Goal: Information Seeking & Learning: Learn about a topic

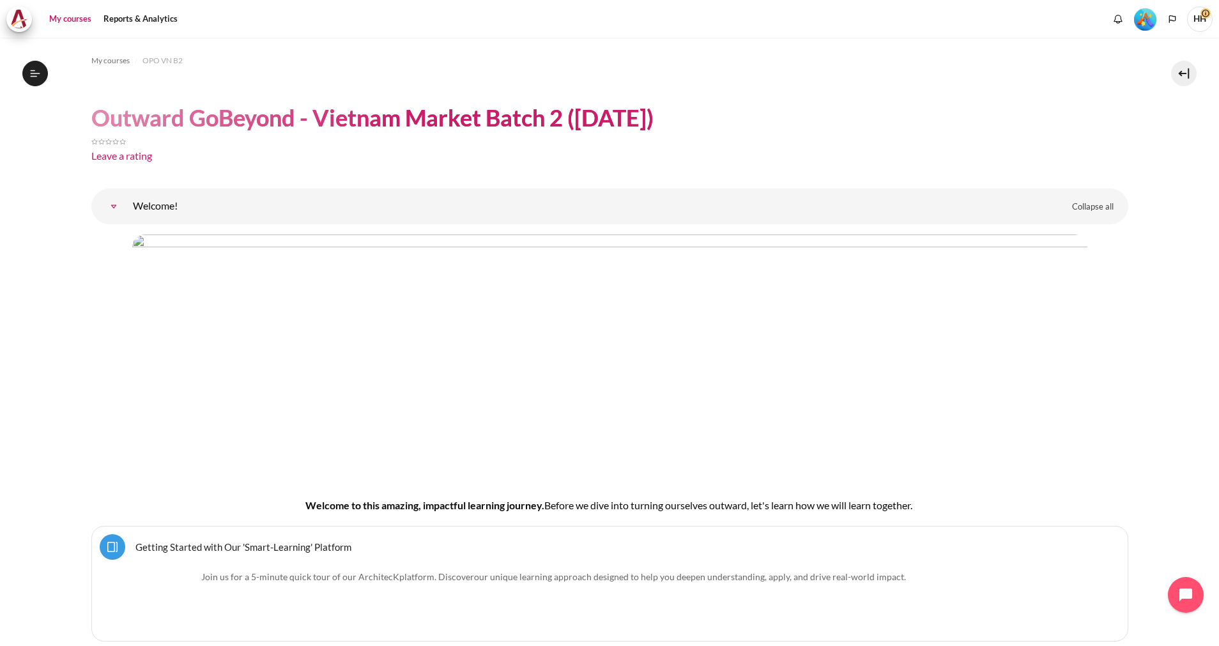
click at [68, 14] on link "My courses" at bounding box center [70, 19] width 51 height 26
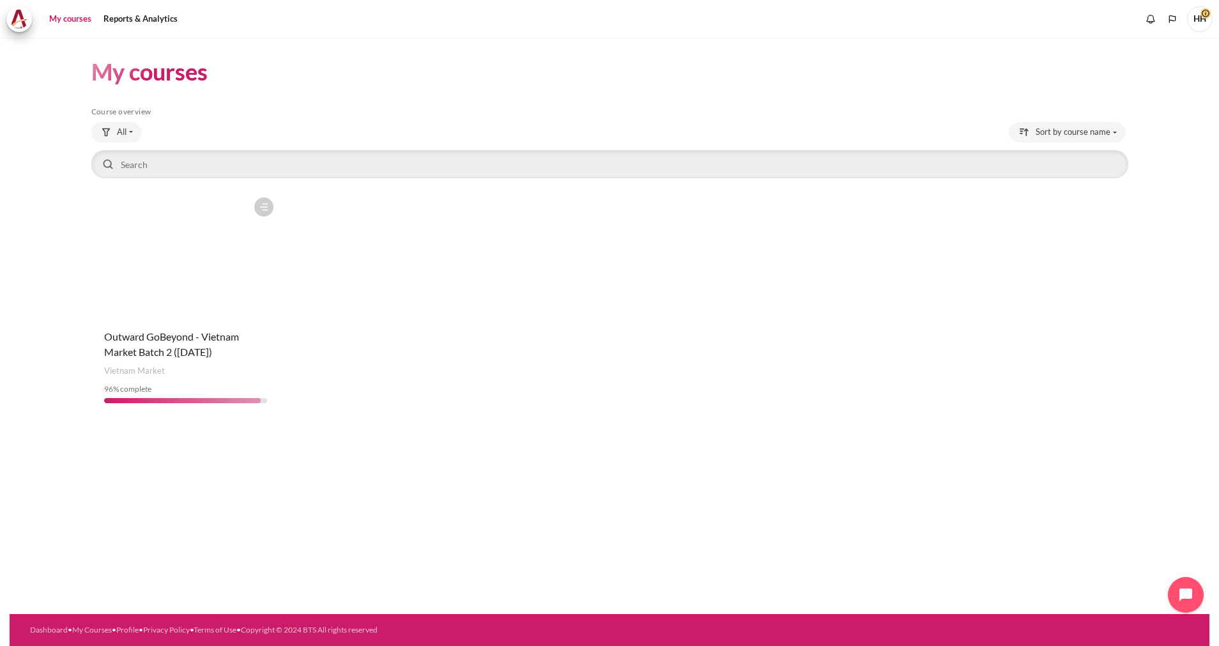
click at [164, 235] on figure "Content" at bounding box center [185, 255] width 189 height 128
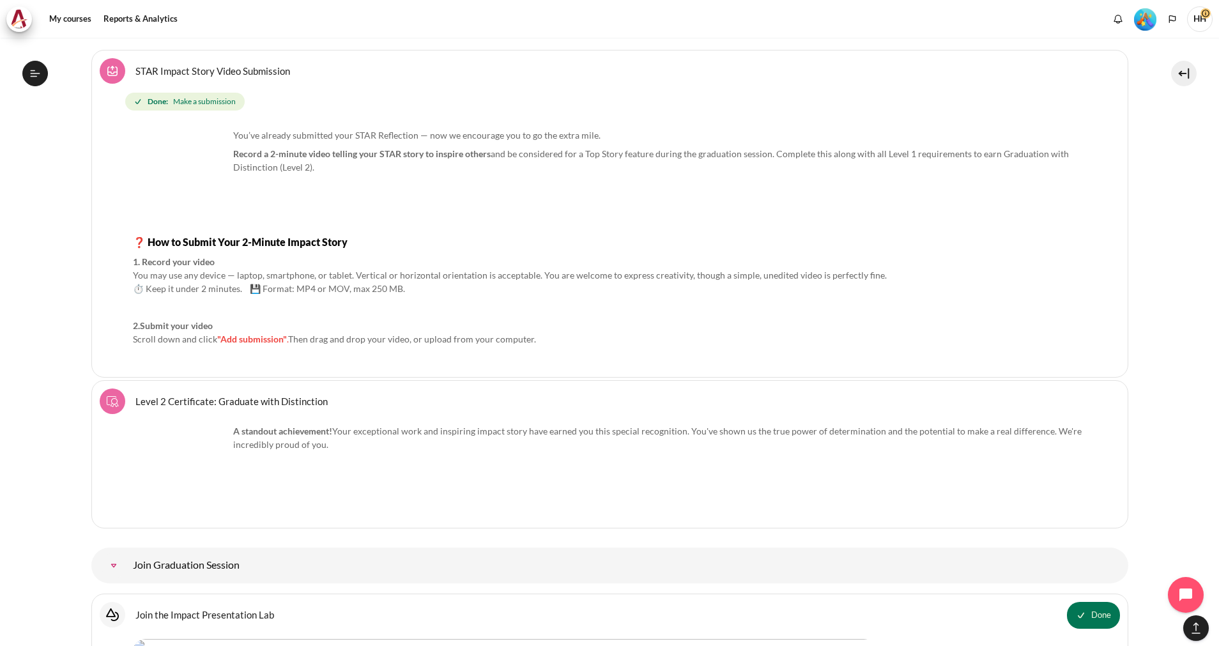
scroll to position [15413, 0]
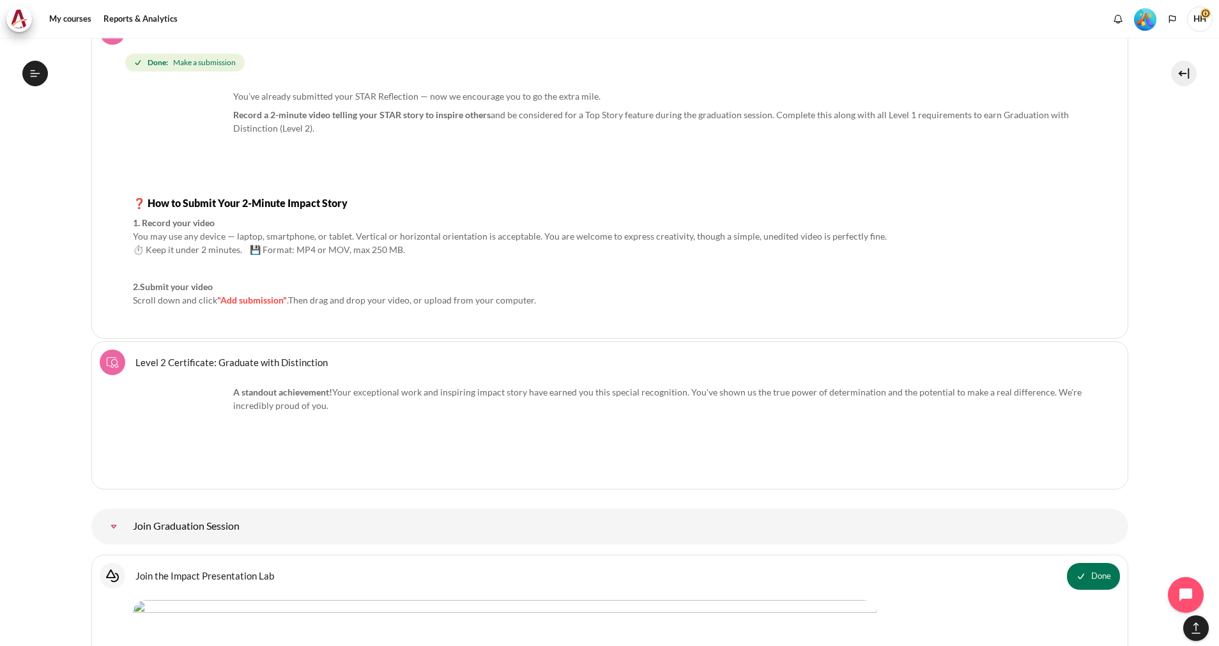
click at [127, 524] on link "Join Graduation Session" at bounding box center [114, 527] width 26 height 26
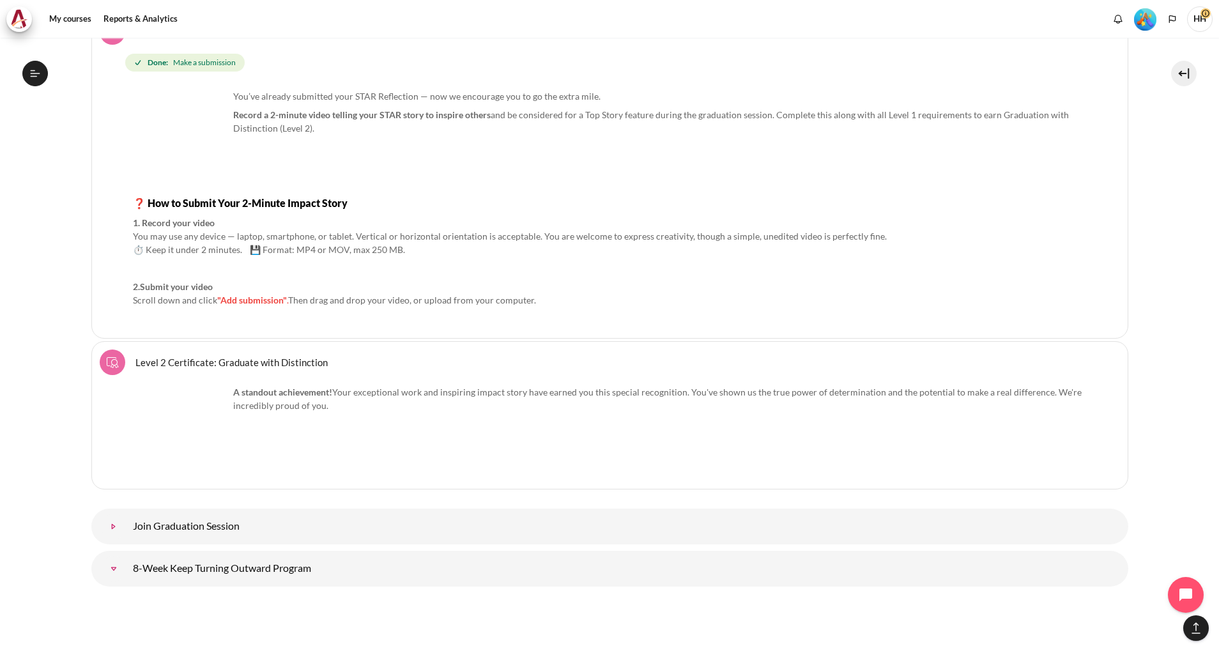
click at [127, 524] on link "Join Graduation Session" at bounding box center [114, 527] width 26 height 26
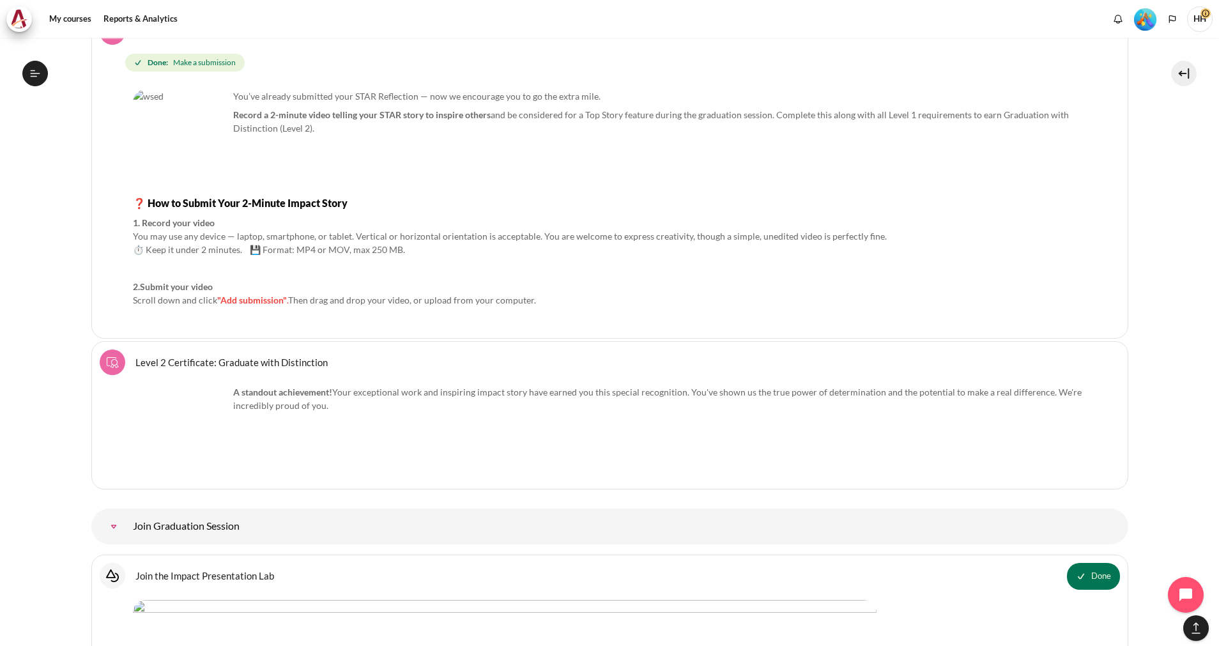
click at [148, 574] on link "Join the Impact Presentation Lab Interactive Content" at bounding box center [204, 575] width 139 height 12
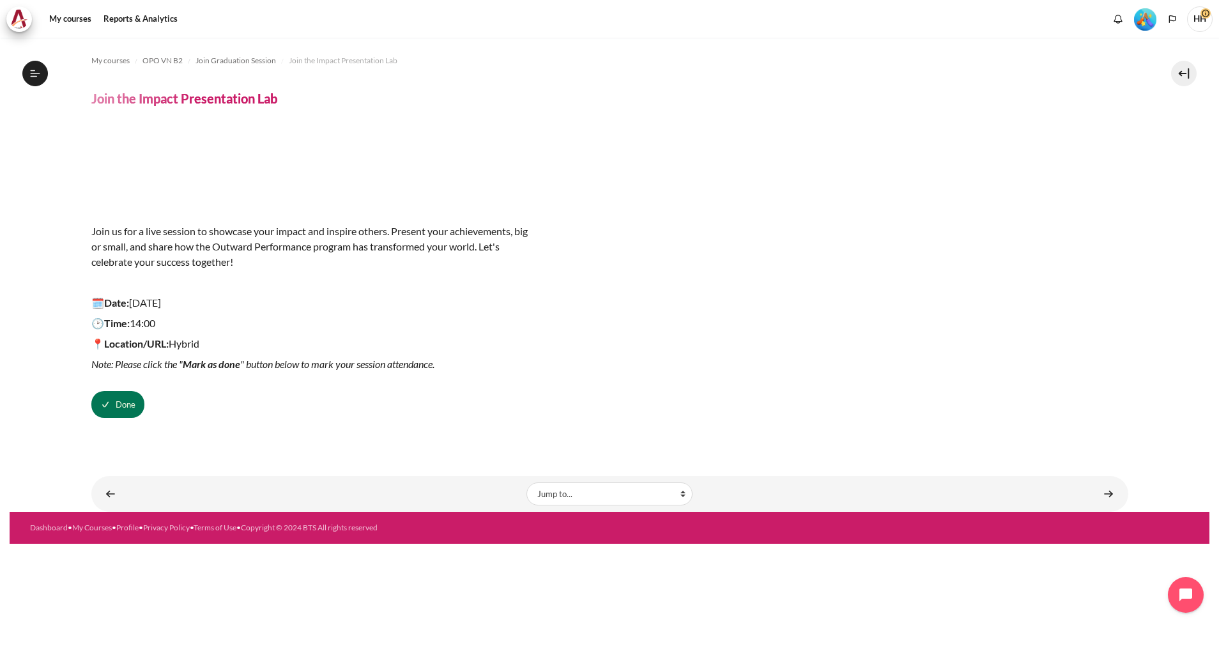
scroll to position [1343, 0]
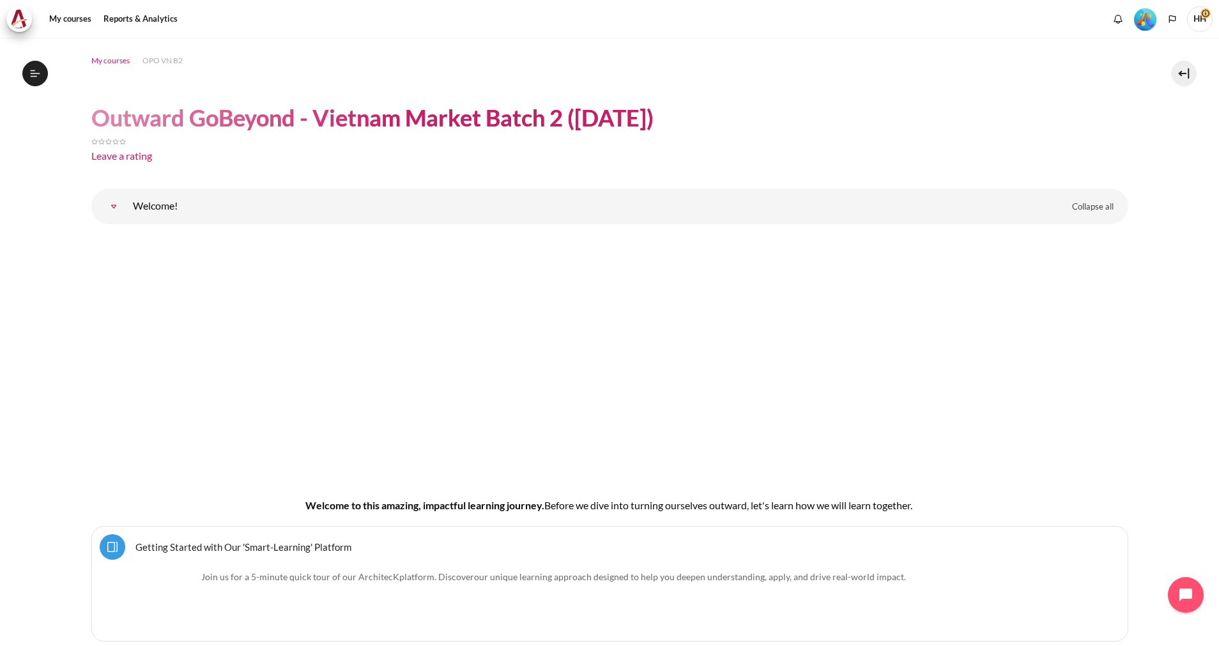
click at [110, 62] on span "My courses" at bounding box center [110, 61] width 38 height 12
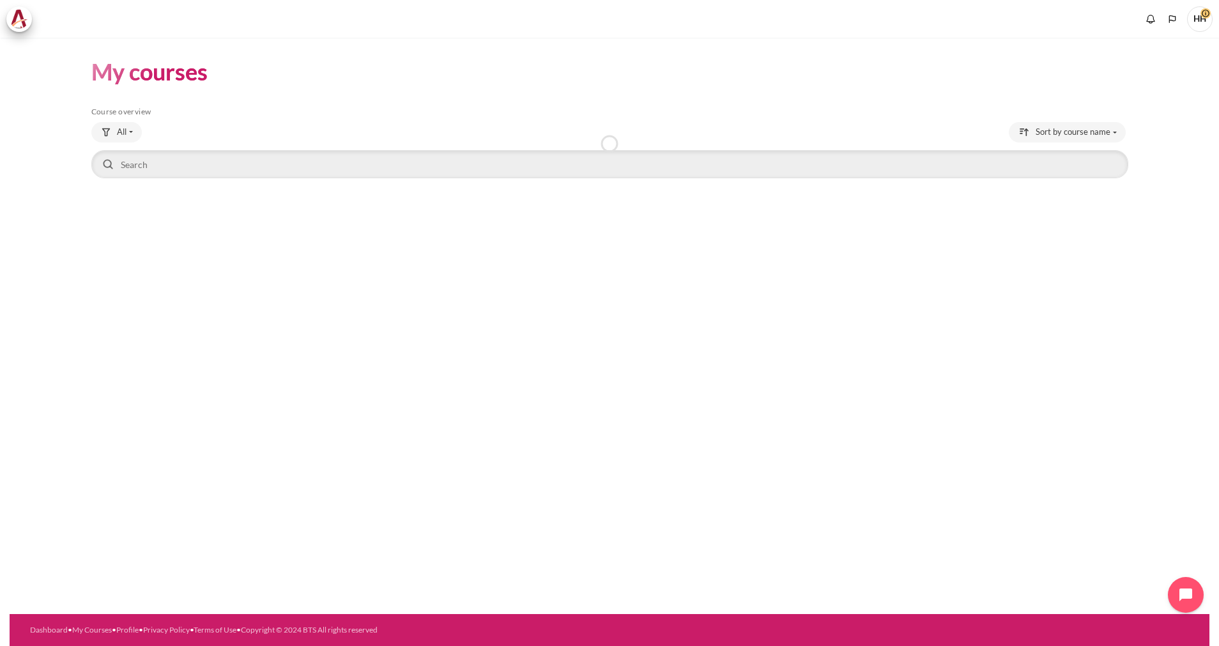
click at [110, 62] on h1 "My courses" at bounding box center [149, 72] width 116 height 30
click at [369, 367] on div "Course is starred Actions for course Outward GoBeyond - Vietnam Market Batch 2 …" at bounding box center [609, 302] width 1037 height 222
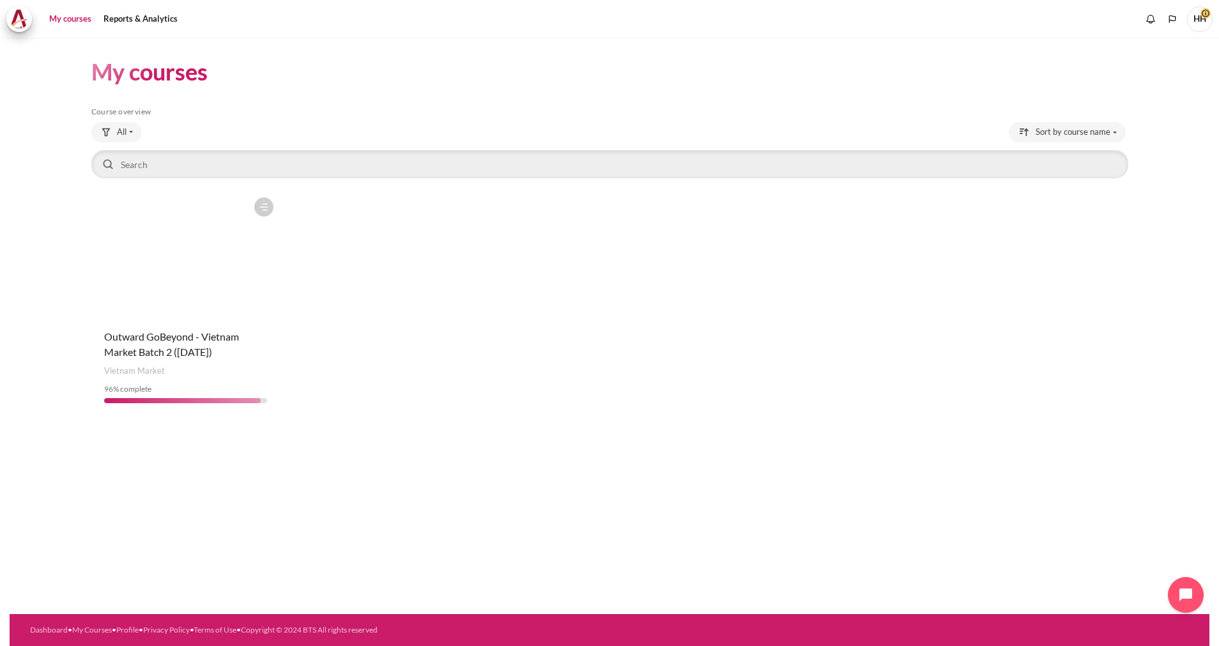
click at [369, 367] on div "Course is starred Actions for course Outward GoBeyond - Vietnam Market Batch 2 …" at bounding box center [609, 302] width 1037 height 222
click at [160, 299] on figure "Content" at bounding box center [185, 255] width 189 height 128
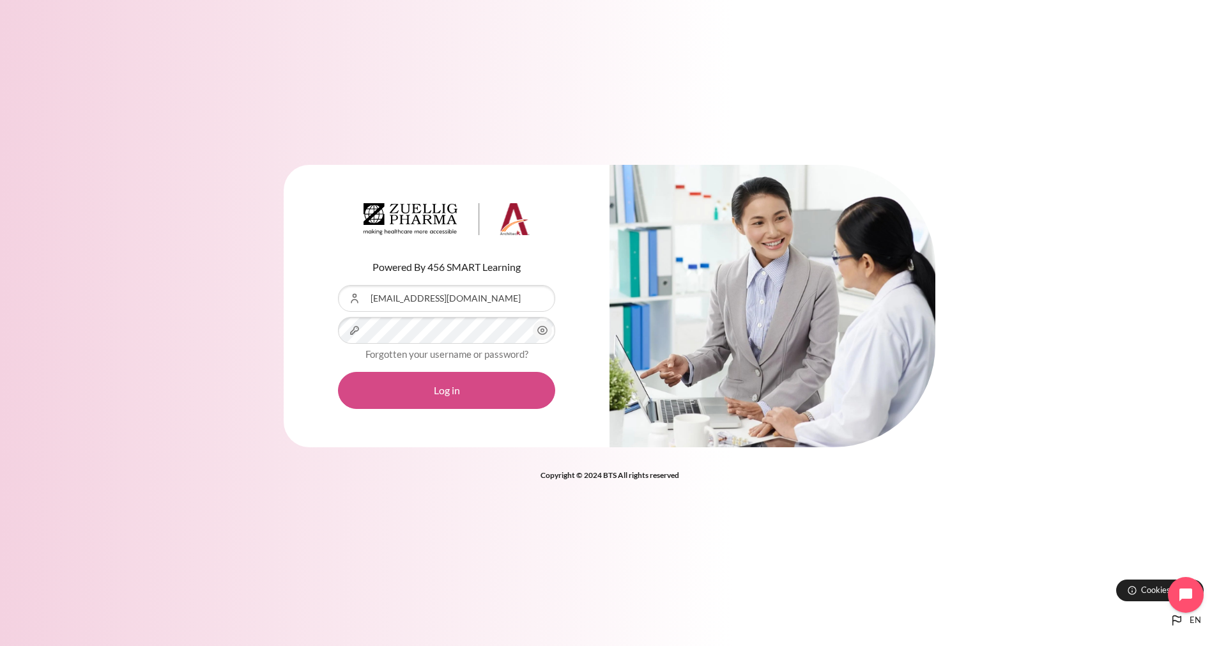
click at [424, 376] on button "Log in" at bounding box center [446, 390] width 217 height 37
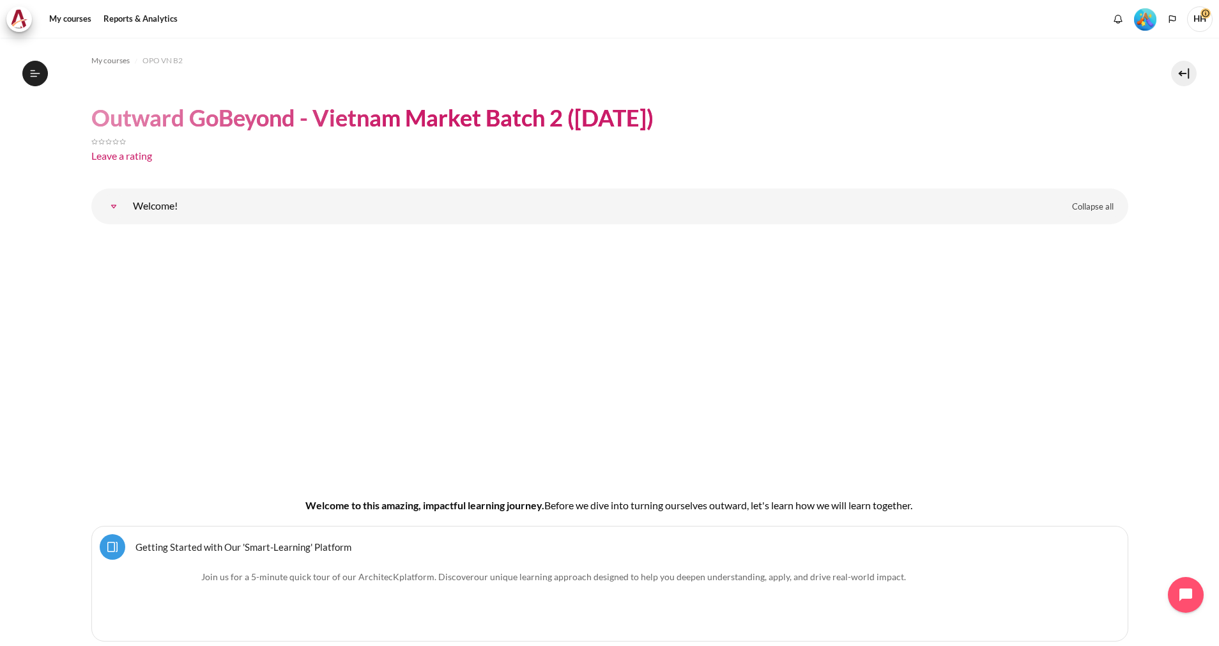
click at [127, 197] on link "Welcome!" at bounding box center [114, 207] width 26 height 26
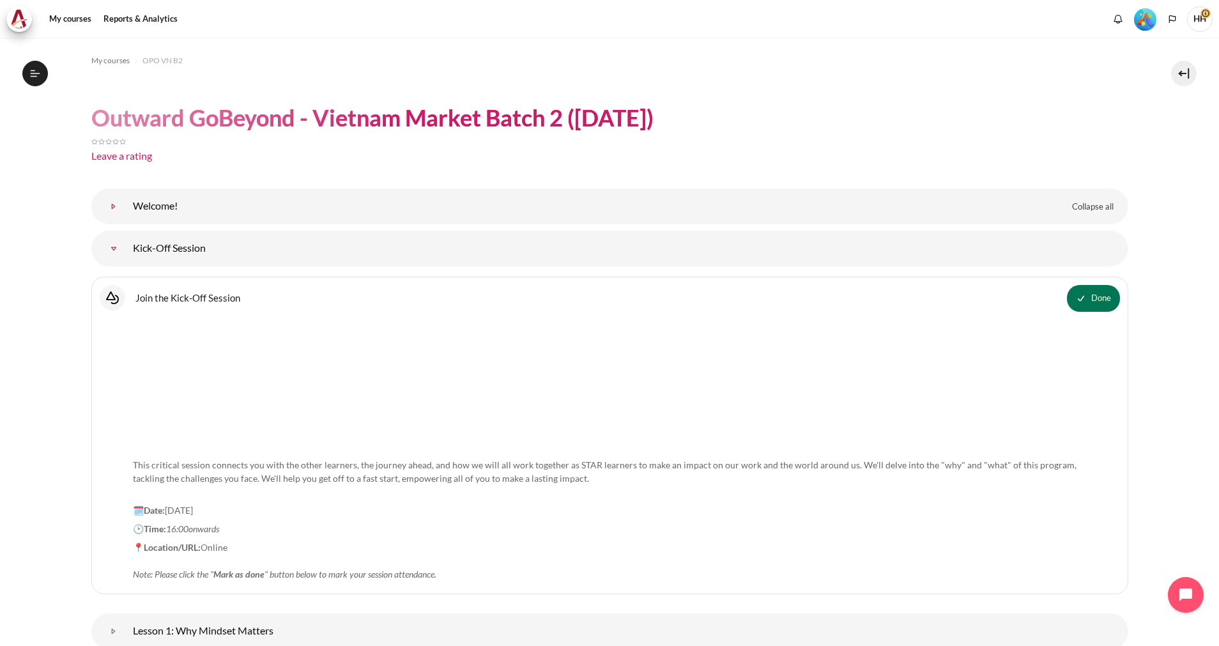
click at [127, 197] on link "Welcome!" at bounding box center [114, 207] width 26 height 26
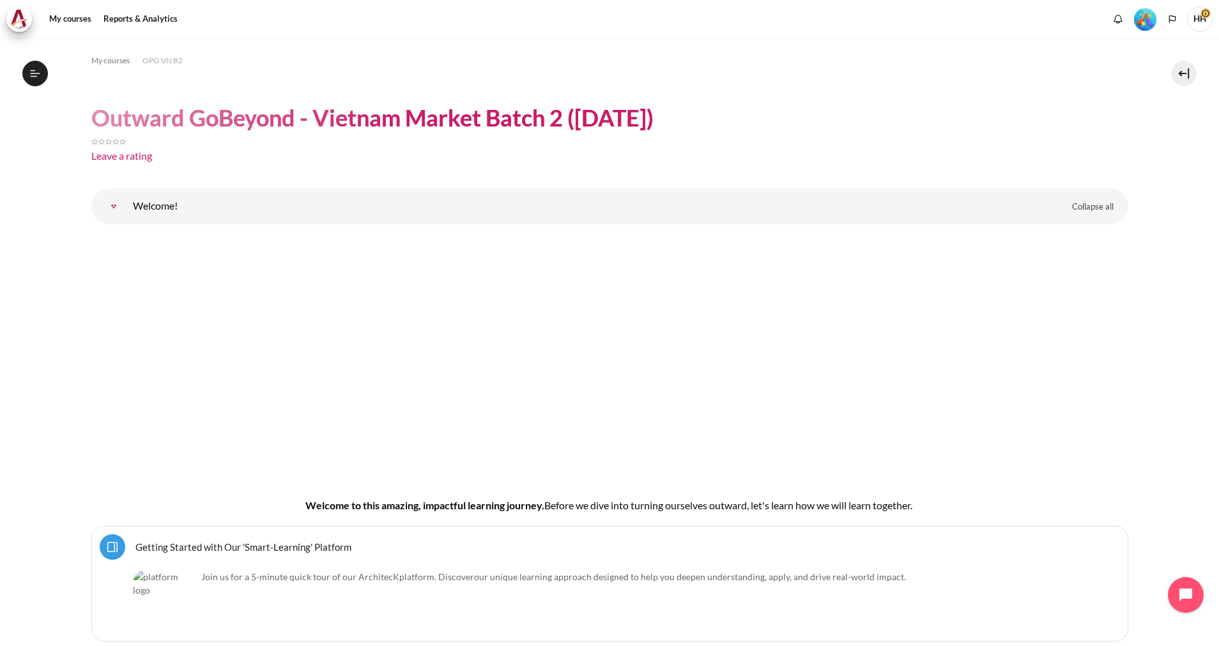
click at [114, 201] on link "Welcome!" at bounding box center [114, 207] width 26 height 26
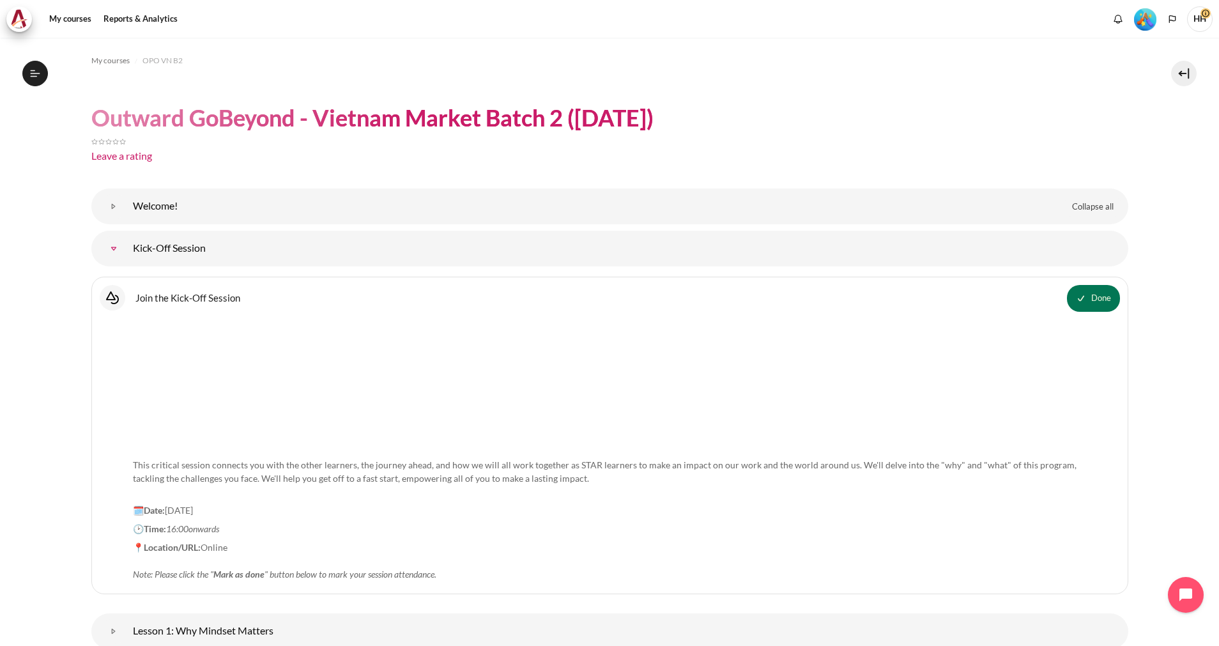
click at [127, 247] on link "Kick-Off Session" at bounding box center [114, 249] width 26 height 26
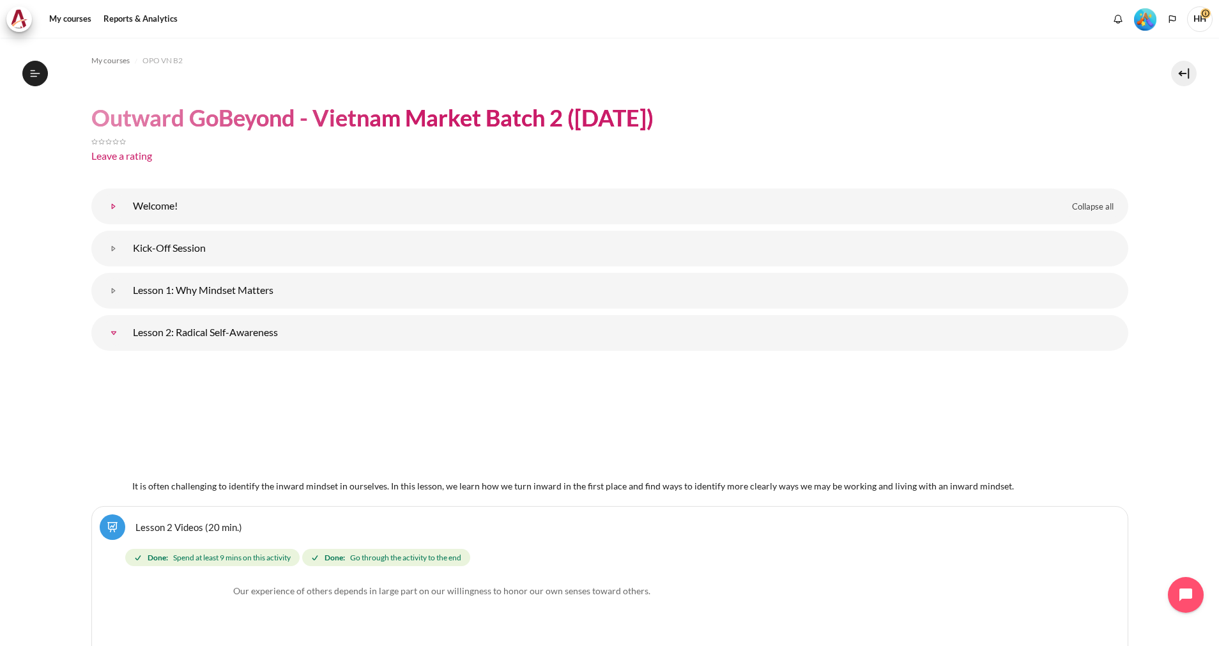
click at [127, 203] on link "Welcome!" at bounding box center [114, 207] width 26 height 26
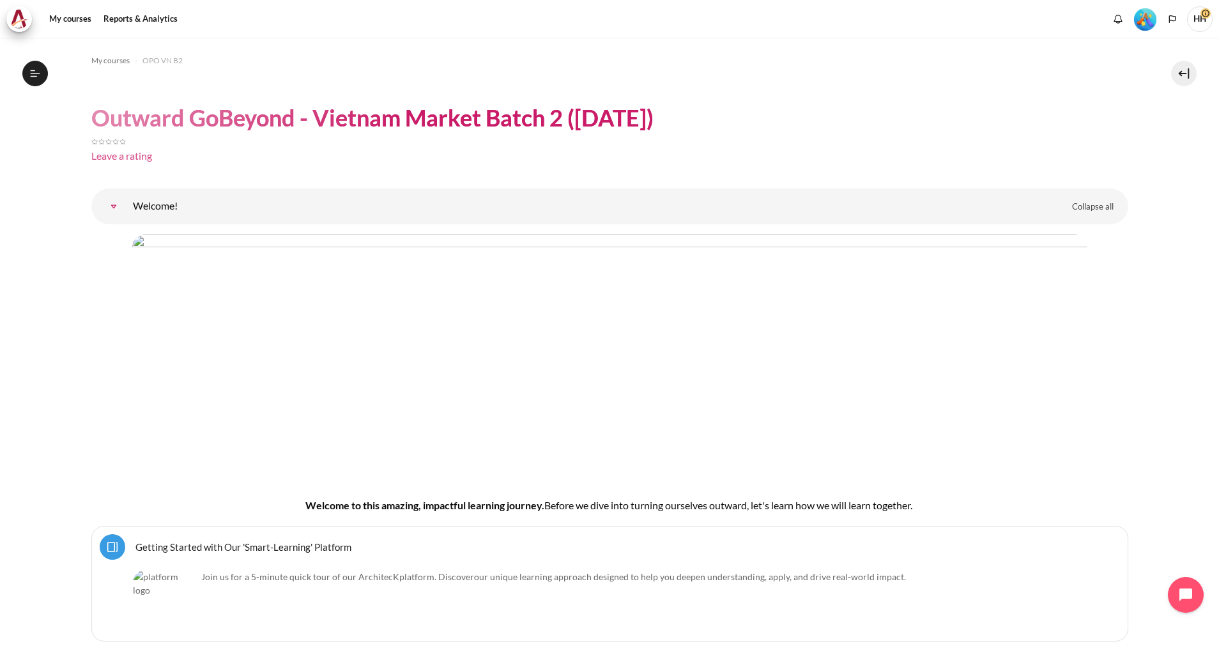
click at [127, 154] on link "Leave a rating" at bounding box center [121, 156] width 61 height 12
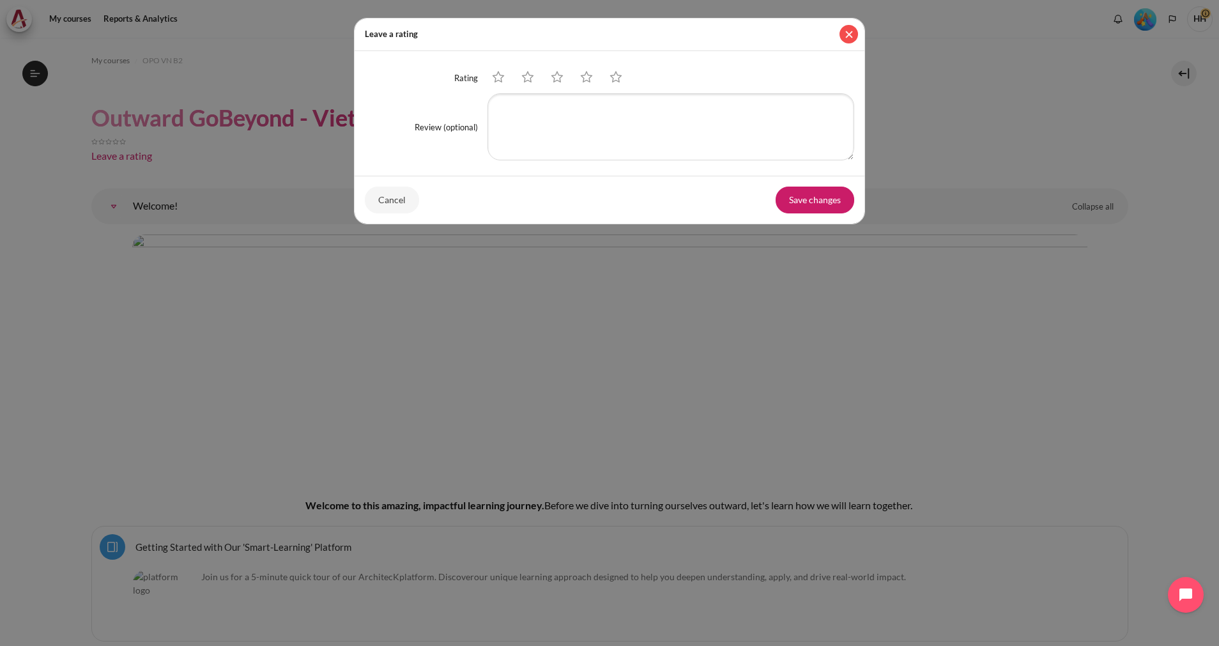
click at [849, 34] on button "Close" at bounding box center [849, 34] width 19 height 19
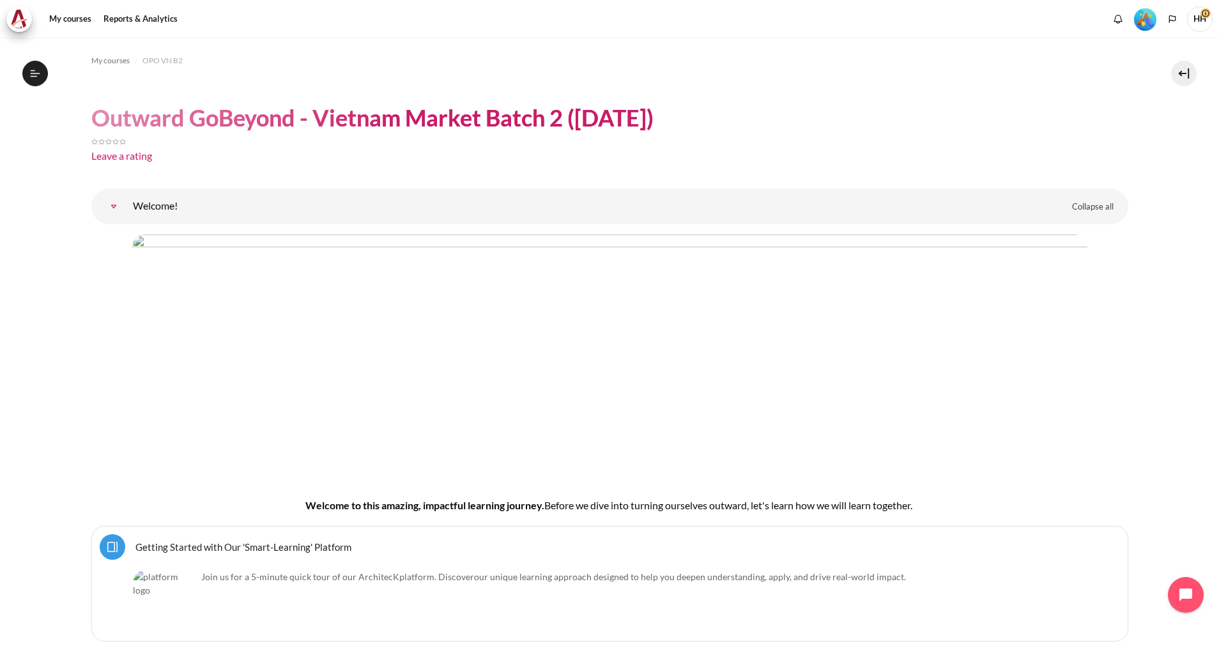
click at [127, 205] on link "Welcome!" at bounding box center [114, 207] width 26 height 26
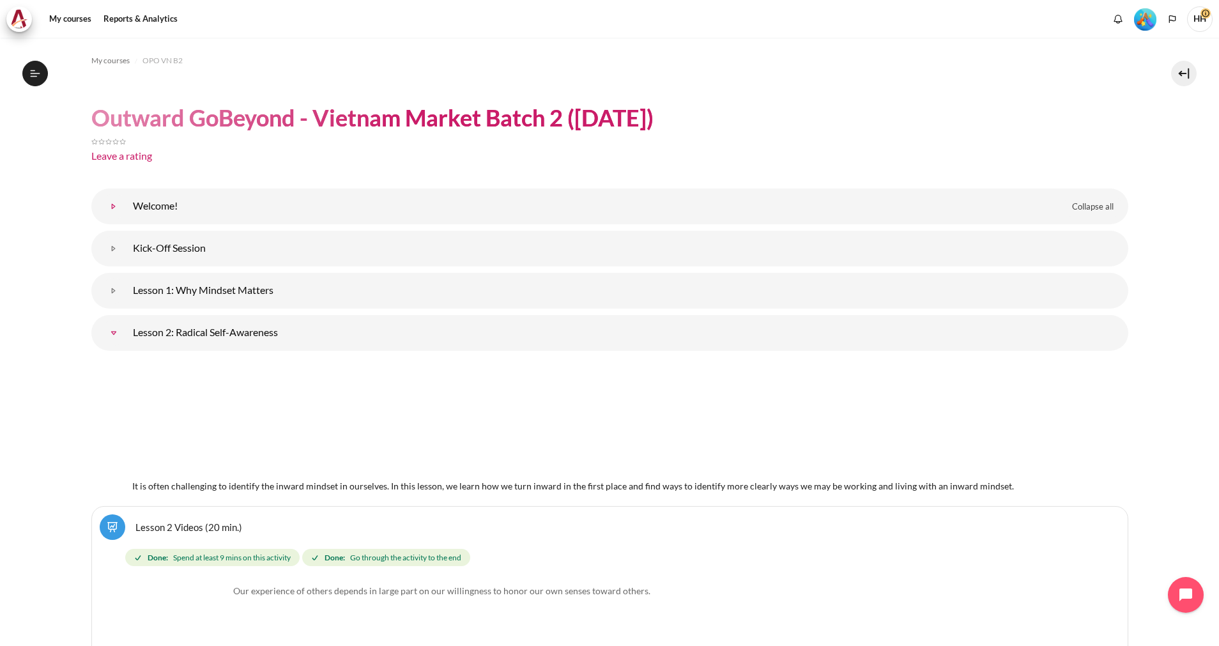
click at [127, 205] on link "Welcome!" at bounding box center [114, 207] width 26 height 26
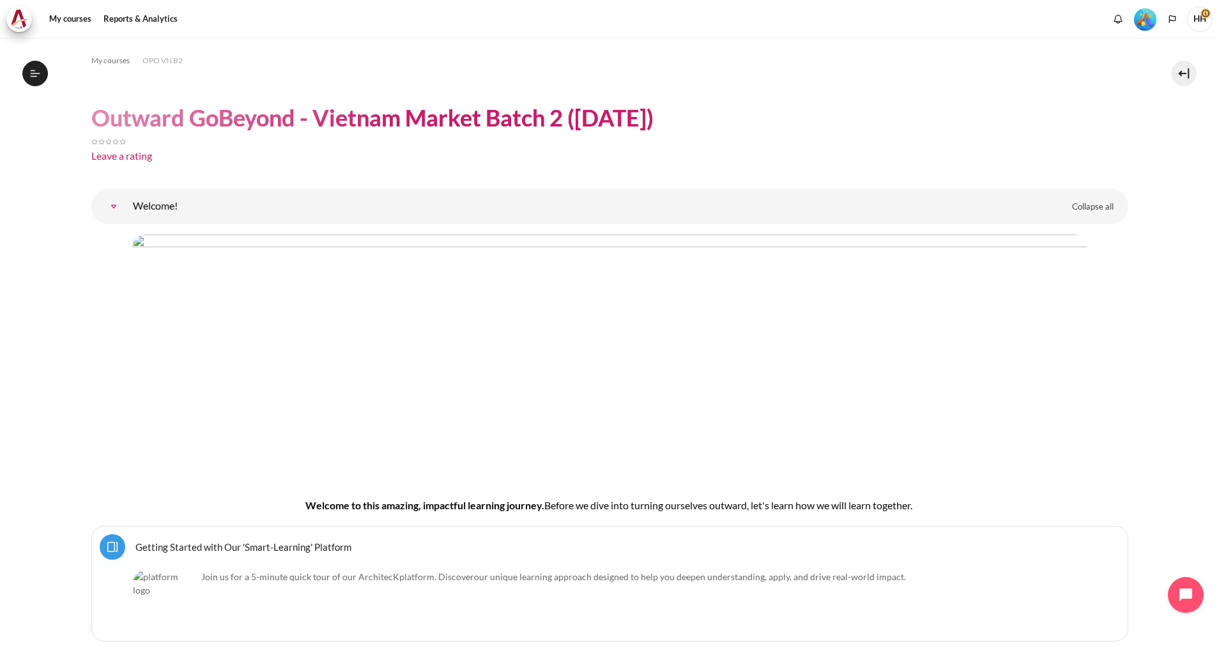
click at [328, 320] on img "Content" at bounding box center [609, 356] width 955 height 242
click at [376, 501] on h4 "Welcome to this amazing, impactful learning journey. B efore we dive into turni…" at bounding box center [609, 505] width 955 height 15
click at [339, 365] on img "Content" at bounding box center [609, 356] width 955 height 242
click at [112, 206] on link "Welcome!" at bounding box center [114, 207] width 26 height 26
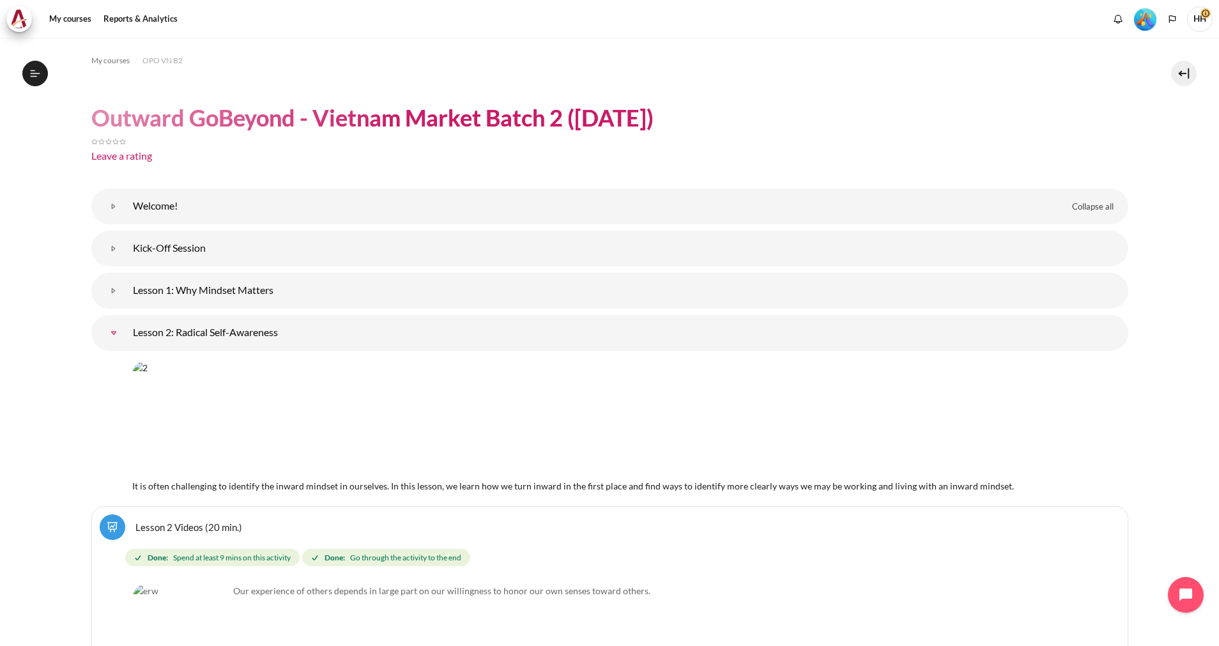
click at [127, 330] on link "Lesson 2: Radical Self-Awareness" at bounding box center [114, 333] width 26 height 26
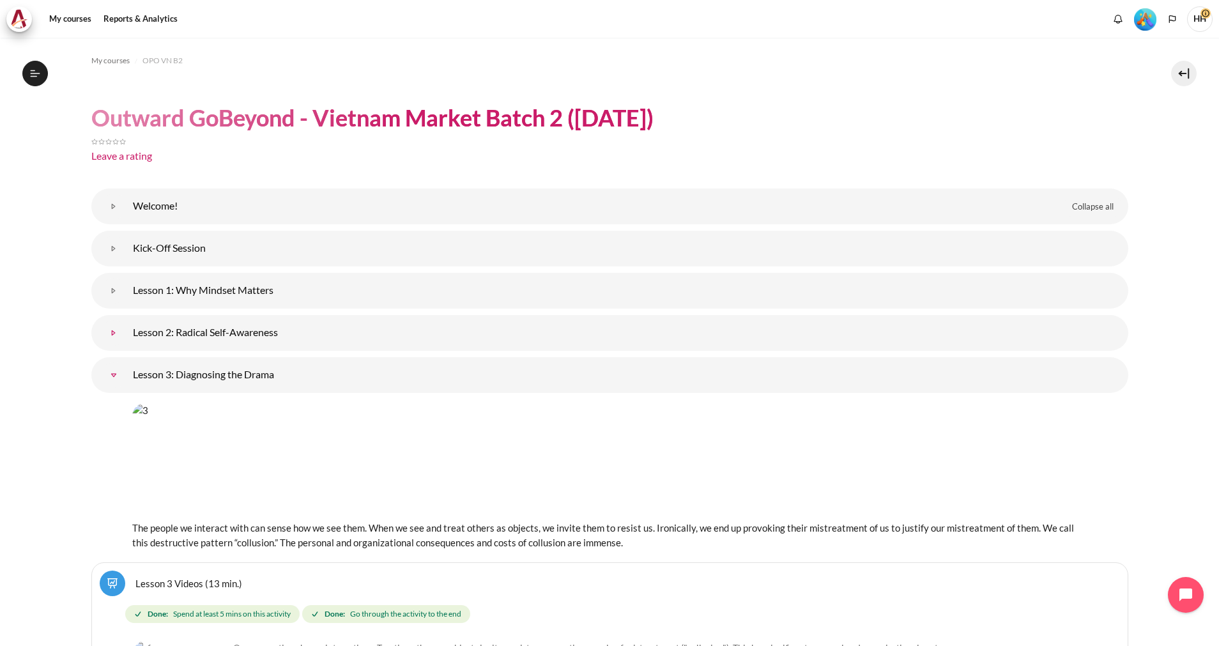
click at [127, 330] on link "Lesson 2: Radical Self-Awareness" at bounding box center [114, 333] width 26 height 26
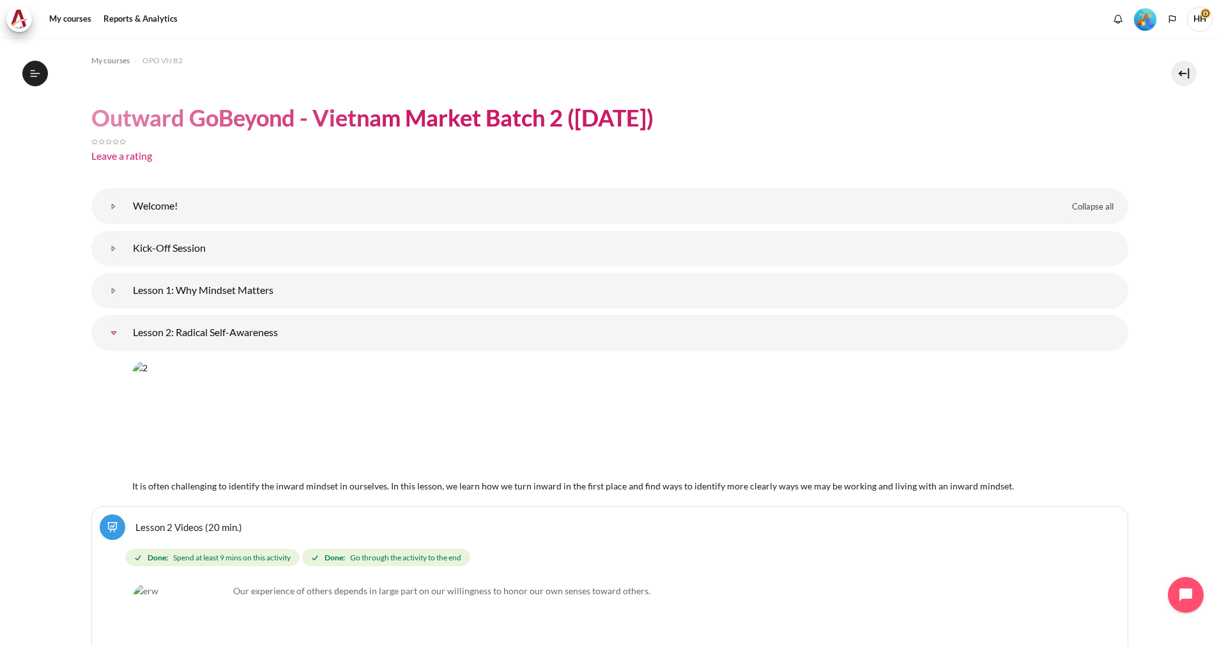
click at [486, 405] on img "Content" at bounding box center [504, 419] width 744 height 116
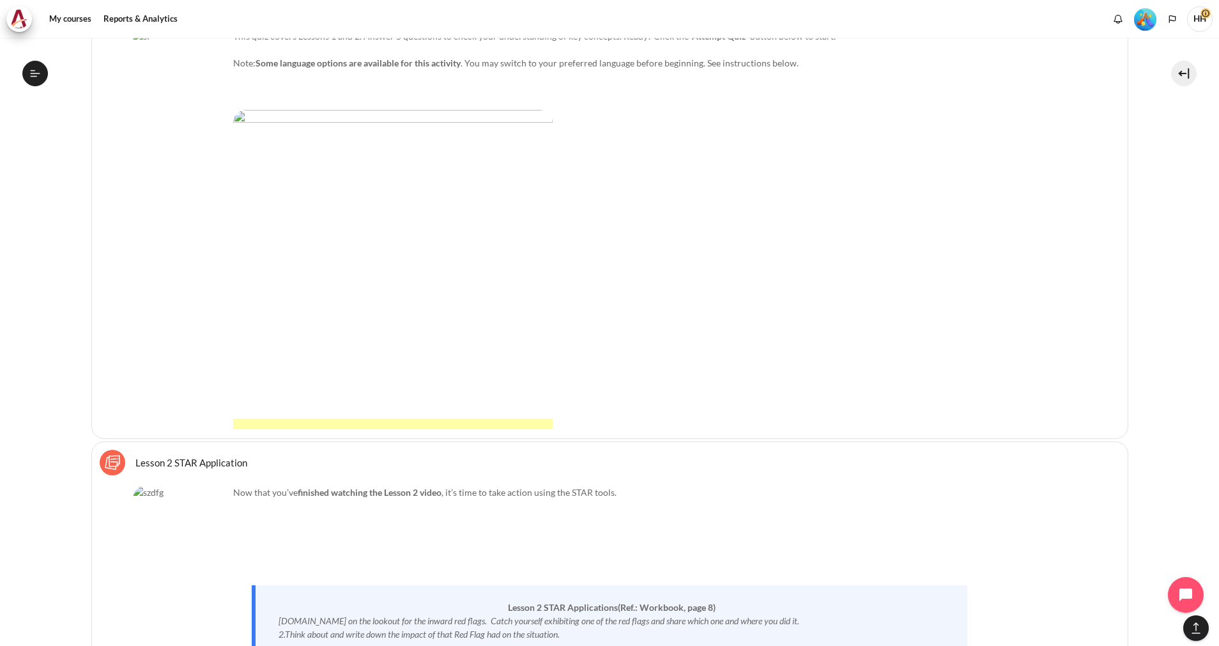
scroll to position [909, 0]
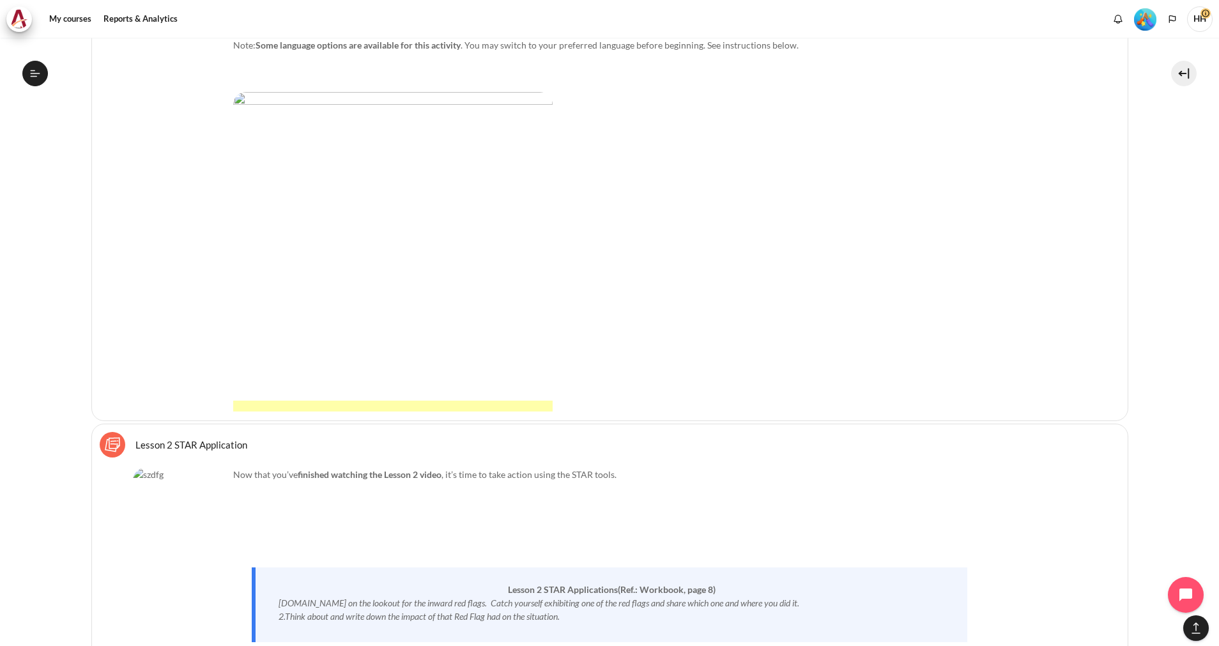
click at [230, 177] on div "This quiz covers Lessons 1 and 2. Answer 5 questions to check your understandin…" at bounding box center [610, 212] width 954 height 401
click at [143, 439] on link "Lesson 2 STAR Application Sticky Notes" at bounding box center [191, 444] width 112 height 12
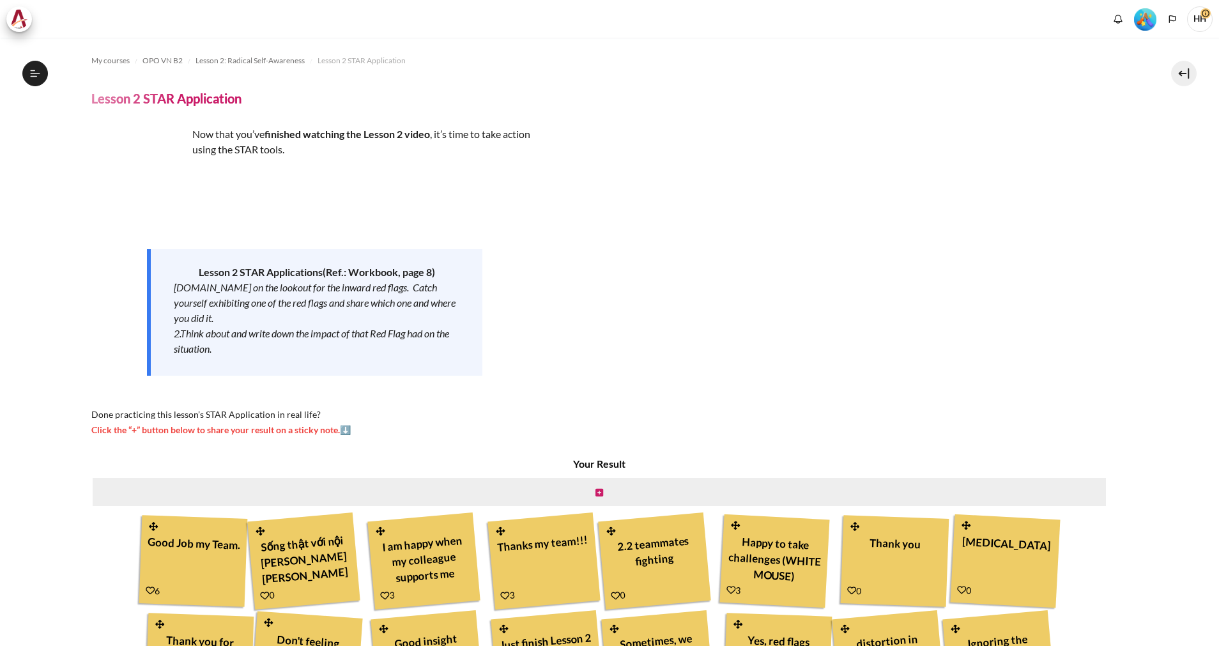
click at [347, 426] on span "Click the “+” button below to share your result on a sticky note.⬇️" at bounding box center [220, 429] width 259 height 11
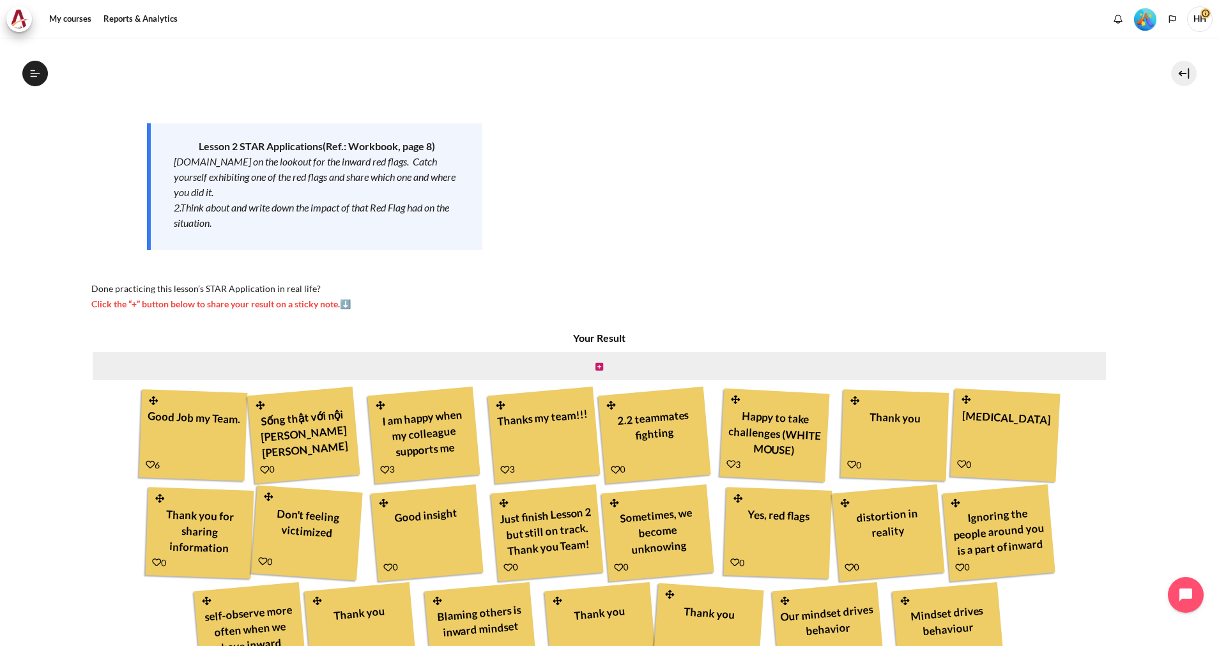
scroll to position [63, 0]
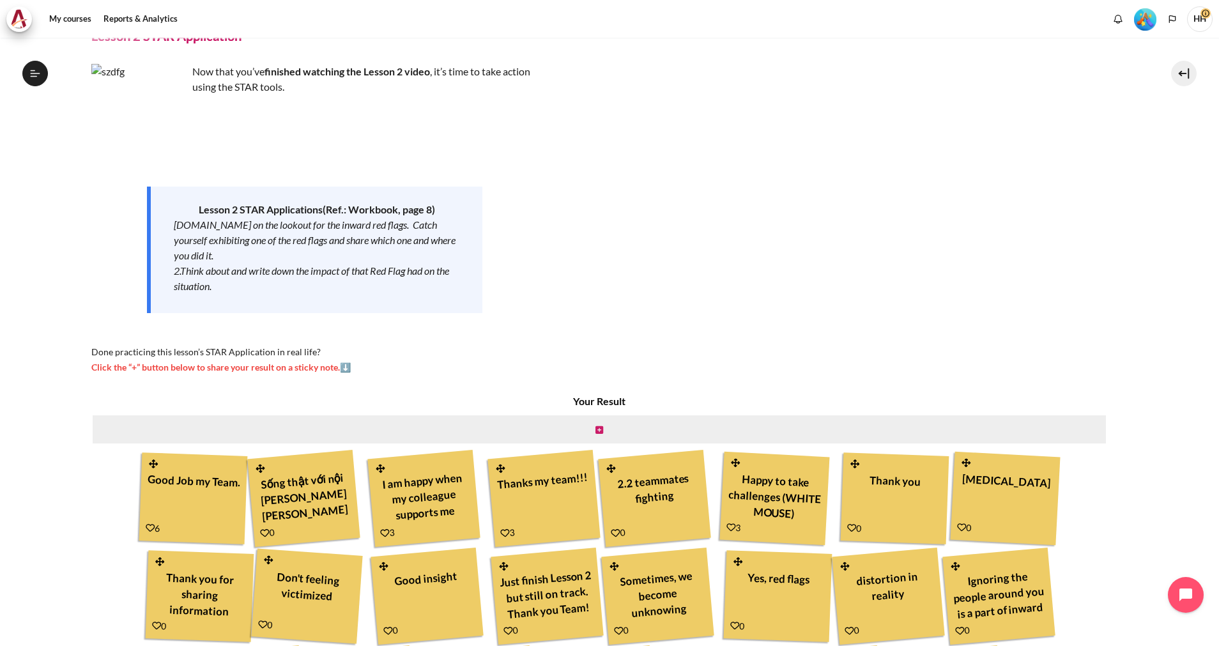
click at [275, 368] on span "Click the “+” button below to share your result on a sticky note.⬇️" at bounding box center [220, 367] width 259 height 11
click at [596, 431] on icon "Content" at bounding box center [600, 430] width 8 height 9
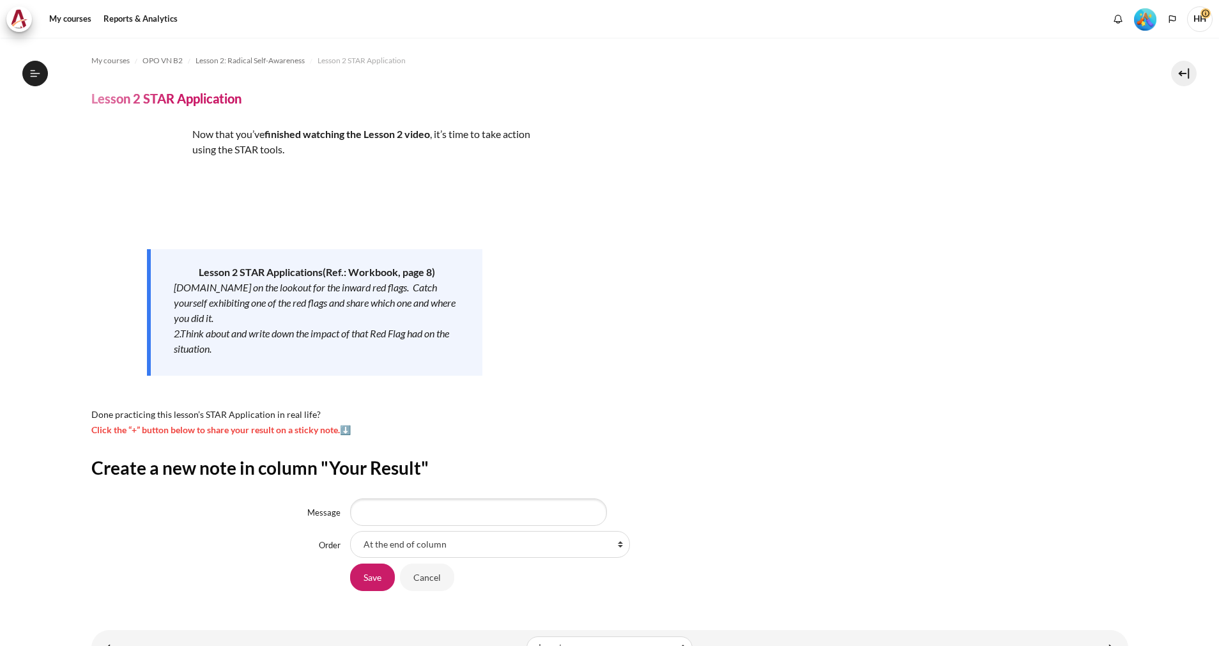
scroll to position [155, 0]
click at [621, 548] on select "At the end of column First place in column After 'Good Job my Team.' After 'Sốn…" at bounding box center [490, 544] width 280 height 27
click at [258, 371] on div "Lesson 2 STAR Application s (Ref.: Workbook, page 8) [DOMAIN_NAME] on the looko…" at bounding box center [315, 312] width 336 height 127
click at [406, 502] on input "Message" at bounding box center [478, 511] width 257 height 27
type input "Y"
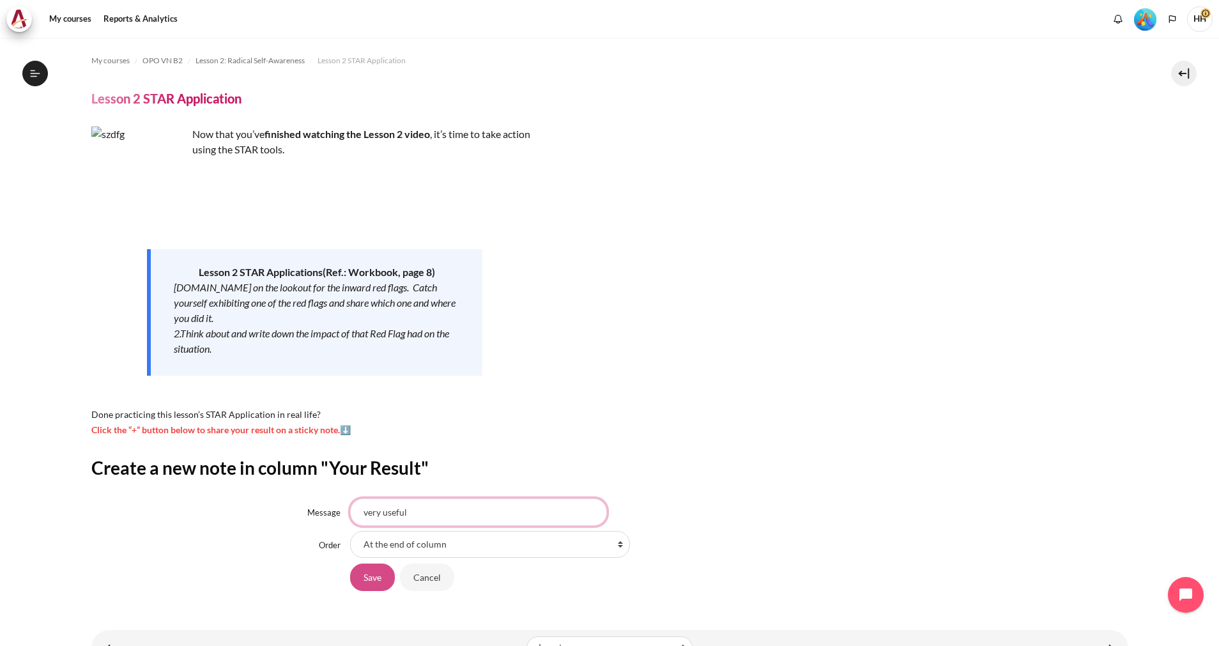
type input "very useful"
click at [366, 571] on input "Save" at bounding box center [372, 577] width 45 height 27
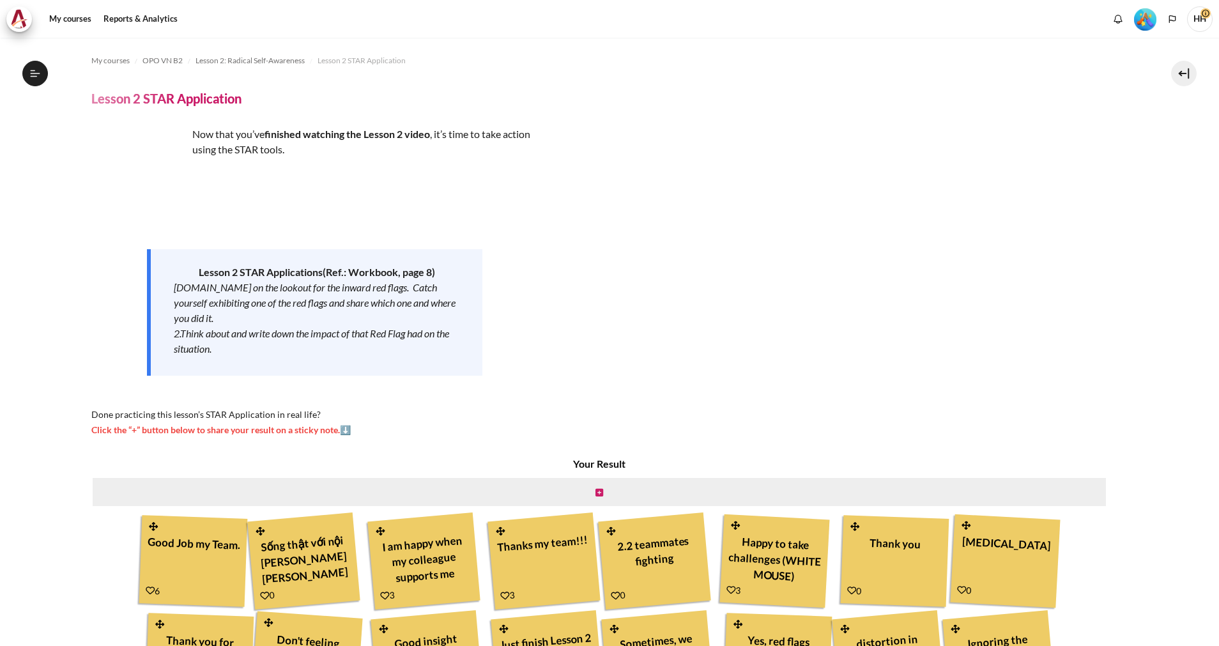
scroll to position [155, 0]
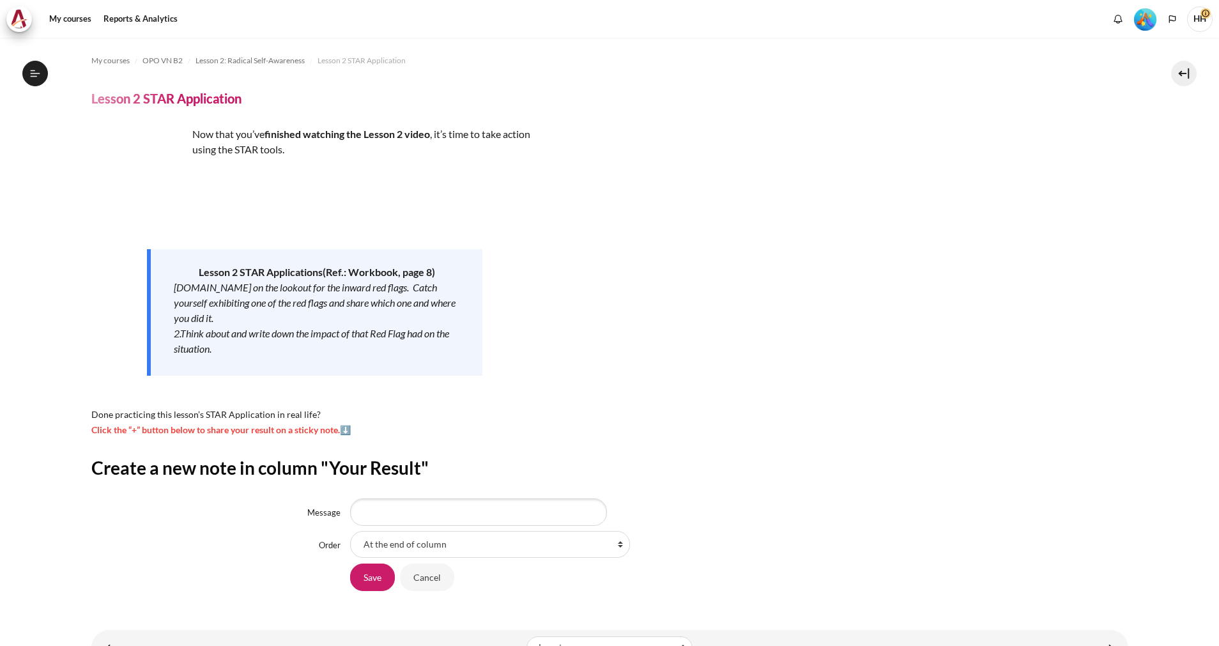
scroll to position [155, 0]
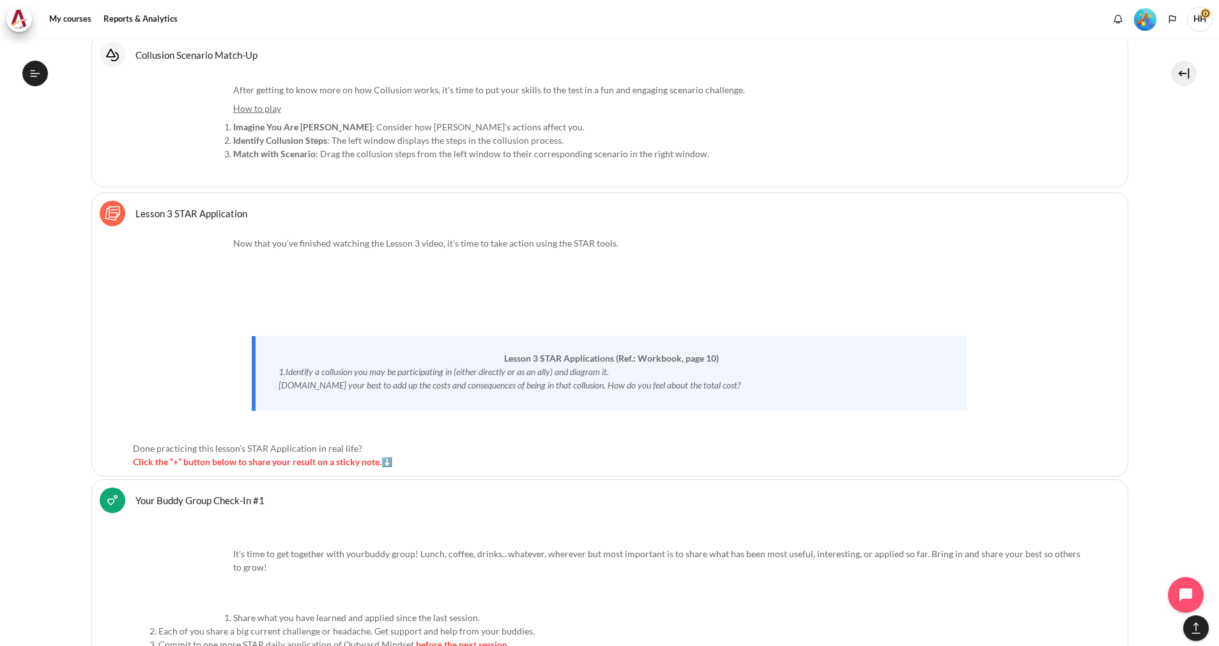
scroll to position [2201, 0]
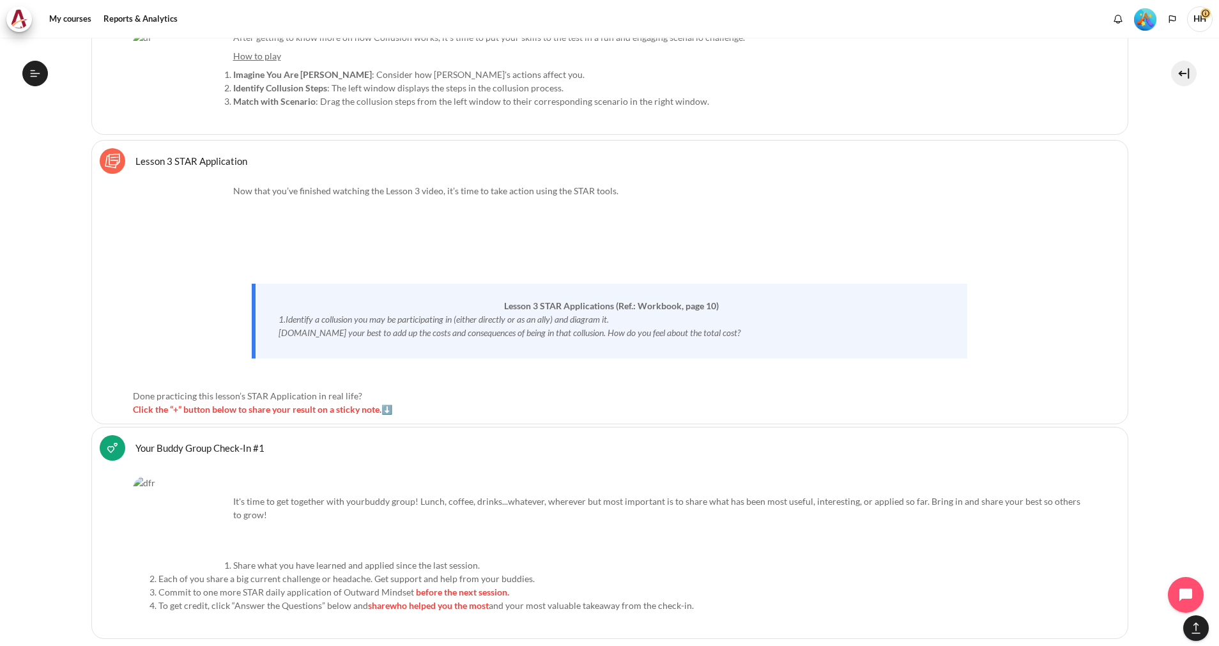
click at [135, 164] on link "Lesson 3 STAR Application Sticky Notes" at bounding box center [191, 161] width 112 height 12
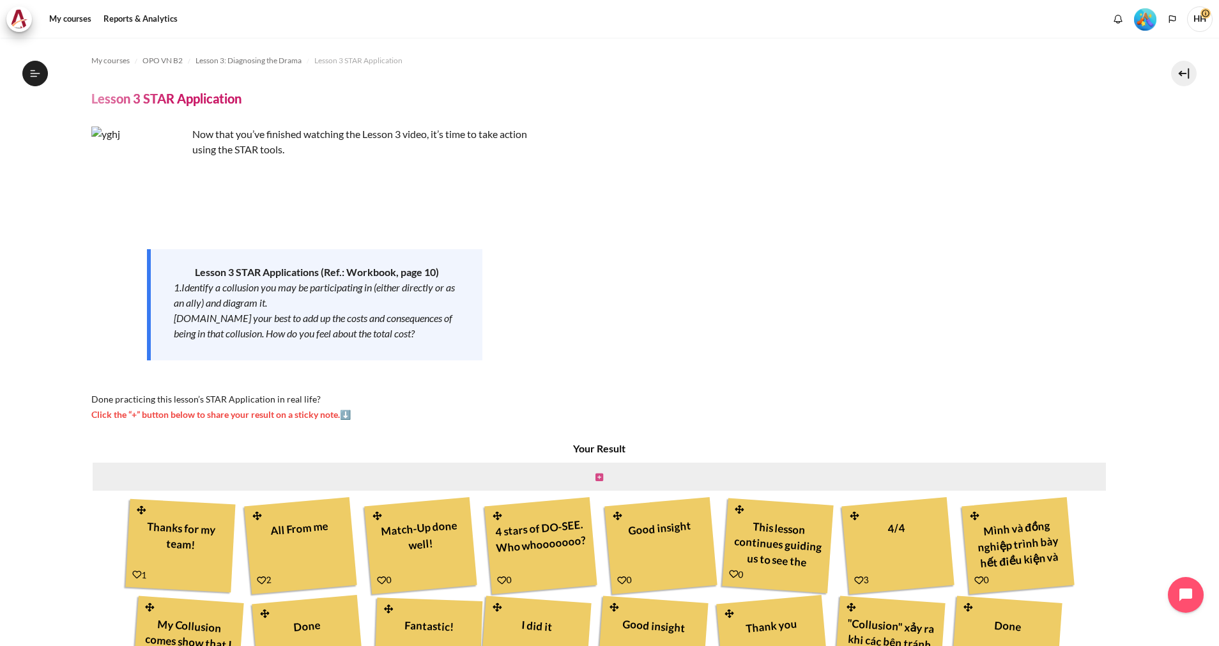
click at [596, 475] on icon "Content" at bounding box center [600, 477] width 8 height 9
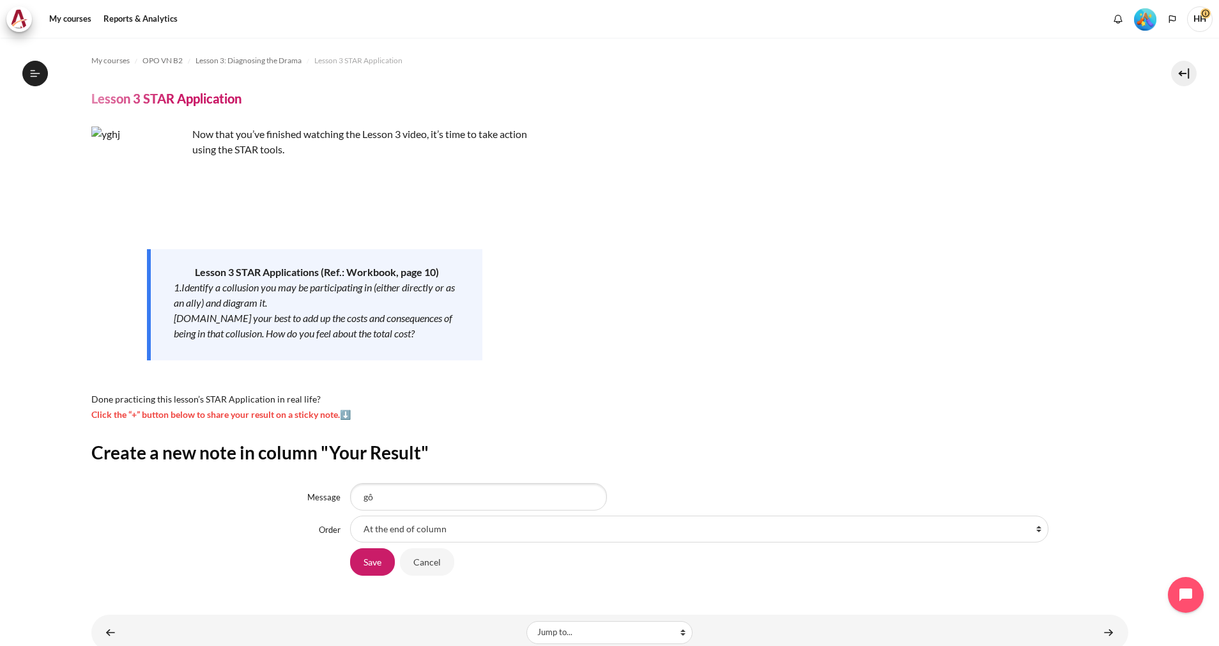
scroll to position [254, 0]
type input "good insight"
click at [373, 560] on input "Save" at bounding box center [372, 561] width 45 height 27
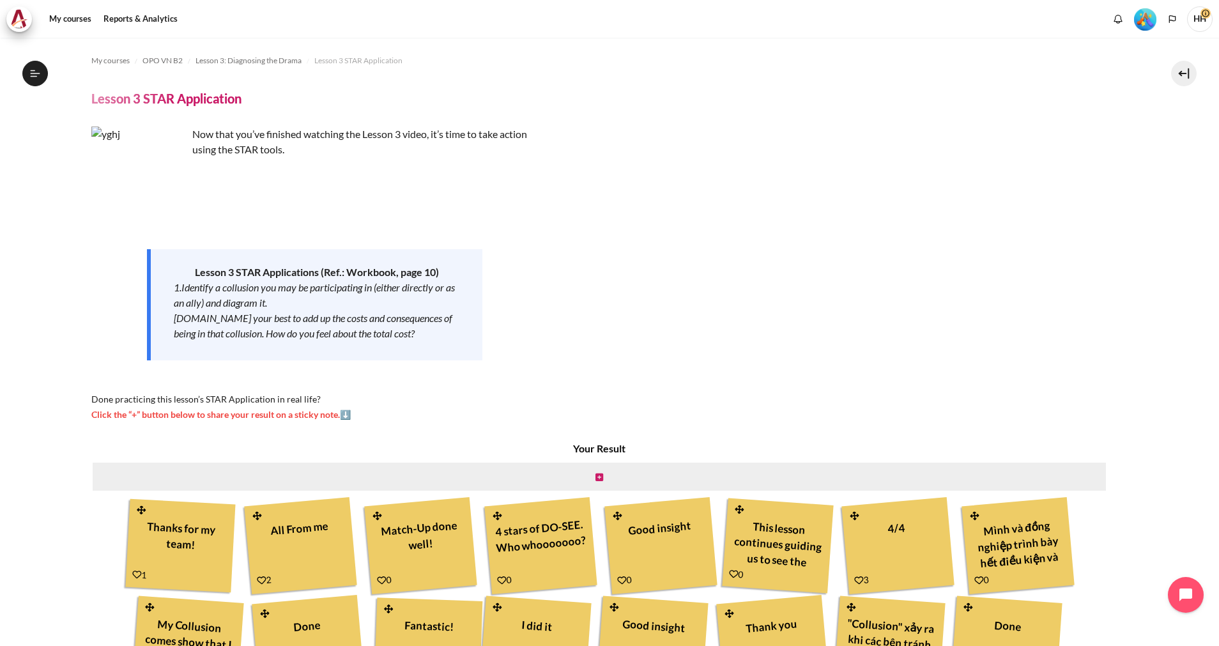
scroll to position [254, 0]
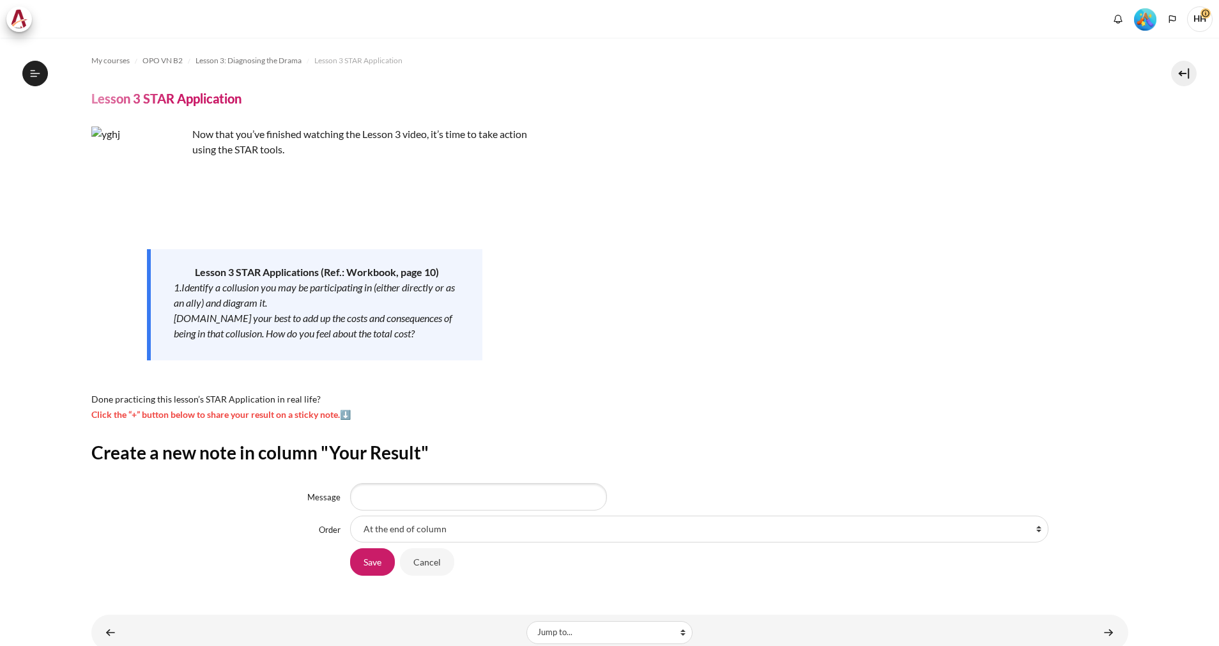
scroll to position [254, 0]
drag, startPoint x: 0, startPoint y: 0, endPoint x: 634, endPoint y: 149, distance: 651.2
click at [634, 149] on div "Now that you’ve finished watching the Lesson 3 video, it’s time to take action …" at bounding box center [609, 274] width 1037 height 295
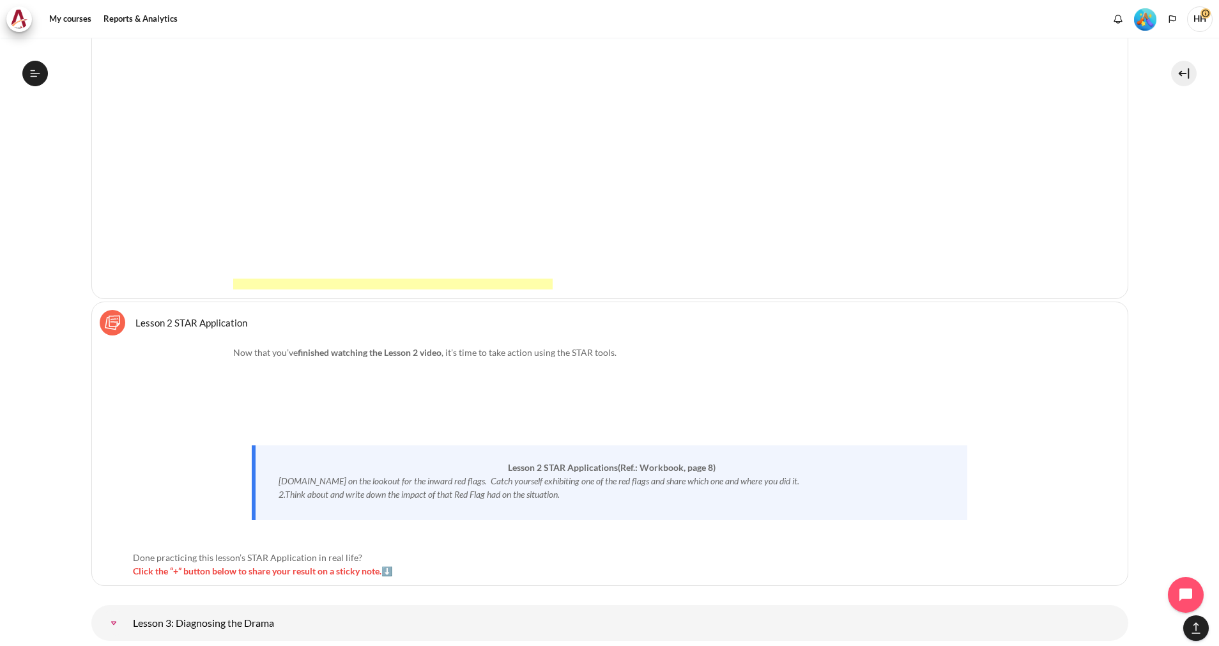
scroll to position [1136, 0]
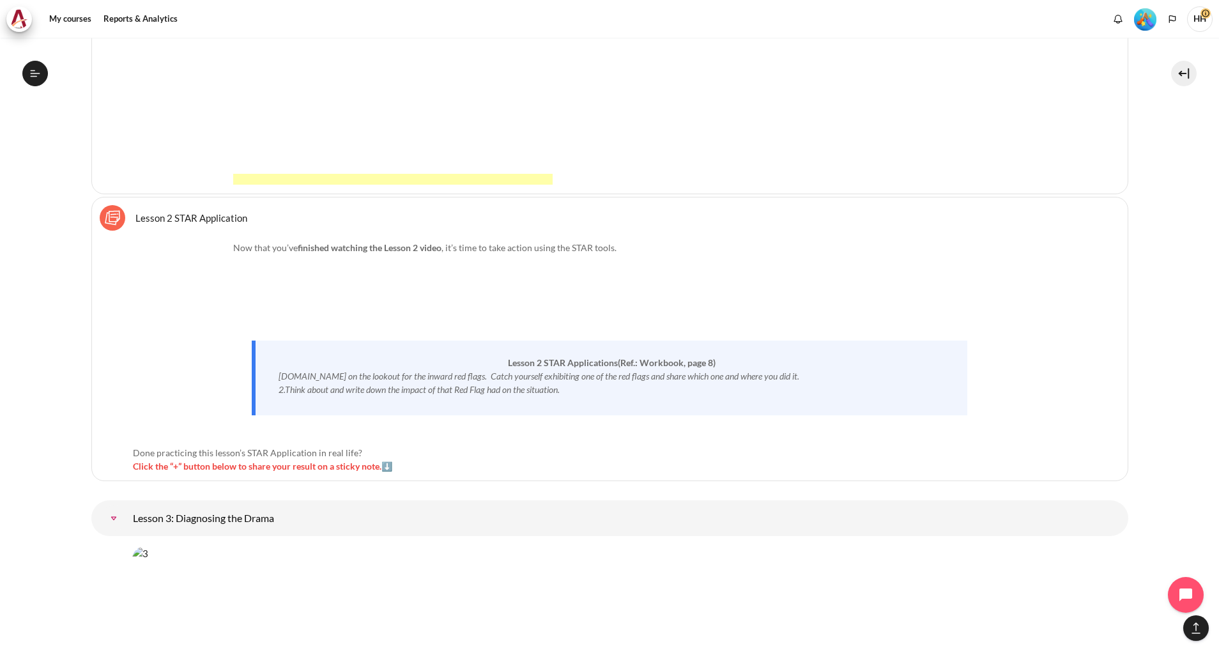
click at [142, 219] on link "Lesson 2 STAR Application Sticky Notes" at bounding box center [191, 218] width 112 height 12
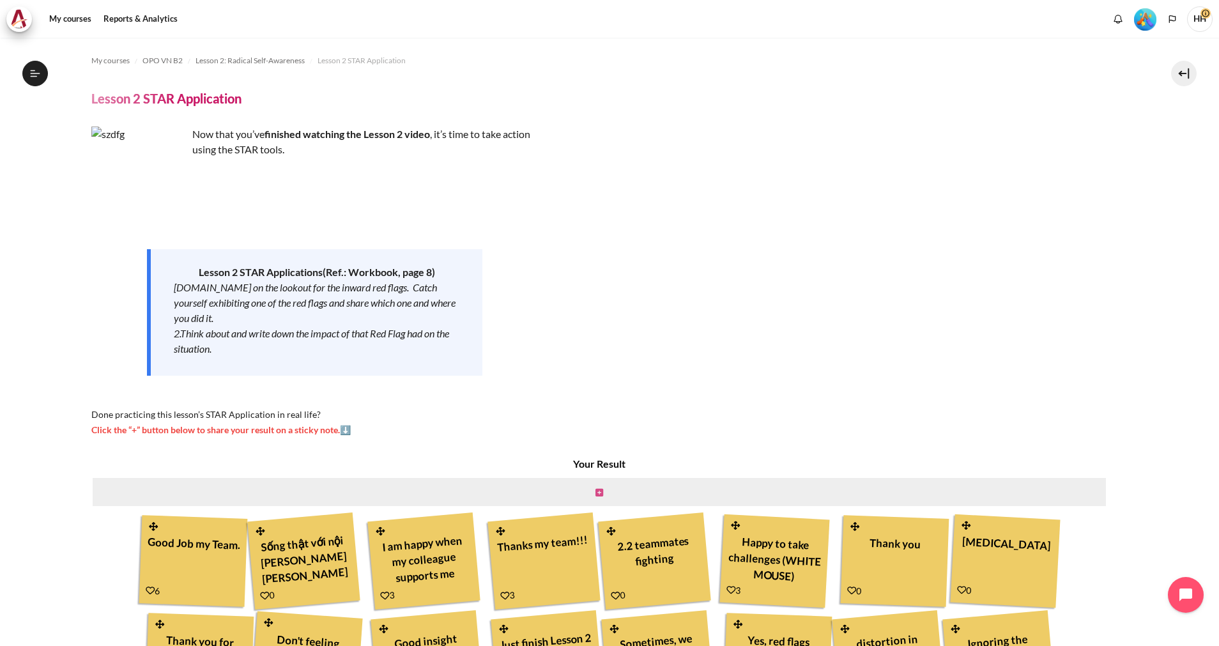
scroll to position [155, 0]
click at [598, 497] on link "Content" at bounding box center [600, 492] width 8 height 12
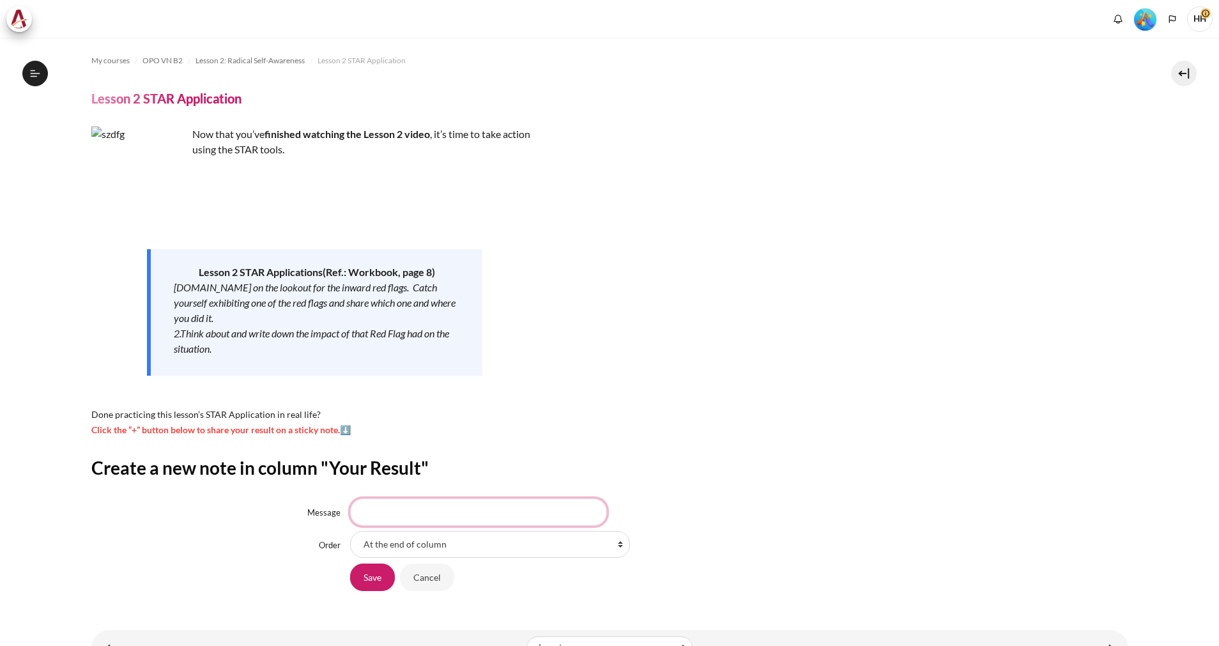
click at [547, 511] on input "Message" at bounding box center [478, 511] width 257 height 27
type input "thank you for give me insight"
click at [369, 569] on input "Save" at bounding box center [372, 577] width 45 height 27
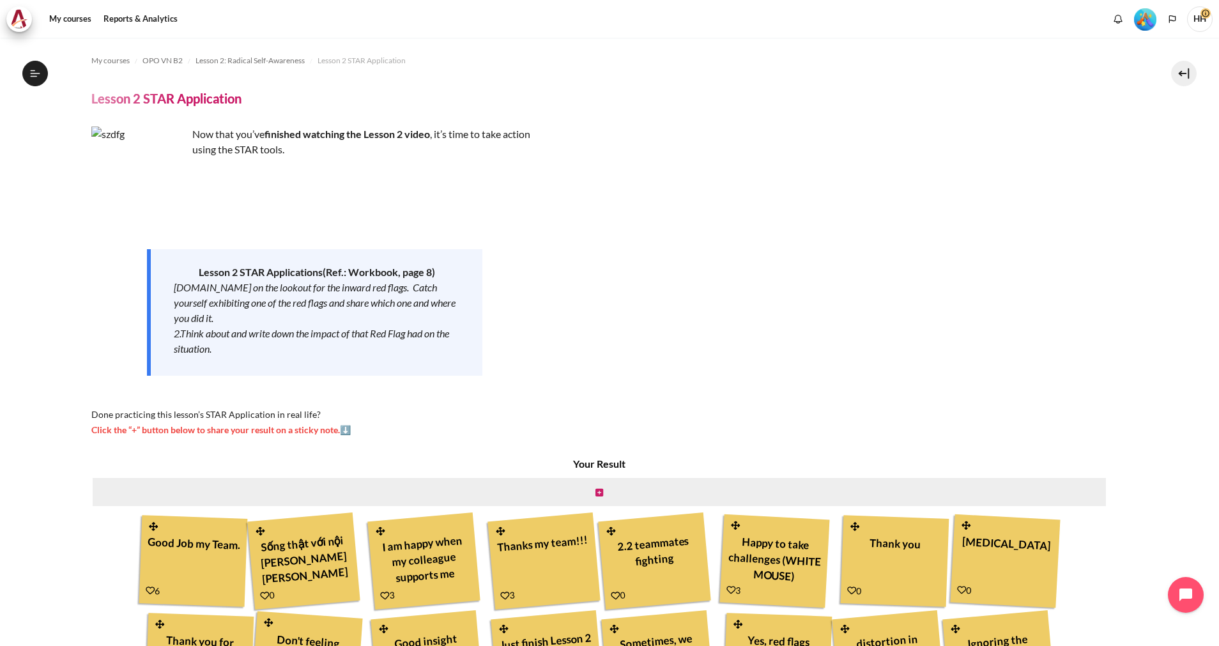
scroll to position [155, 0]
click at [109, 61] on span "My courses" at bounding box center [110, 61] width 38 height 12
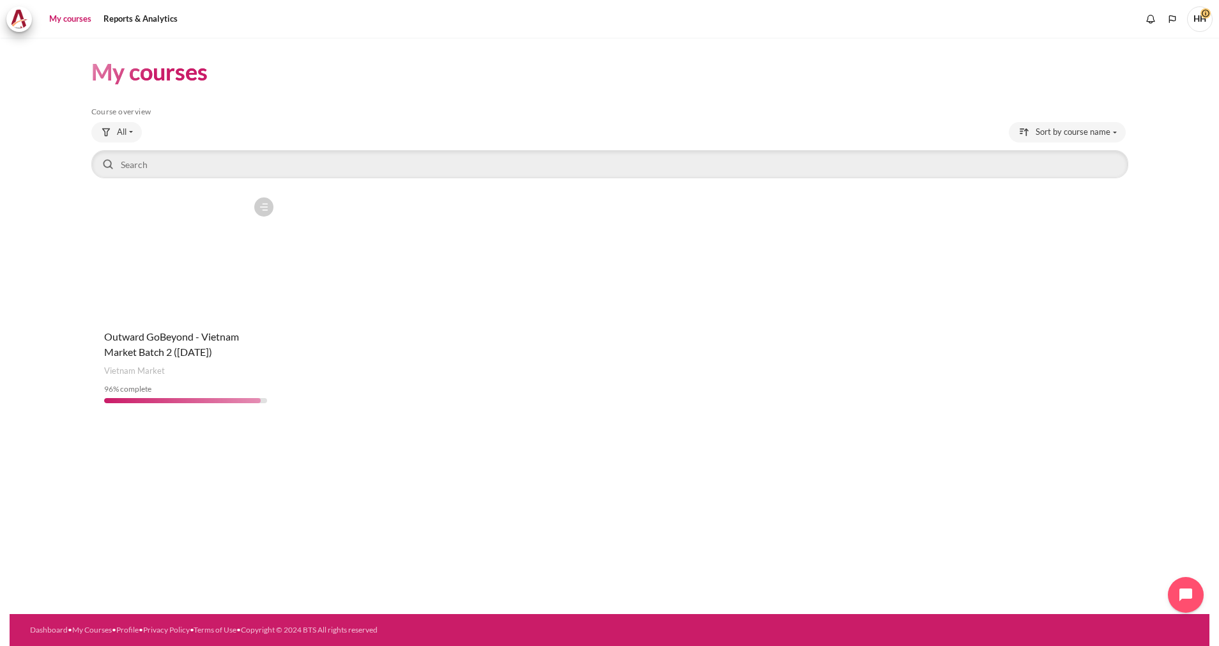
click at [164, 252] on figure "Content" at bounding box center [185, 255] width 189 height 128
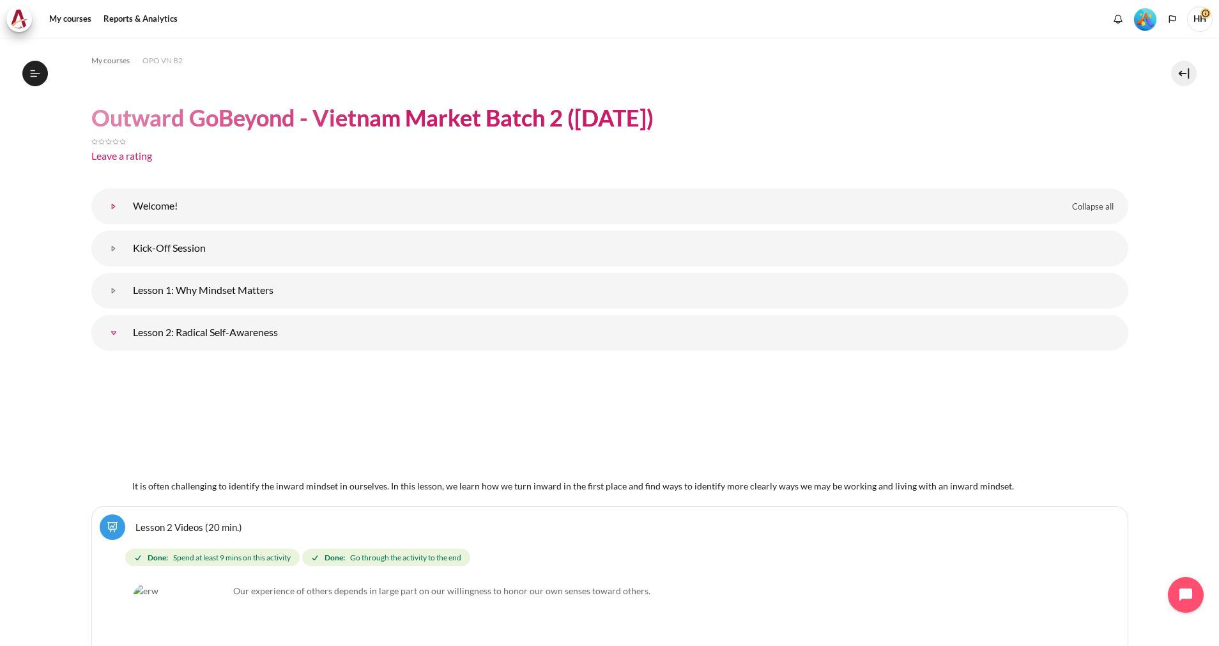
click at [114, 206] on link "Welcome!" at bounding box center [114, 207] width 26 height 26
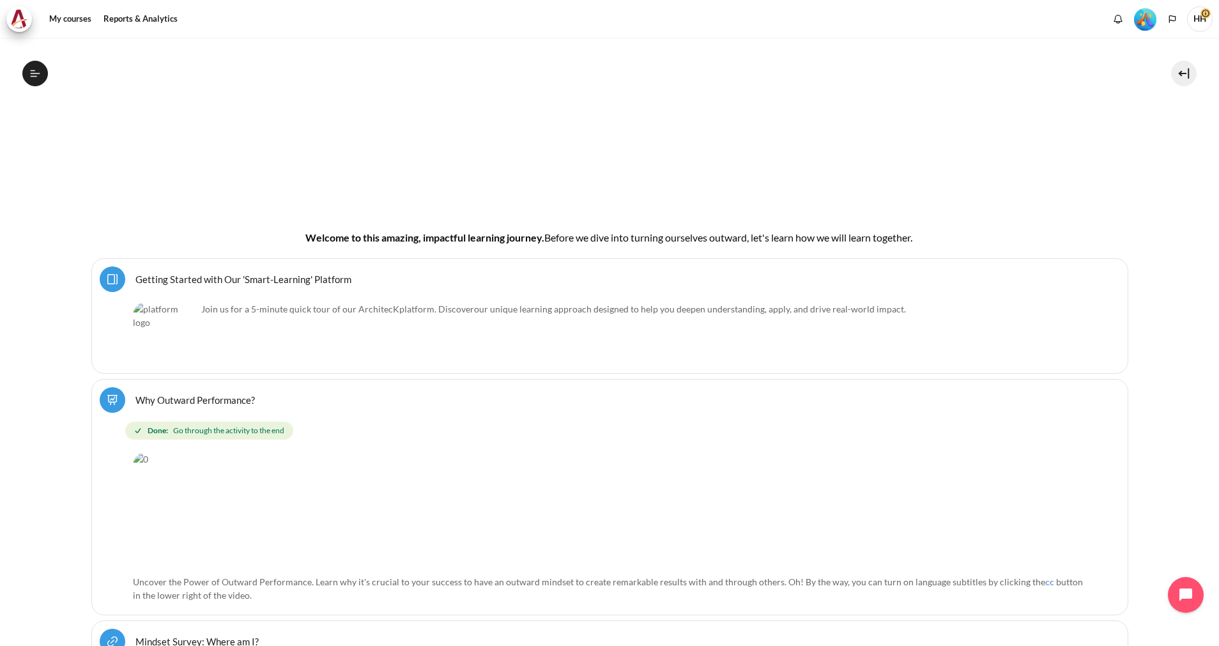
scroll to position [286, 0]
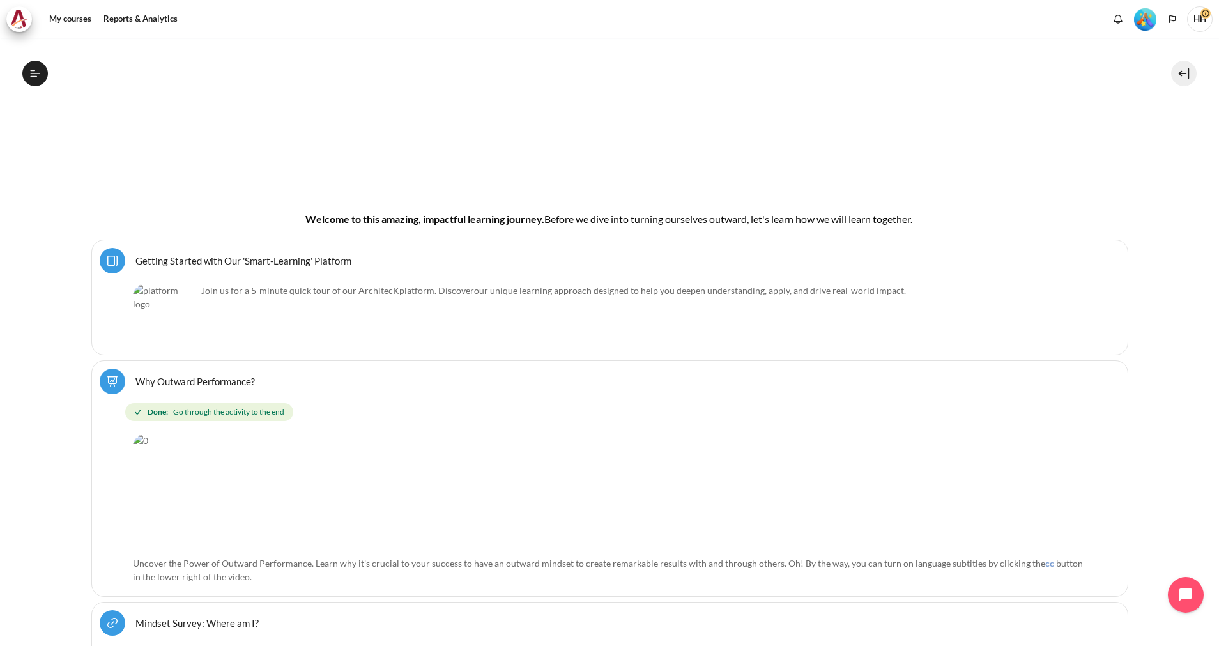
click at [270, 256] on link "Getting Started with Our 'Smart-Learning' Platform Page" at bounding box center [243, 260] width 216 height 12
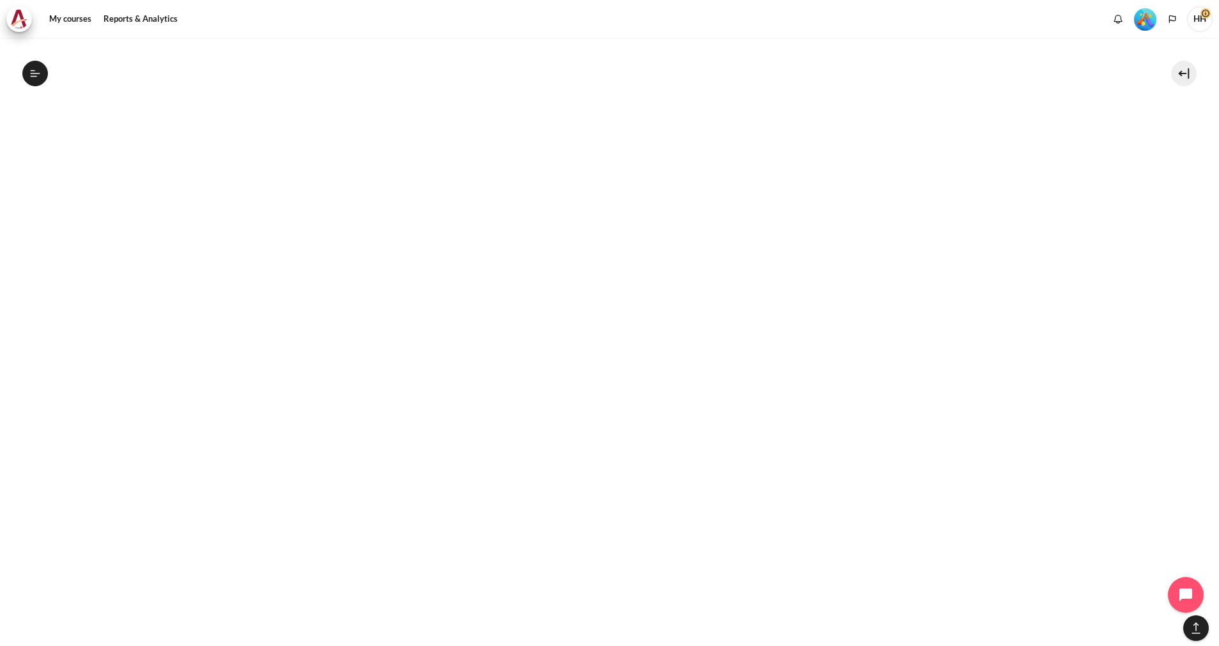
scroll to position [4163, 0]
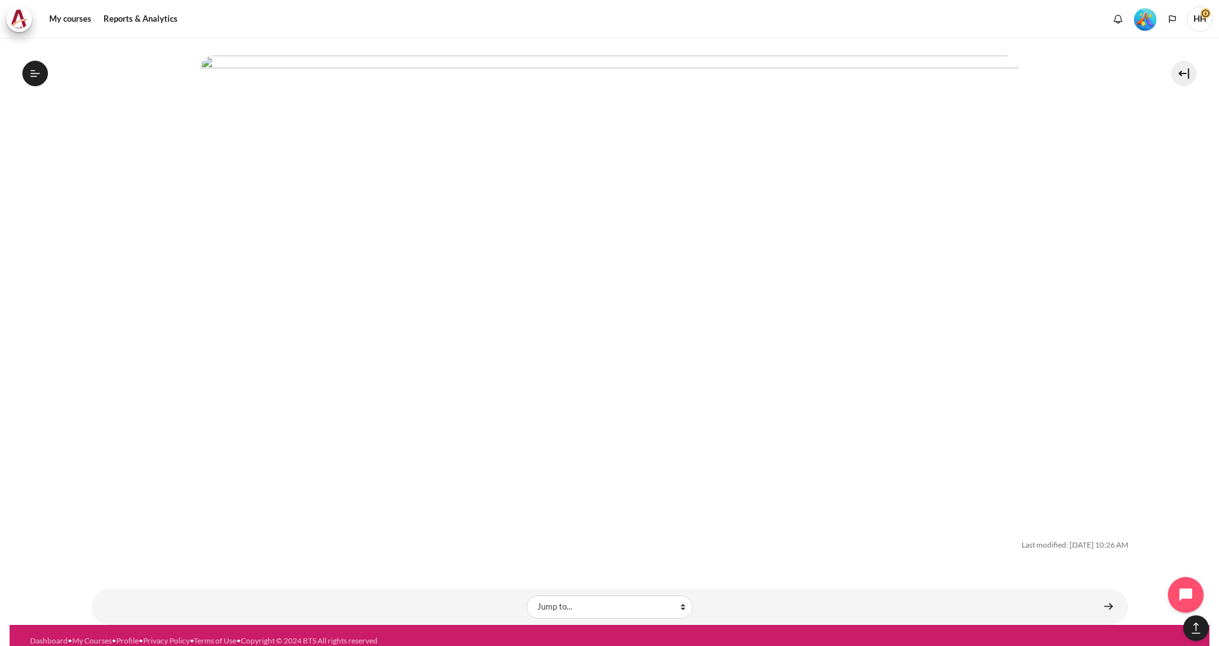
click at [1034, 539] on div "Last modified: Tuesday, 15 July 2025, 10:26 AM" at bounding box center [609, 545] width 1037 height 12
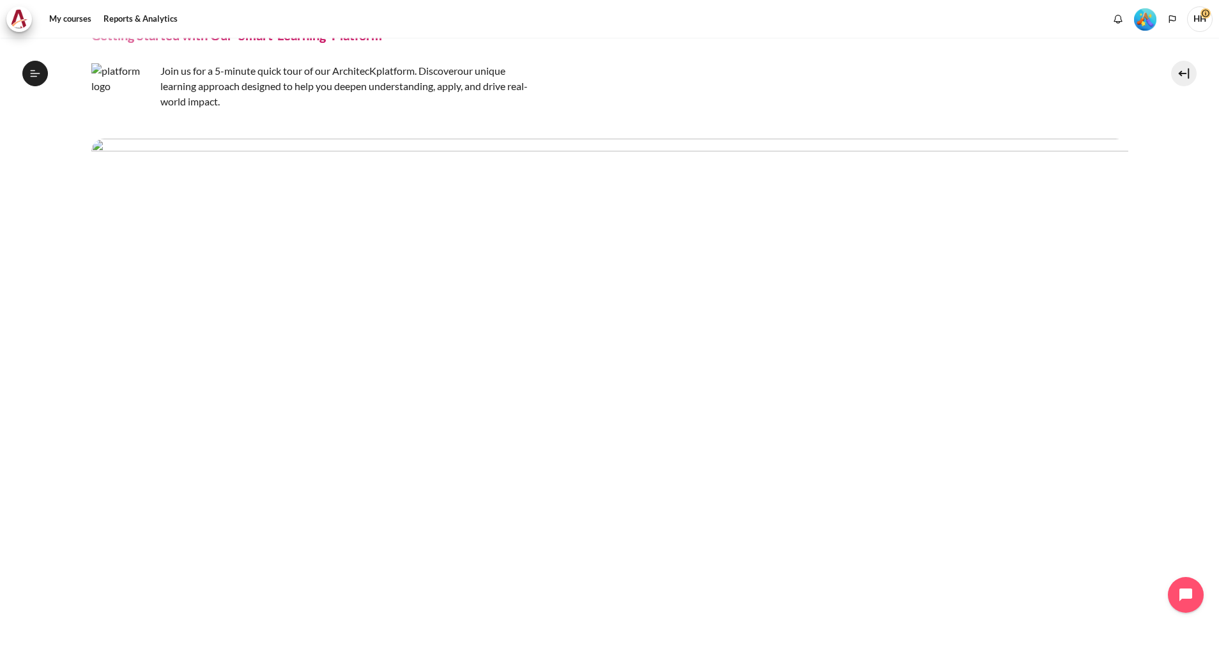
scroll to position [0, 0]
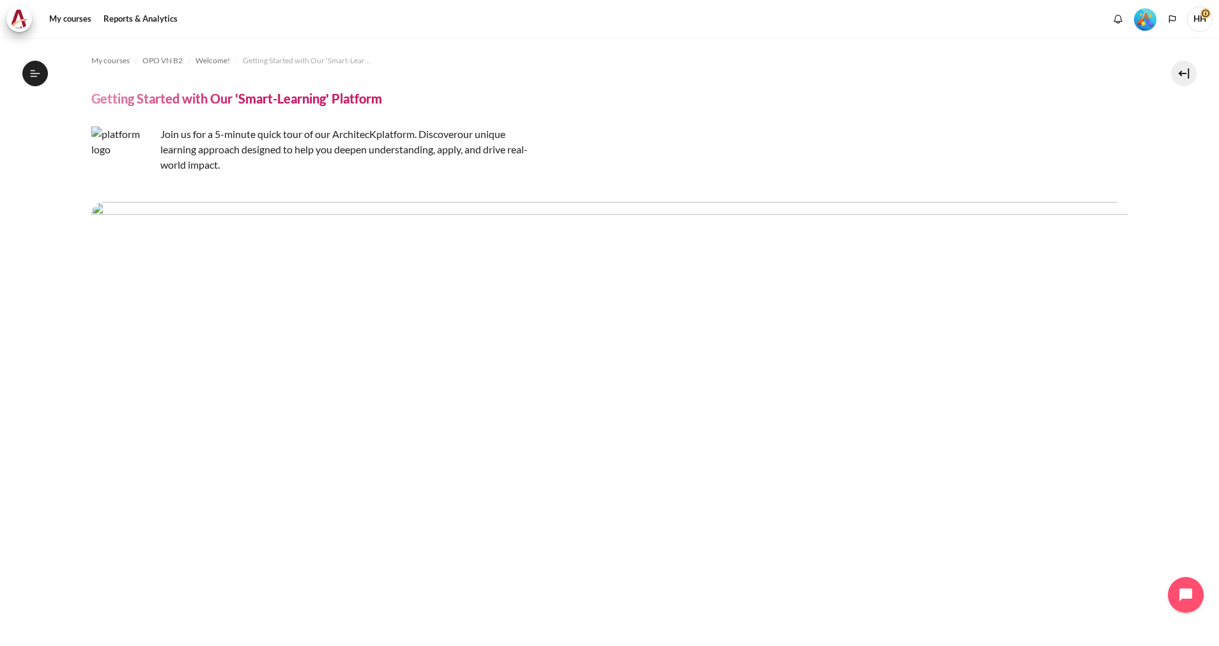
click at [144, 162] on img "Content" at bounding box center [123, 158] width 64 height 63
click at [229, 141] on p "Join us for a 5-minute quick tour of our ArchitecK platform. Discover our uniqu…" at bounding box center [314, 150] width 447 height 46
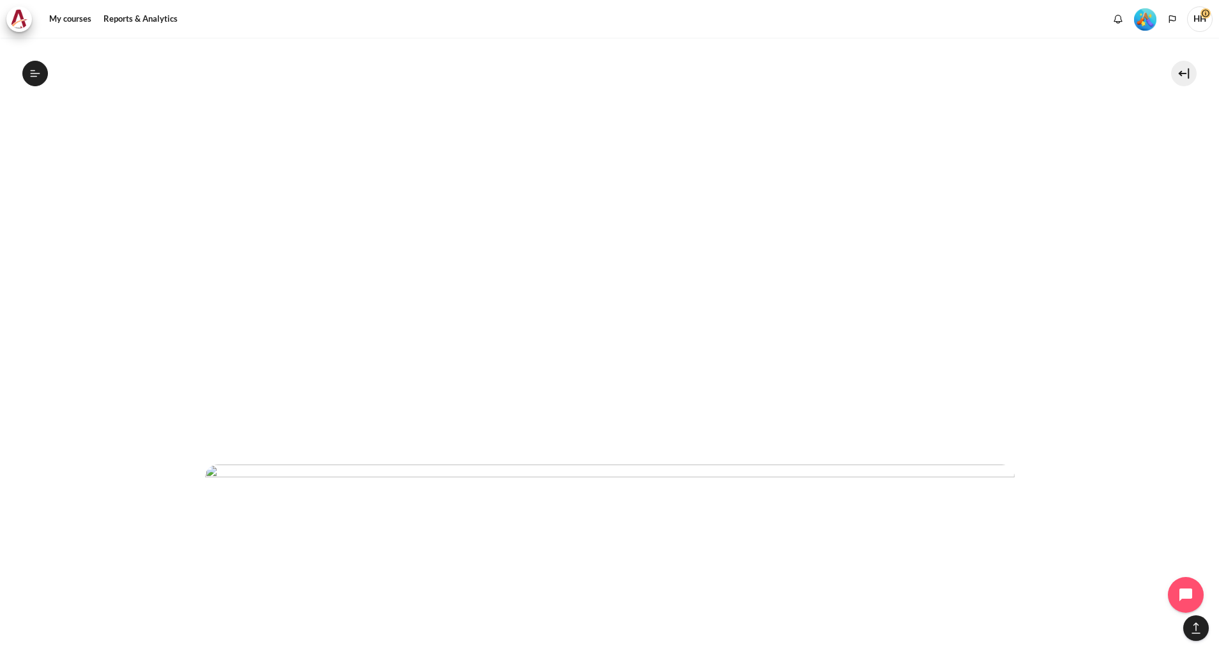
scroll to position [980, 0]
click at [760, 252] on img "Content" at bounding box center [609, 221] width 1037 height 432
click at [563, 387] on img "Content" at bounding box center [609, 221] width 1037 height 432
click at [563, 383] on img "Content" at bounding box center [609, 221] width 1037 height 432
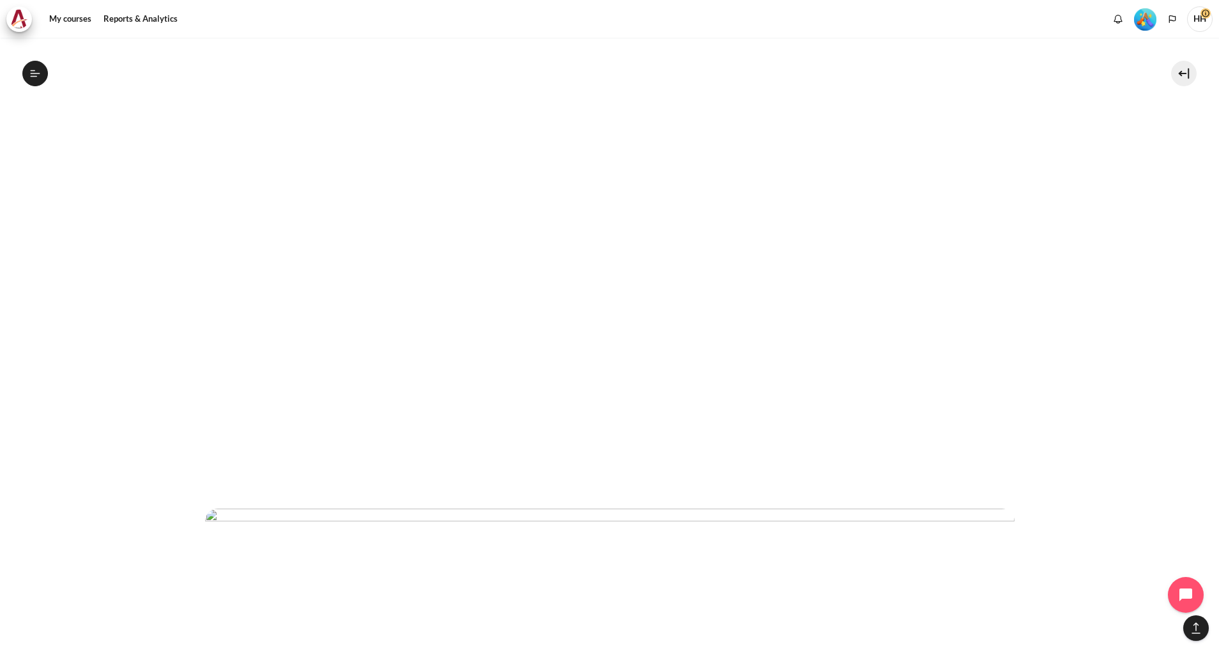
click at [748, 263] on img "Content" at bounding box center [610, 162] width 810 height 690
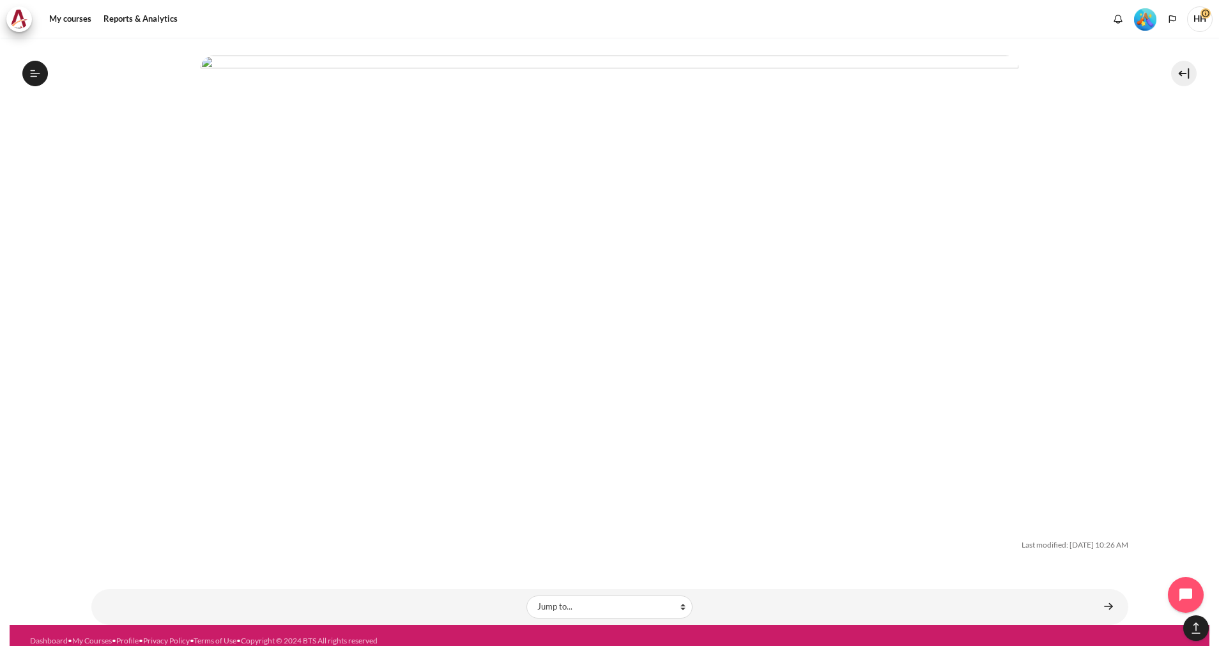
scroll to position [4142, 0]
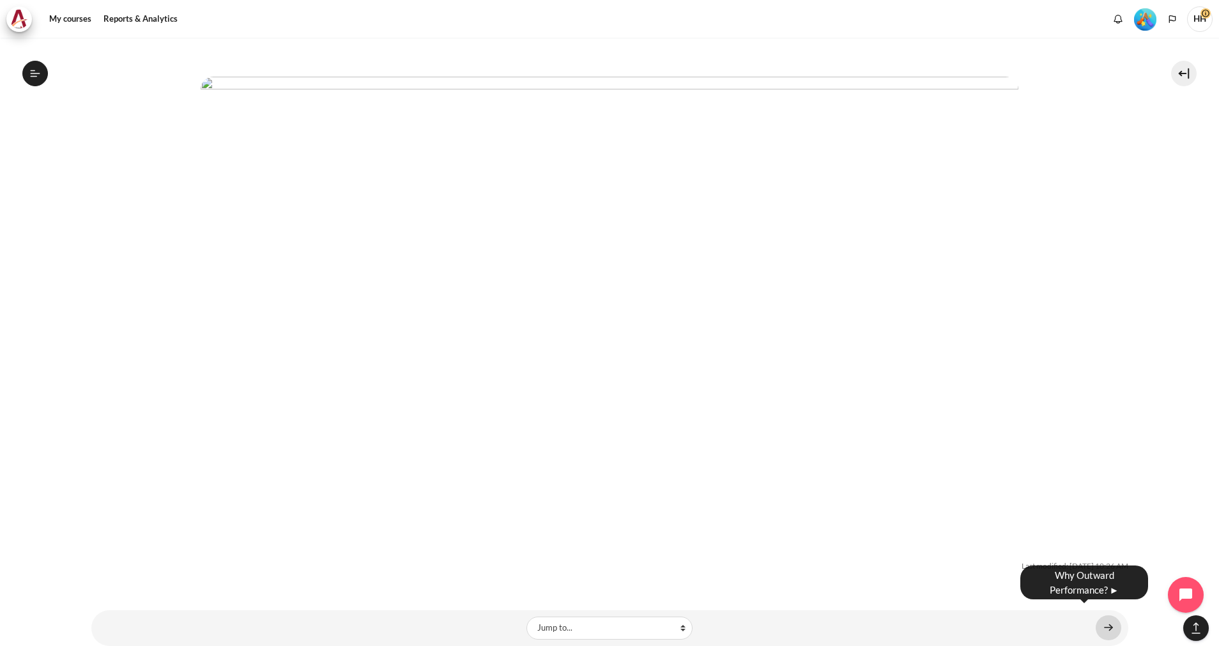
click at [1100, 619] on link "Content" at bounding box center [1109, 627] width 26 height 25
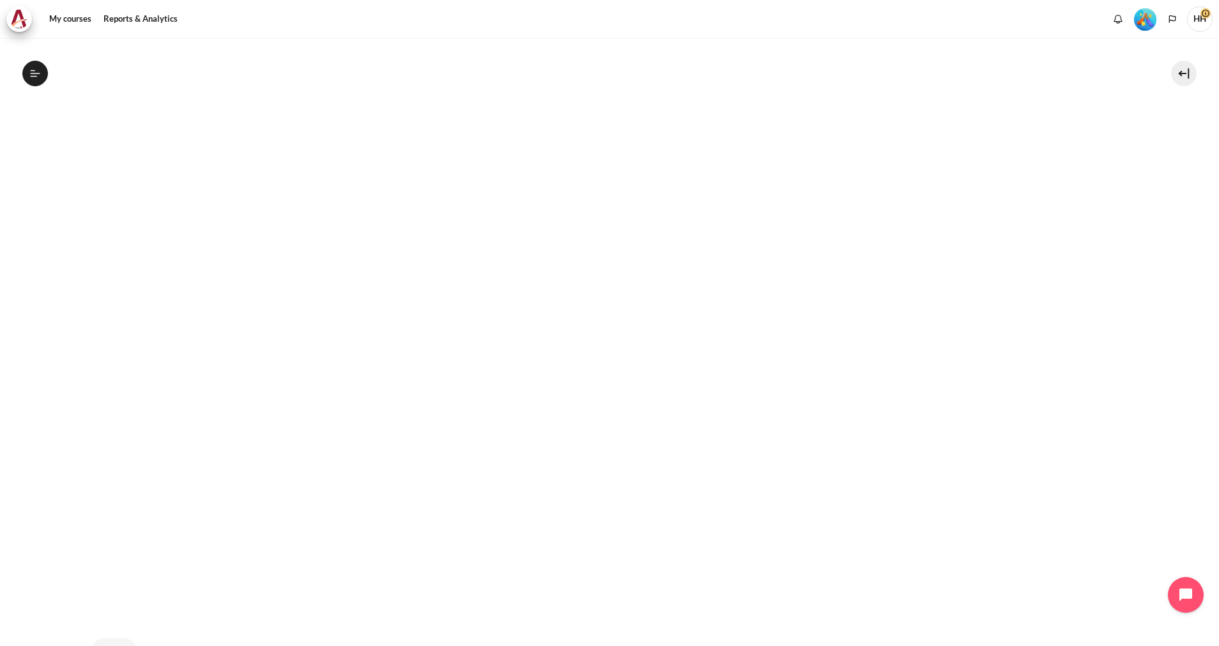
scroll to position [469, 0]
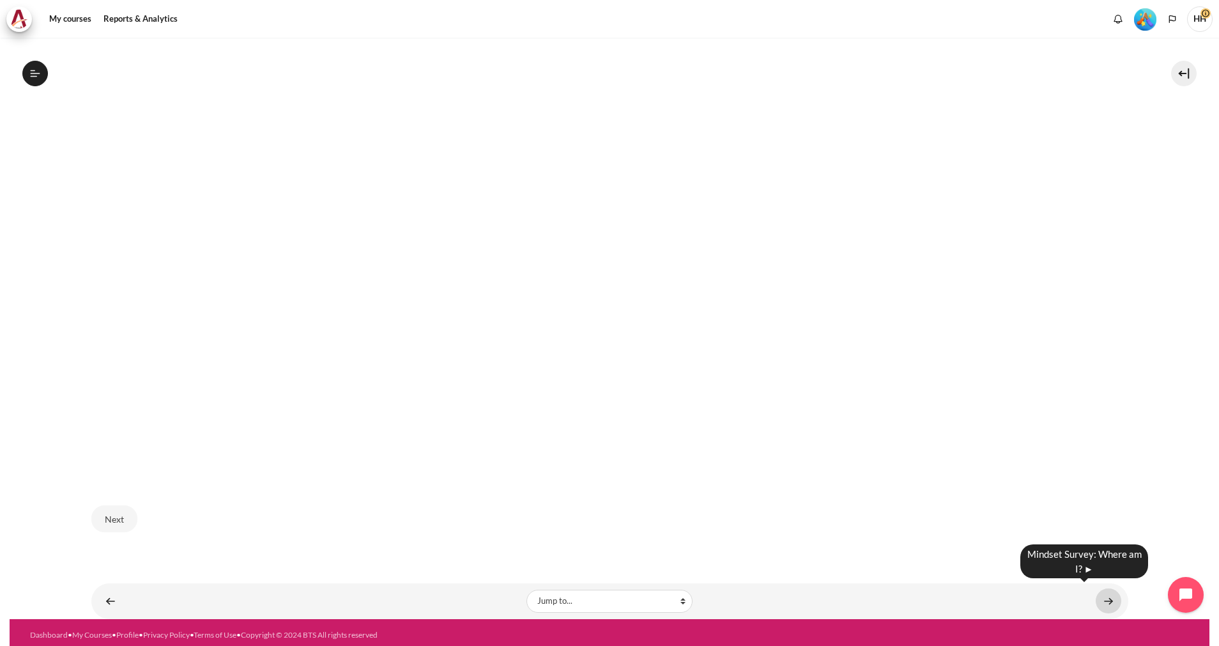
click at [1097, 596] on link "Content" at bounding box center [1109, 601] width 26 height 25
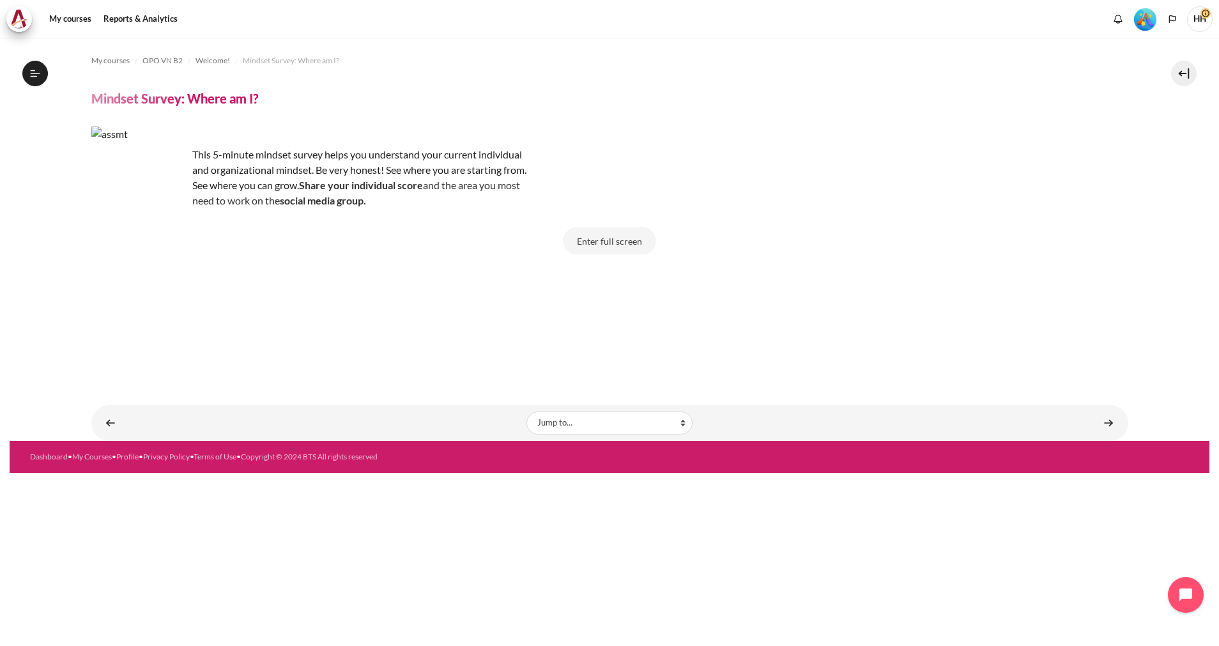
click at [614, 240] on button "Enter full screen" at bounding box center [610, 241] width 92 height 27
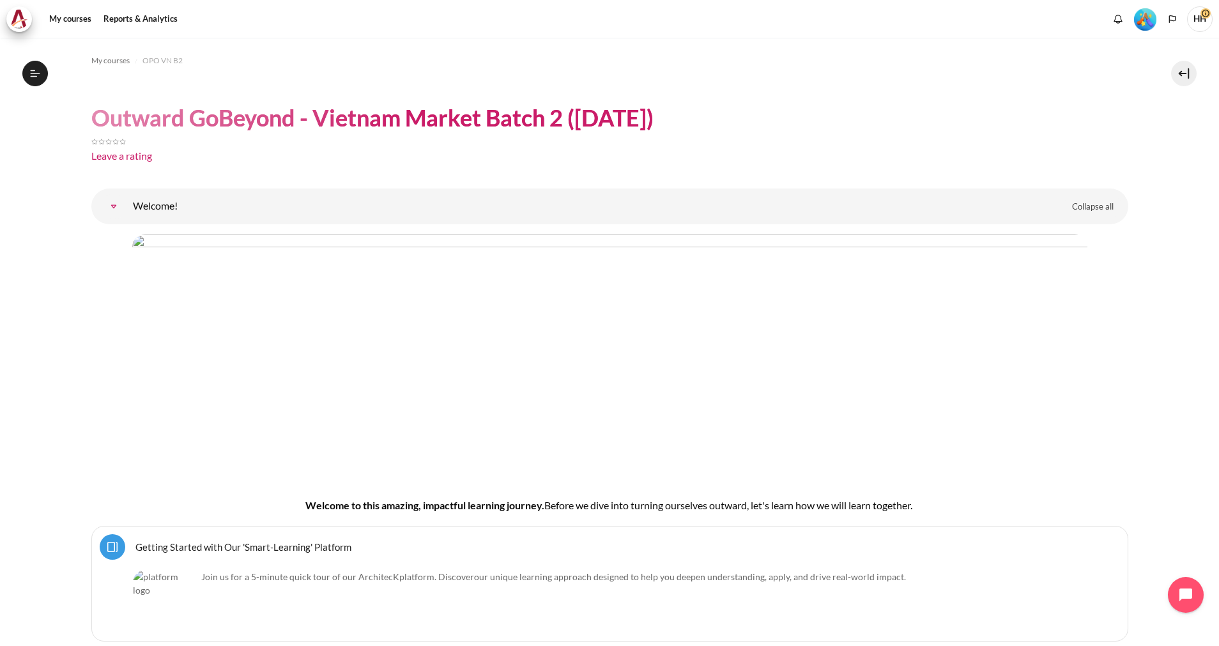
click at [125, 206] on link "Welcome!" at bounding box center [114, 207] width 26 height 26
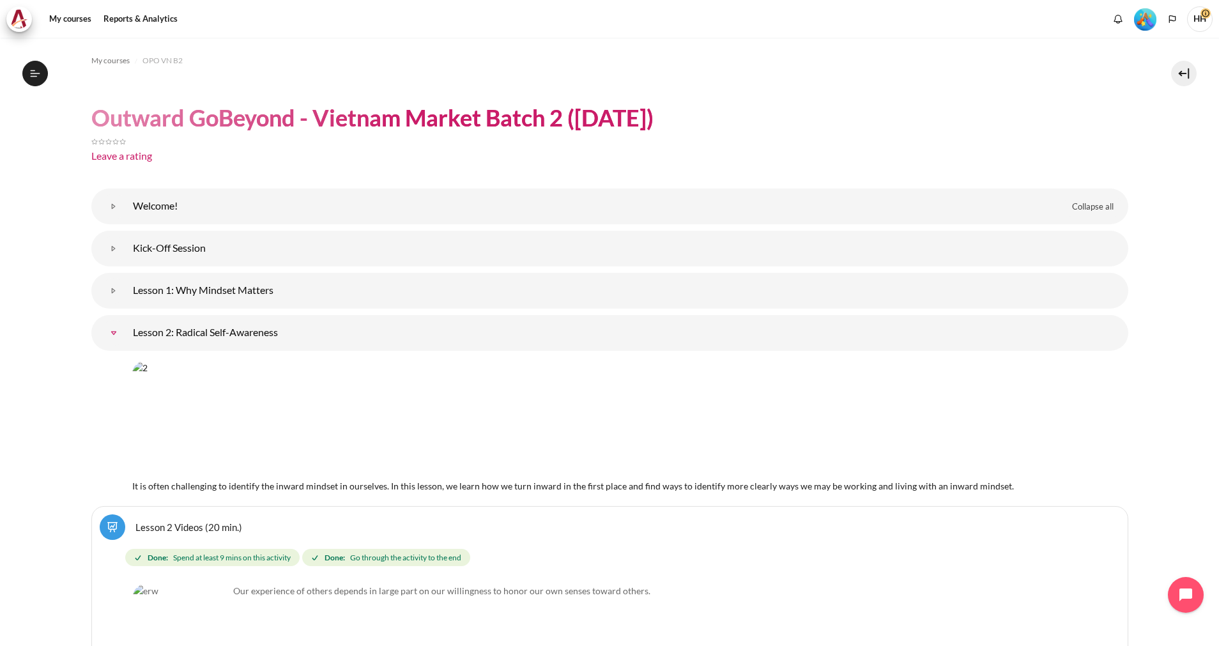
click at [127, 332] on link "Lesson 2: Radical Self-Awareness" at bounding box center [114, 333] width 26 height 26
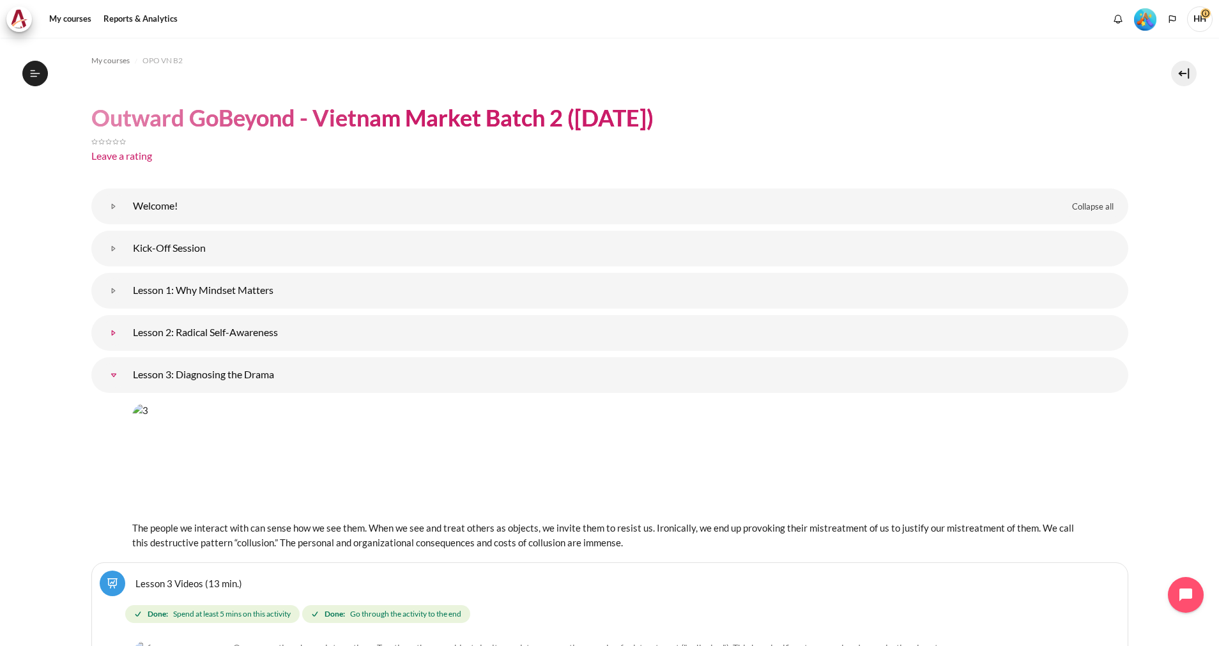
click at [127, 332] on link "Lesson 2: Radical Self-Awareness" at bounding box center [114, 333] width 26 height 26
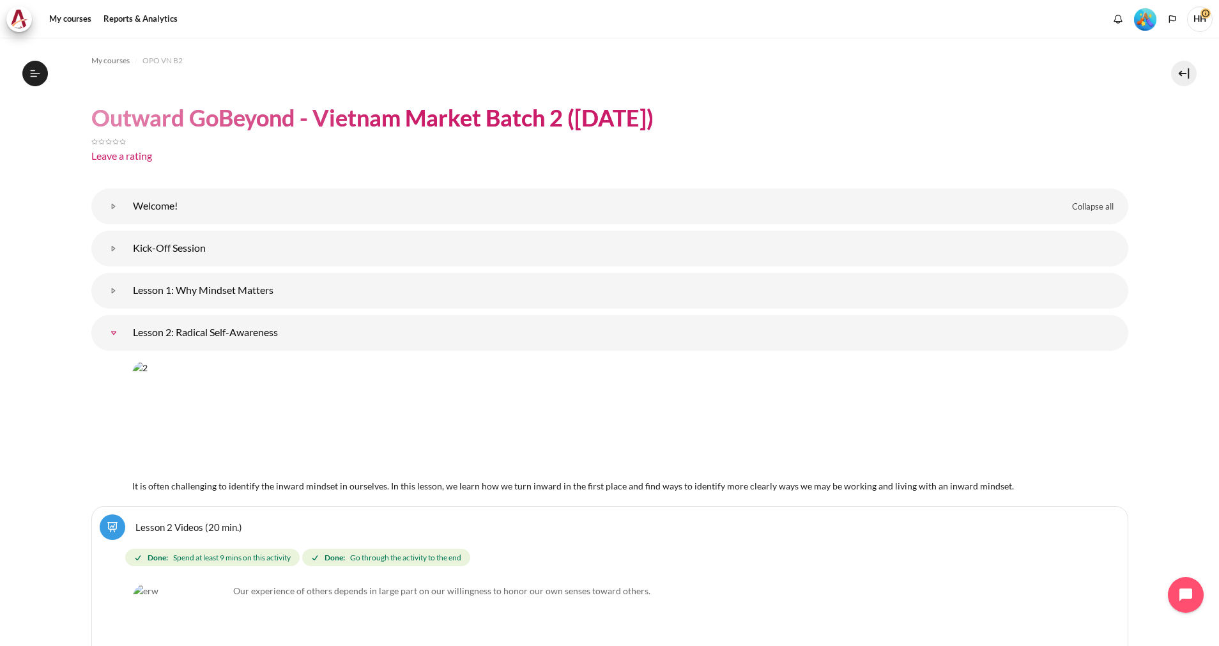
click at [486, 428] on img "Content" at bounding box center [504, 419] width 744 height 116
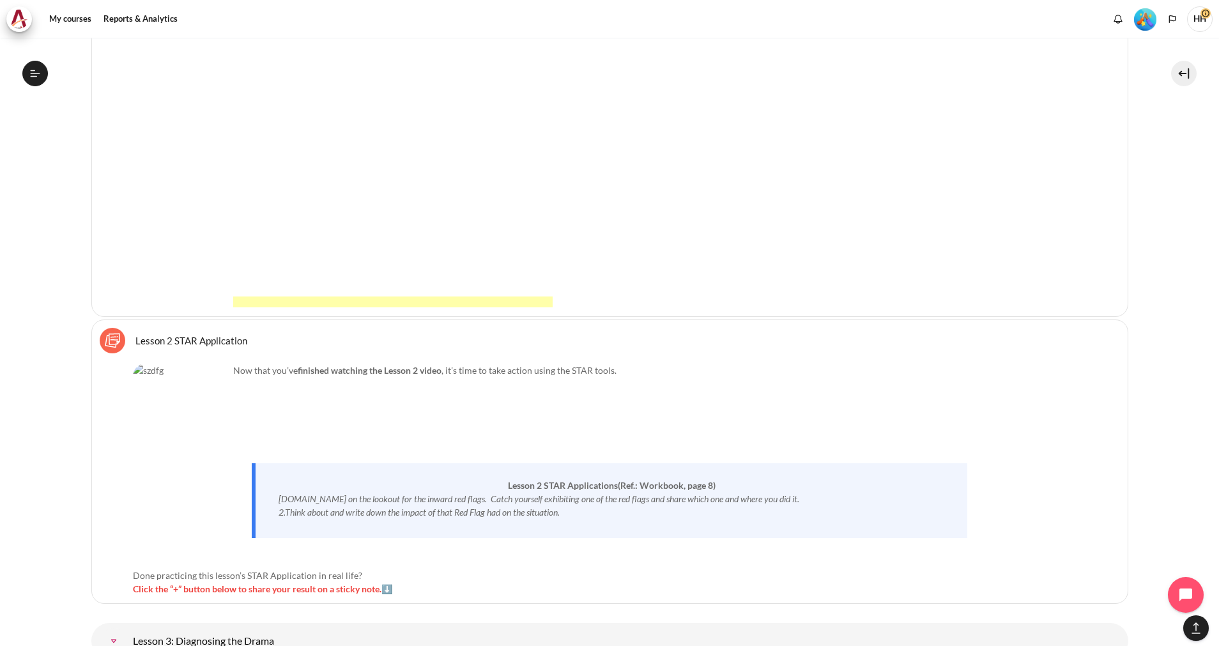
scroll to position [1100, 0]
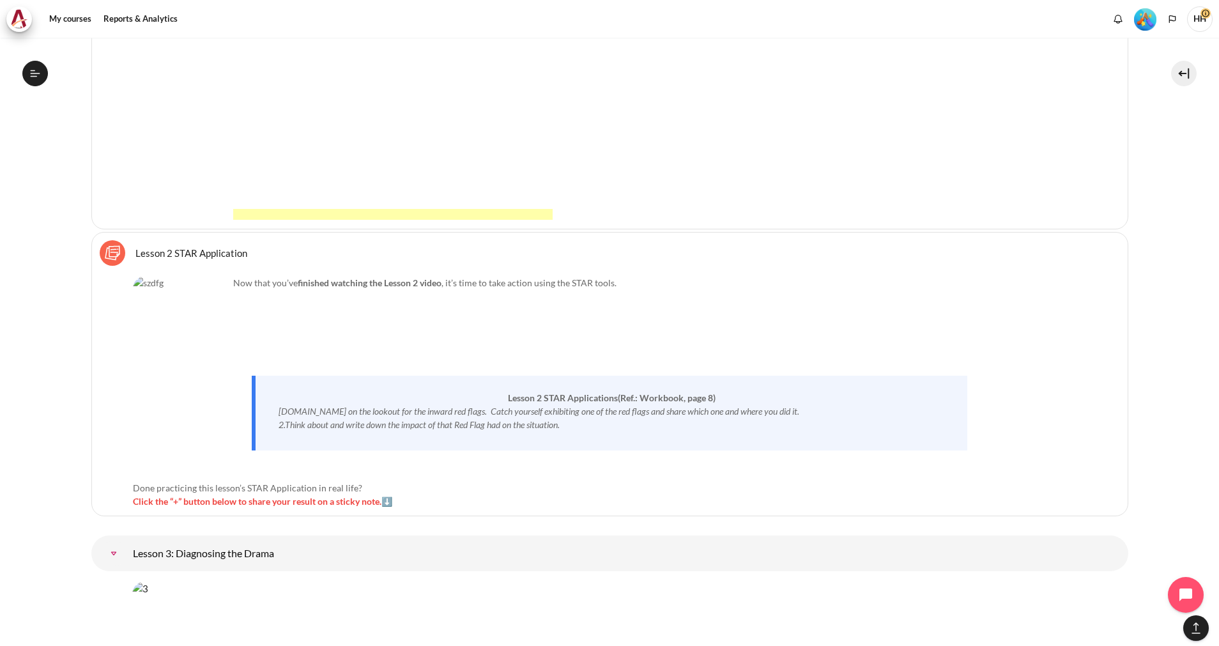
click at [155, 254] on link "Lesson 2 STAR Application Sticky Notes" at bounding box center [191, 253] width 112 height 12
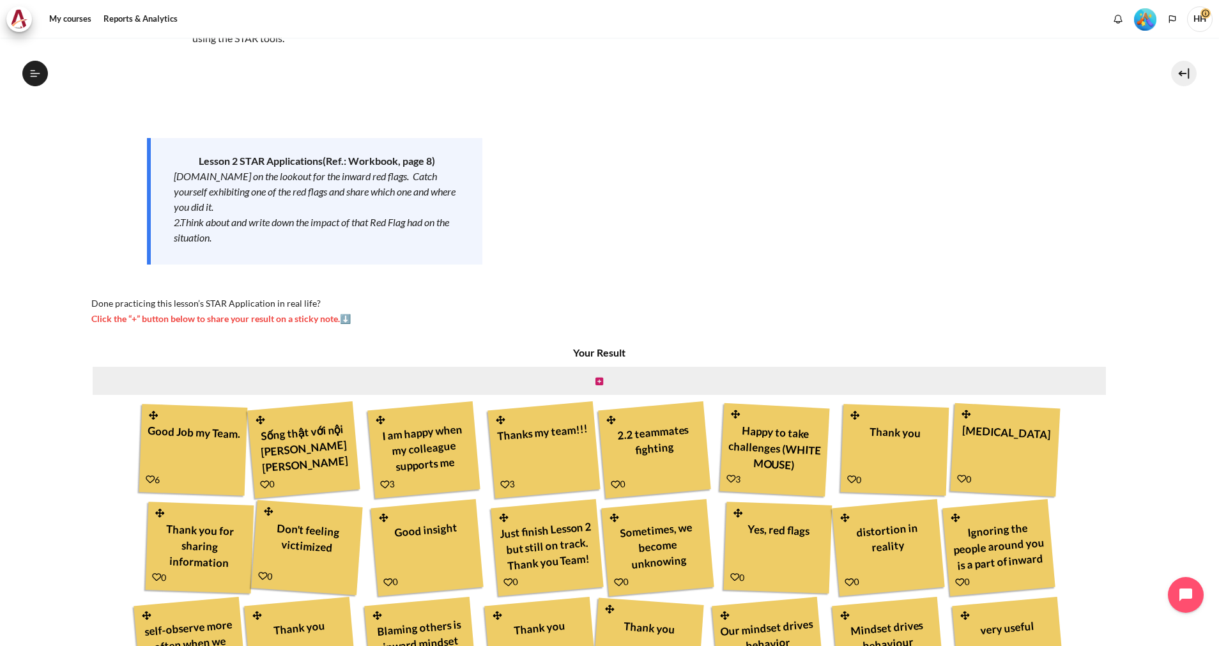
scroll to position [109, 0]
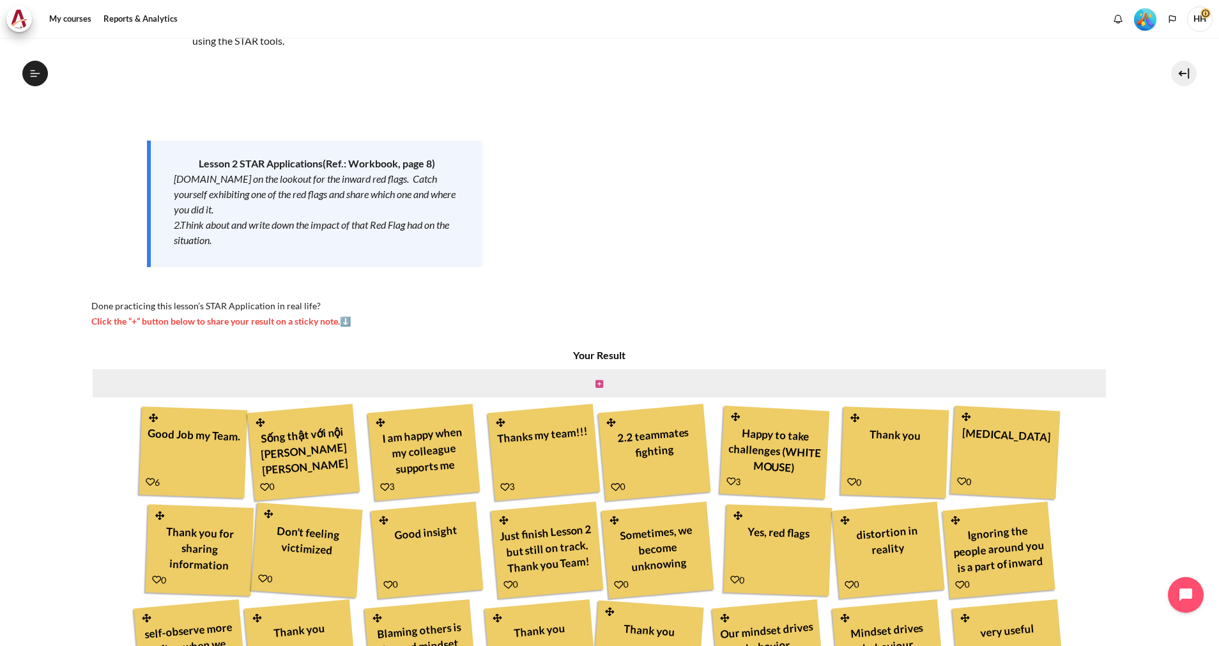
click at [596, 382] on icon "Content" at bounding box center [600, 384] width 8 height 9
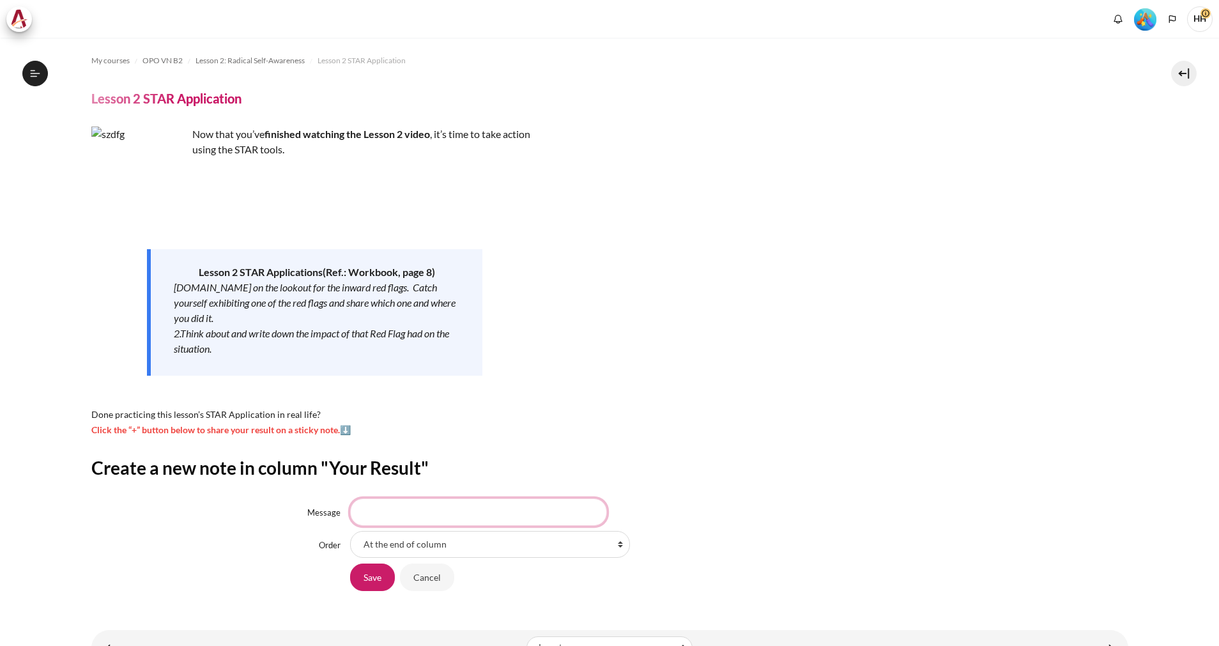
click at [367, 503] on input "Message" at bounding box center [478, 511] width 257 height 27
type input "thank you"
click at [373, 574] on input "Save" at bounding box center [372, 577] width 45 height 27
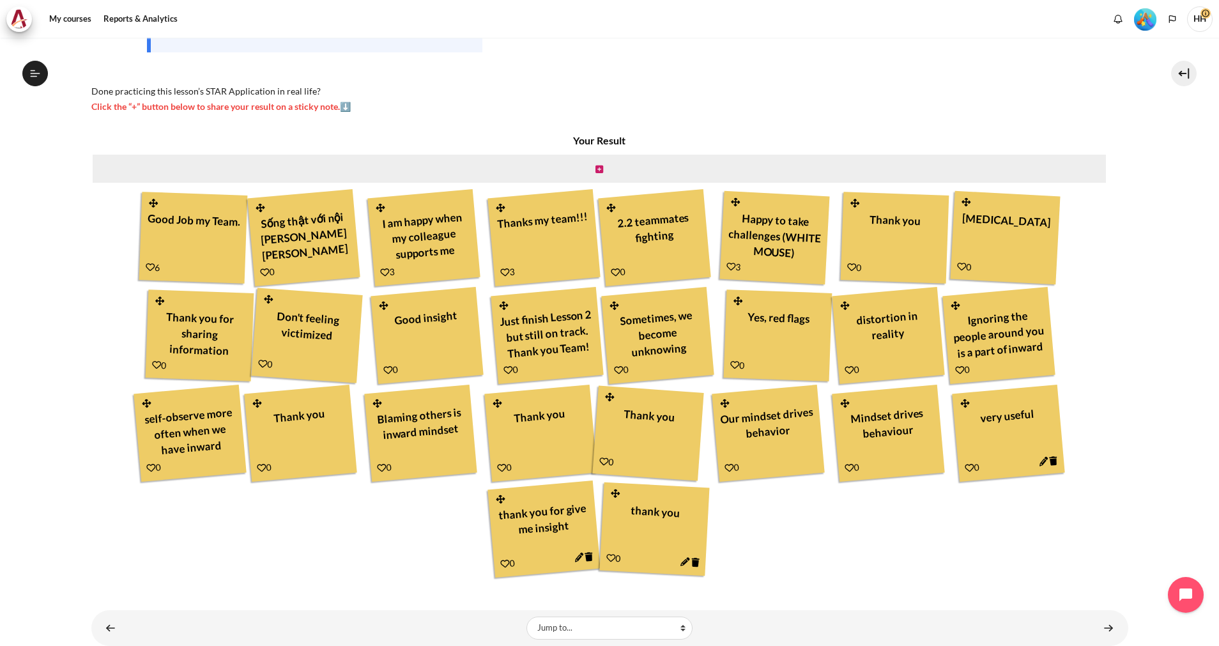
scroll to position [355, 0]
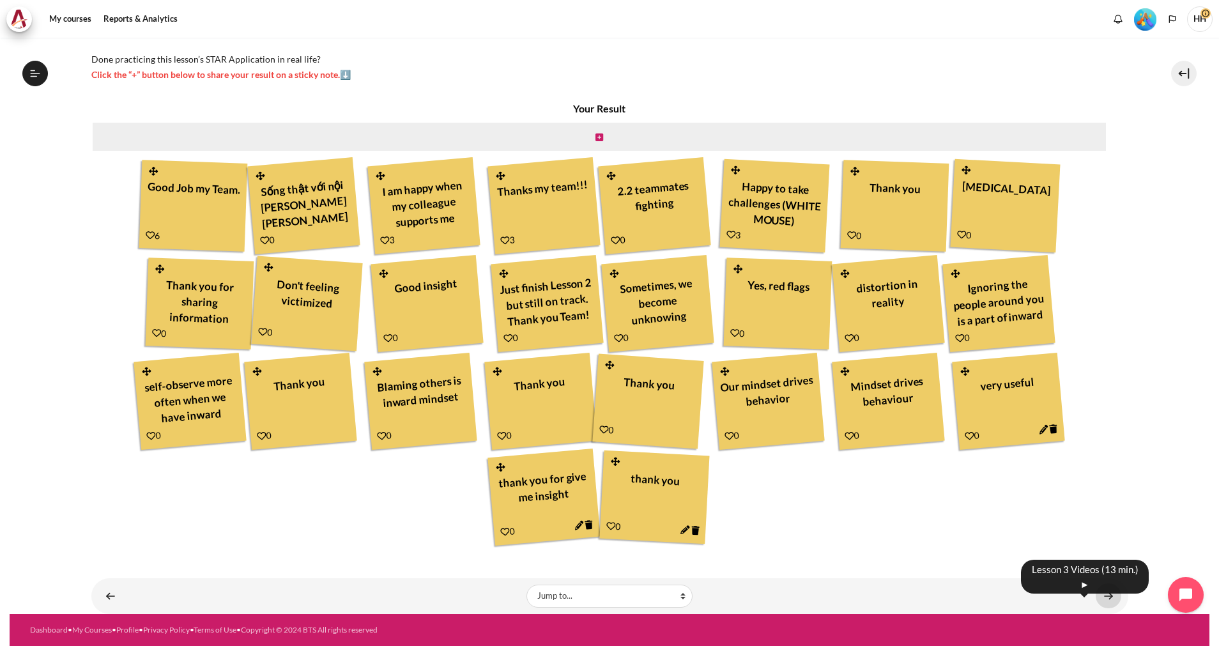
click at [1098, 605] on link "Content" at bounding box center [1109, 595] width 26 height 25
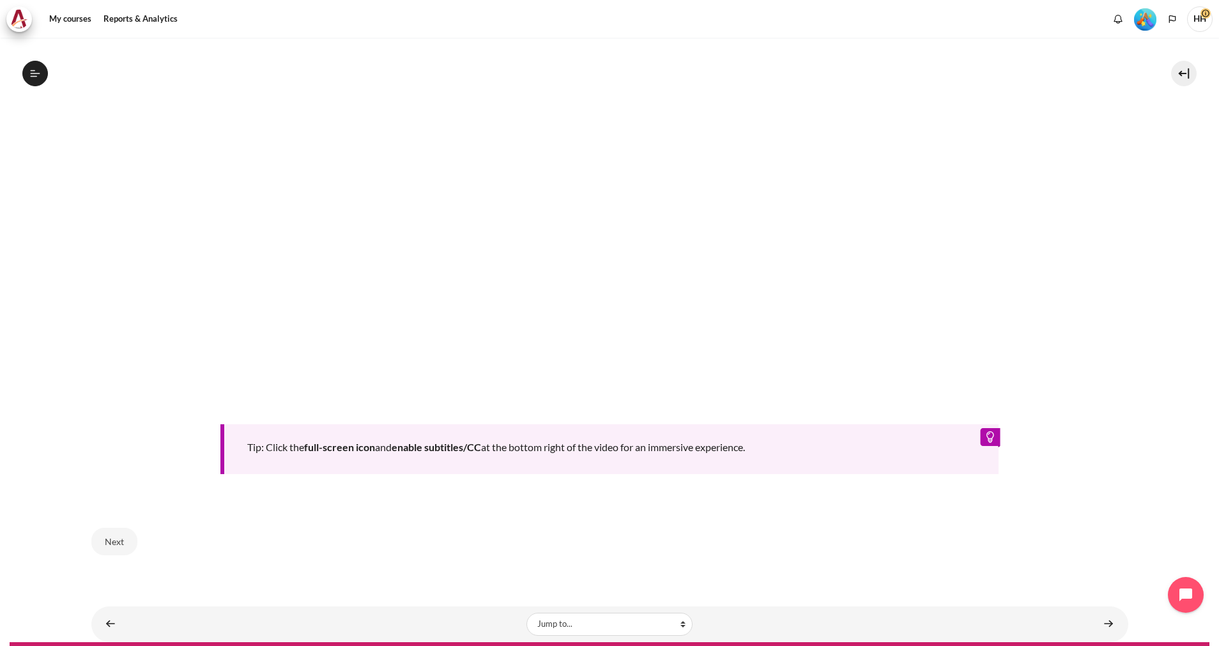
scroll to position [575, 0]
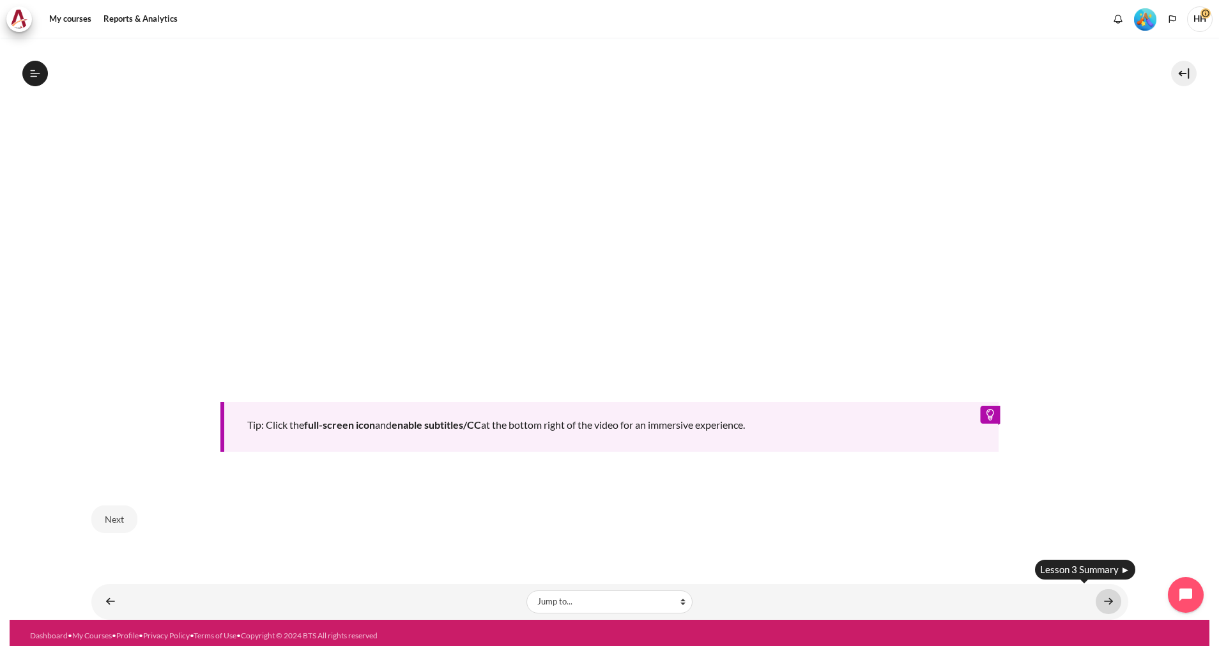
click at [1105, 598] on link "Content" at bounding box center [1109, 601] width 26 height 25
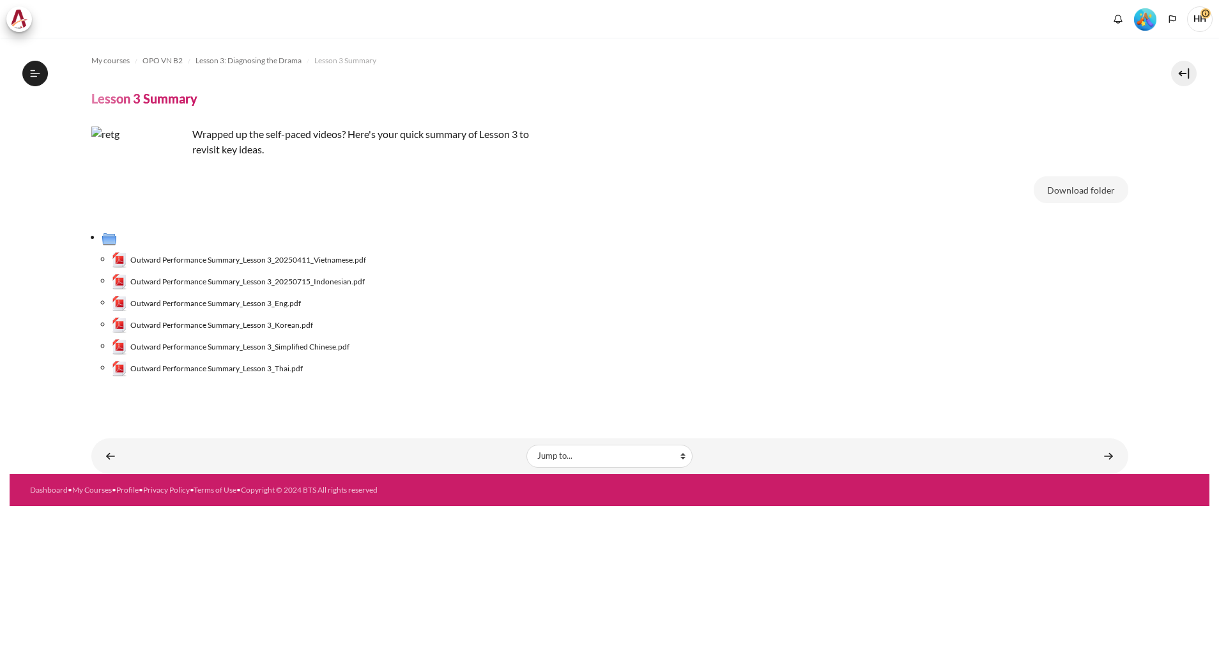
scroll to position [220, 0]
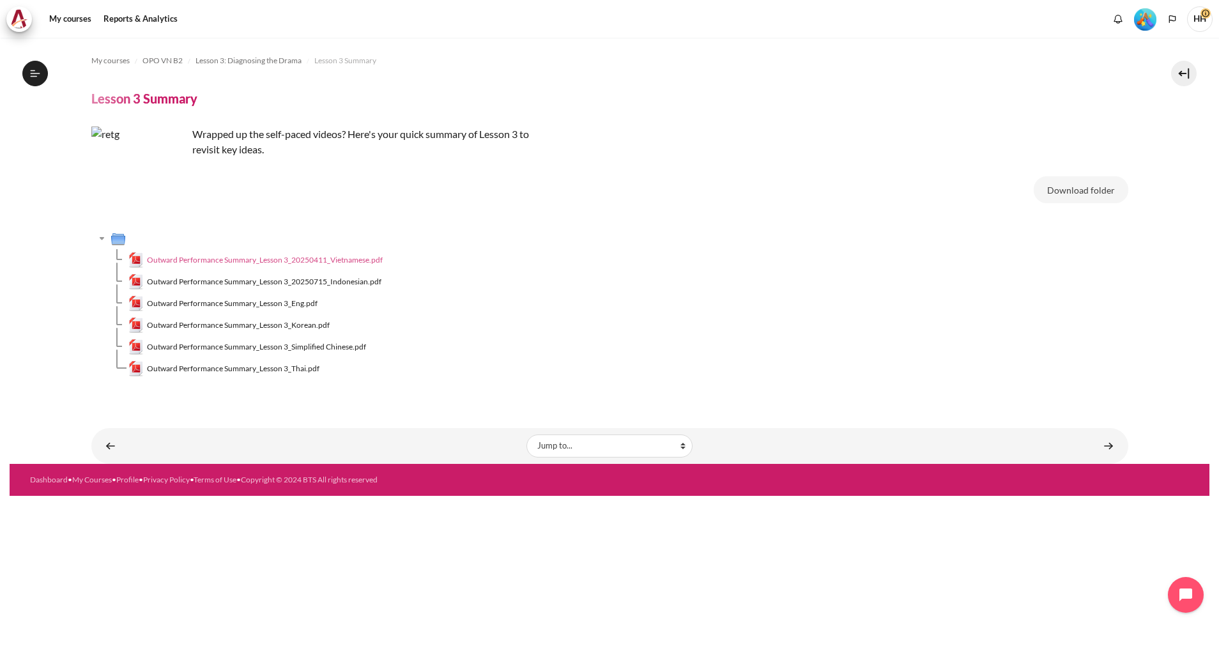
click at [324, 259] on span "Outward Performance Summary_Lesson 3_20250411_Vietnamese.pdf" at bounding box center [265, 260] width 236 height 12
click at [1113, 444] on link "Content" at bounding box center [1109, 445] width 26 height 25
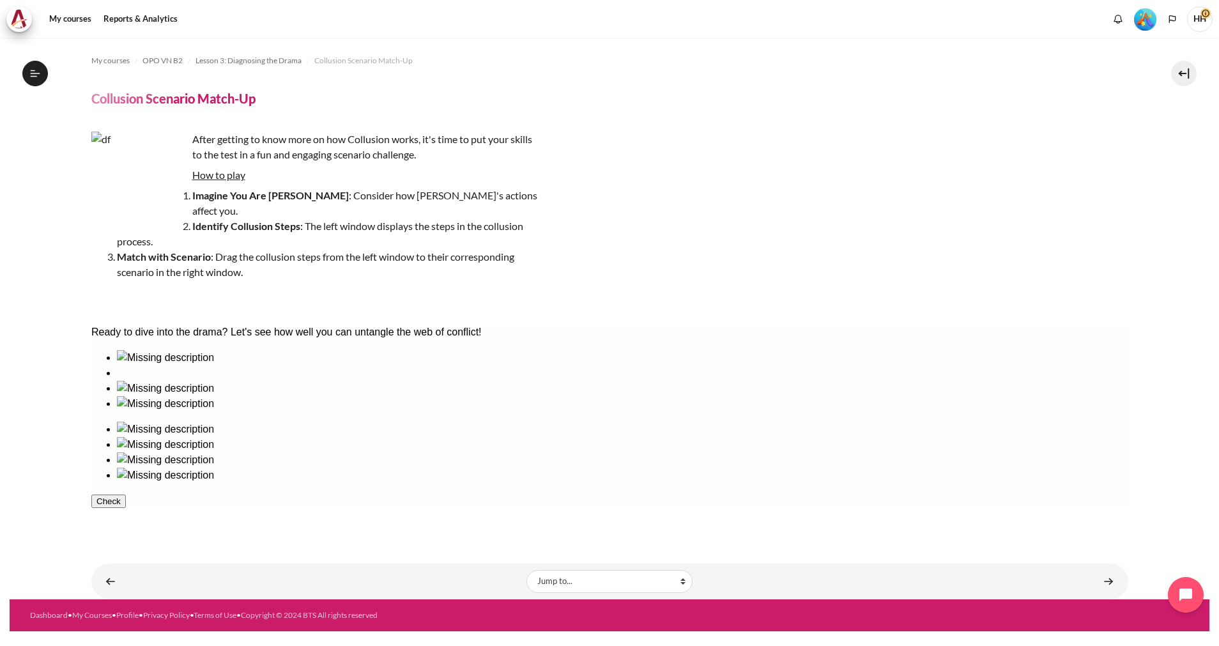
scroll to position [237, 0]
click at [309, 396] on div at bounding box center [622, 396] width 1012 height 0
drag, startPoint x: 307, startPoint y: 437, endPoint x: 828, endPoint y: 442, distance: 520.9
drag, startPoint x: 392, startPoint y: 419, endPoint x: 741, endPoint y: 426, distance: 348.4
drag, startPoint x: 217, startPoint y: 415, endPoint x: 645, endPoint y: 416, distance: 428.2
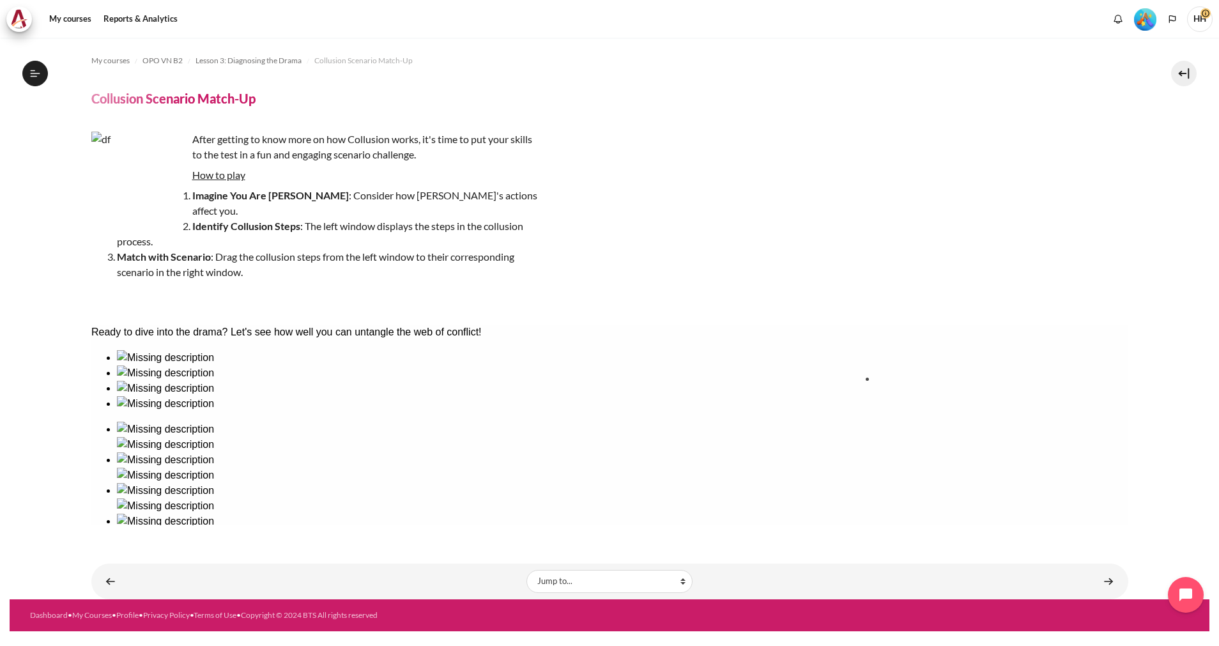
drag, startPoint x: 127, startPoint y: 419, endPoint x: 901, endPoint y: 419, distance: 773.9
click at [125, 556] on button "Check" at bounding box center [108, 562] width 35 height 13
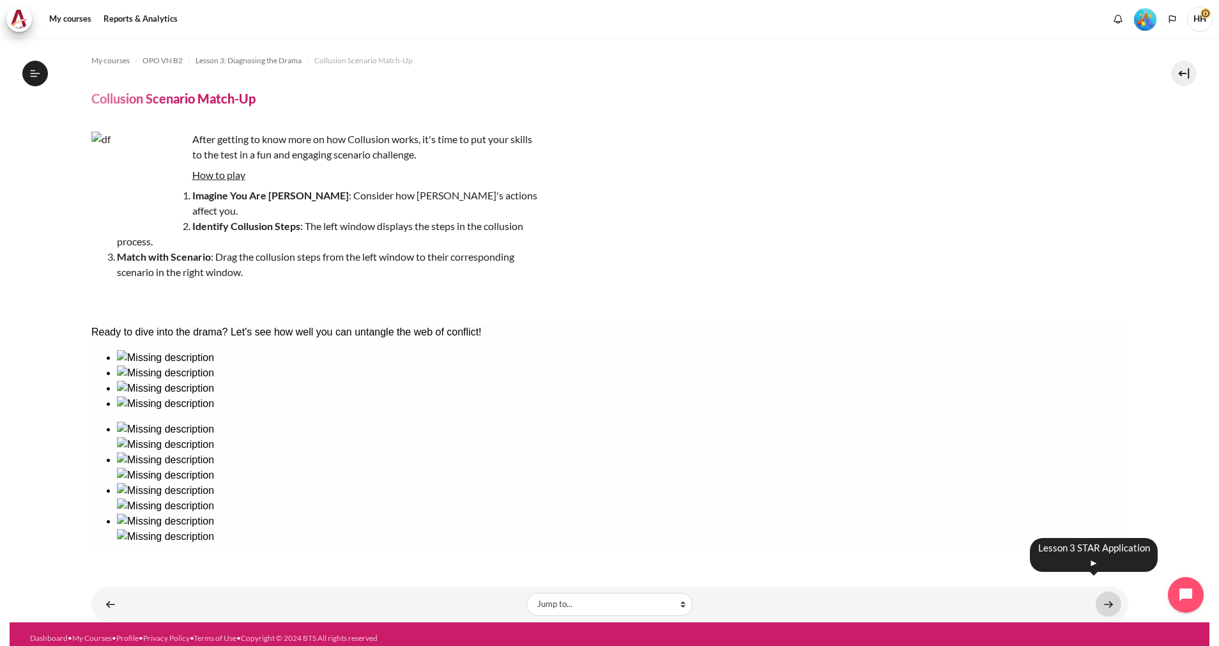
click at [1108, 592] on link "Content" at bounding box center [1109, 604] width 26 height 25
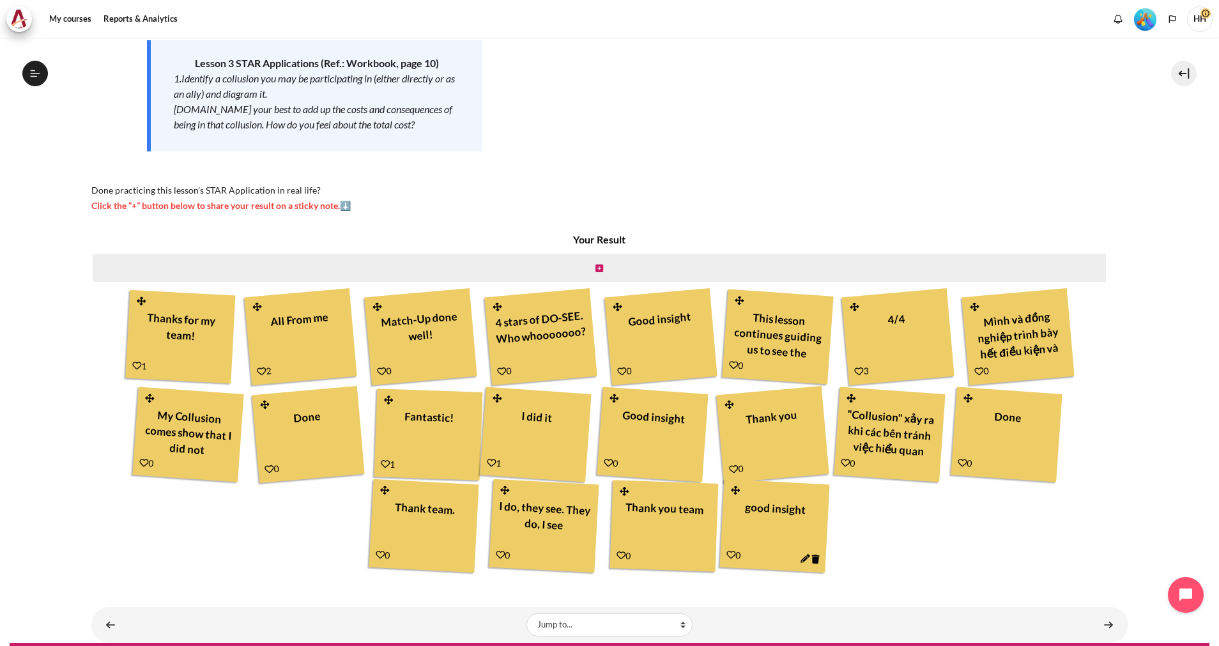
scroll to position [211, 0]
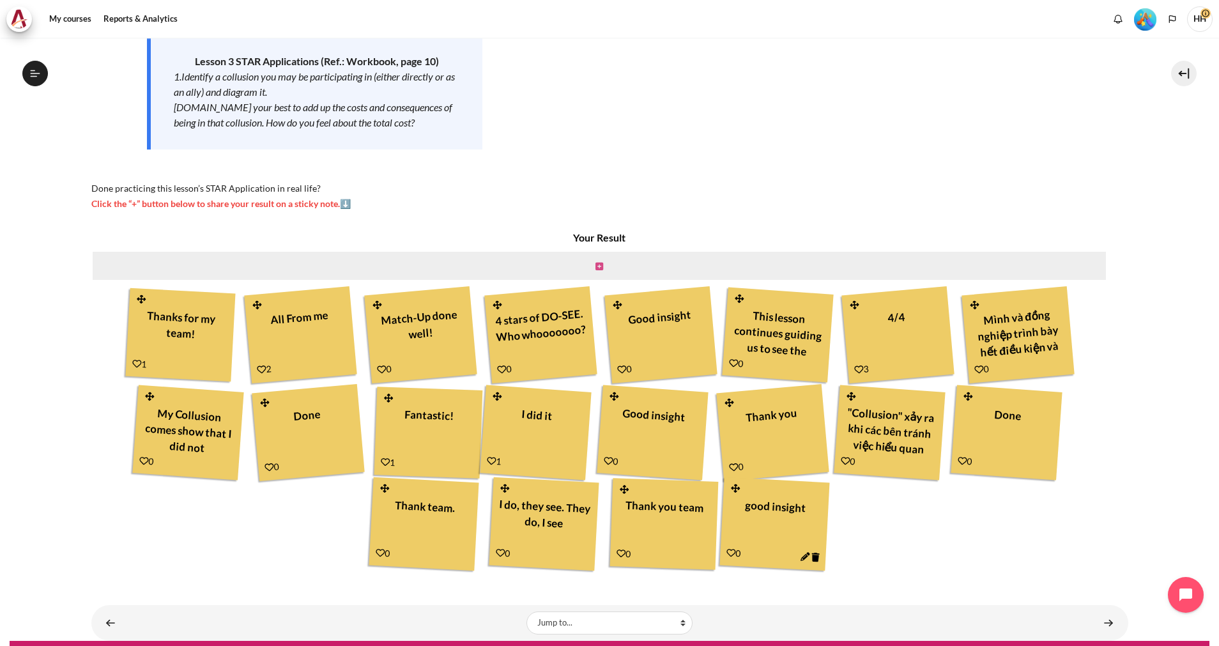
click at [596, 266] on icon "Content" at bounding box center [600, 266] width 8 height 9
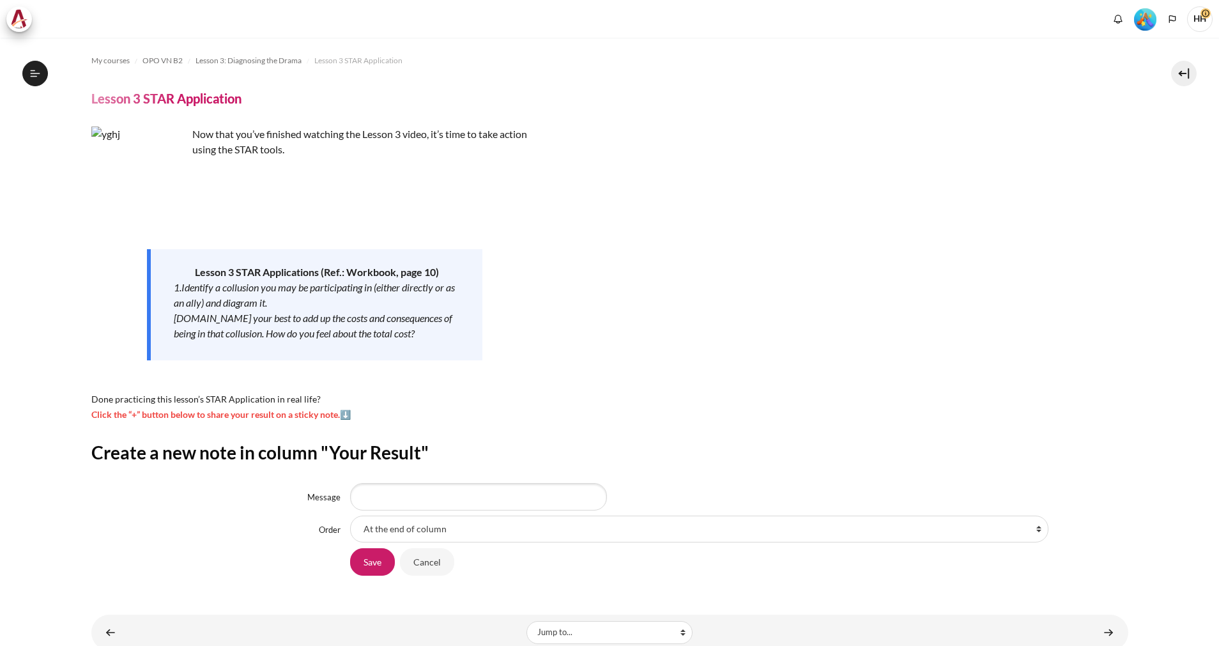
click at [405, 502] on input "Message" at bounding box center [478, 496] width 257 height 27
type input "I see and actual note the same"
click at [374, 566] on input "Save" at bounding box center [372, 561] width 45 height 27
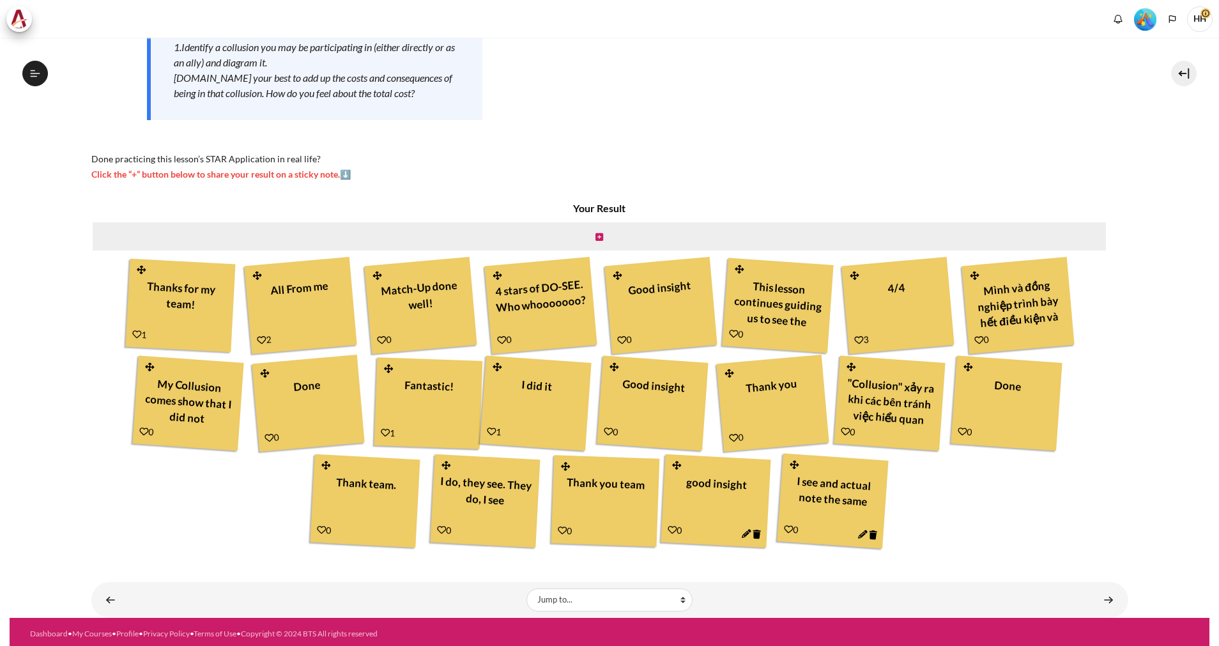
scroll to position [244, 0]
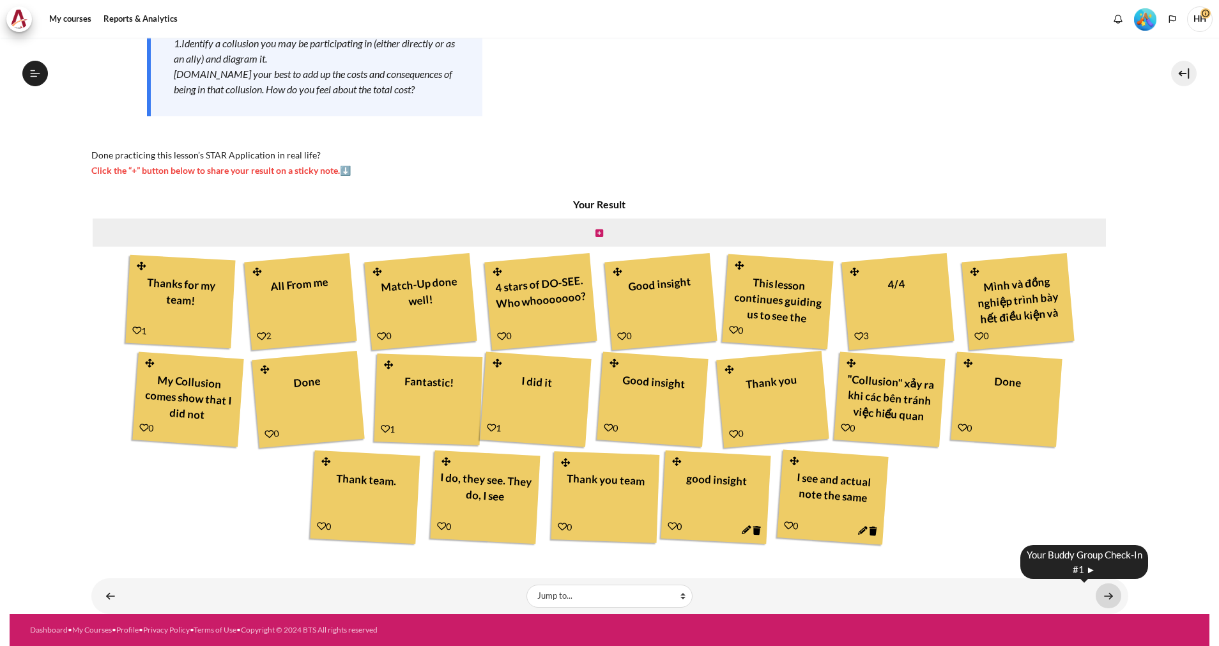
click at [1099, 592] on link "Content" at bounding box center [1109, 595] width 26 height 25
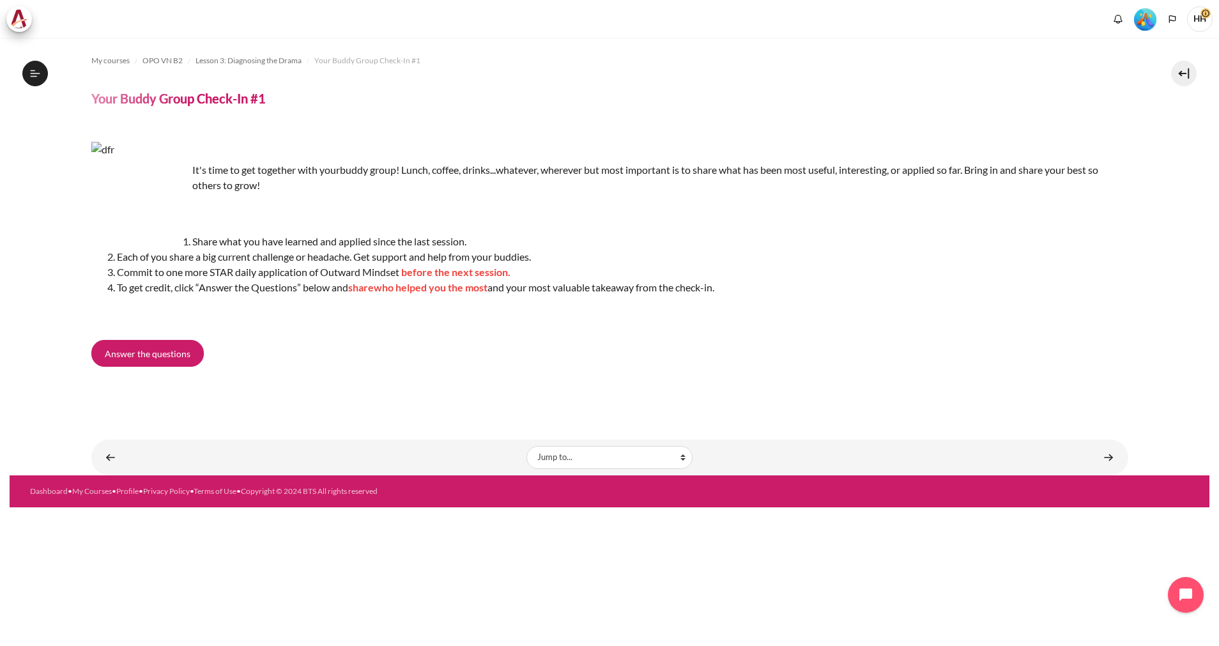
scroll to position [270, 0]
click at [149, 347] on span "Answer the questions" at bounding box center [148, 353] width 86 height 13
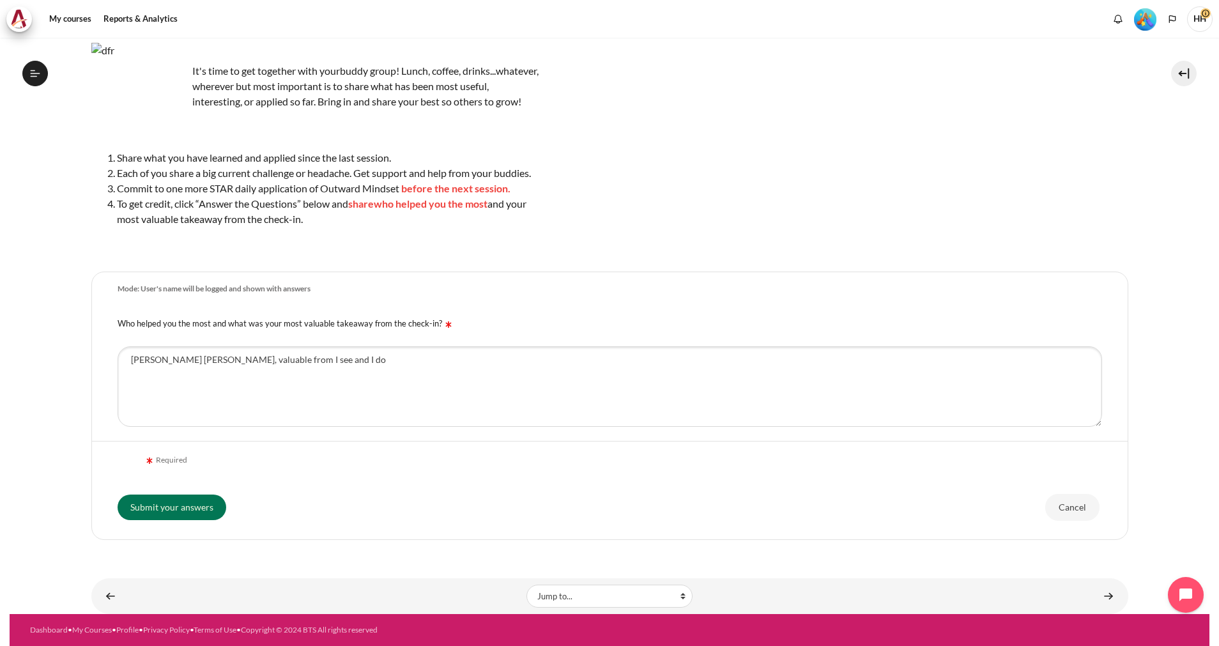
scroll to position [104, 0]
click at [1099, 595] on link "Content" at bounding box center [1109, 595] width 26 height 25
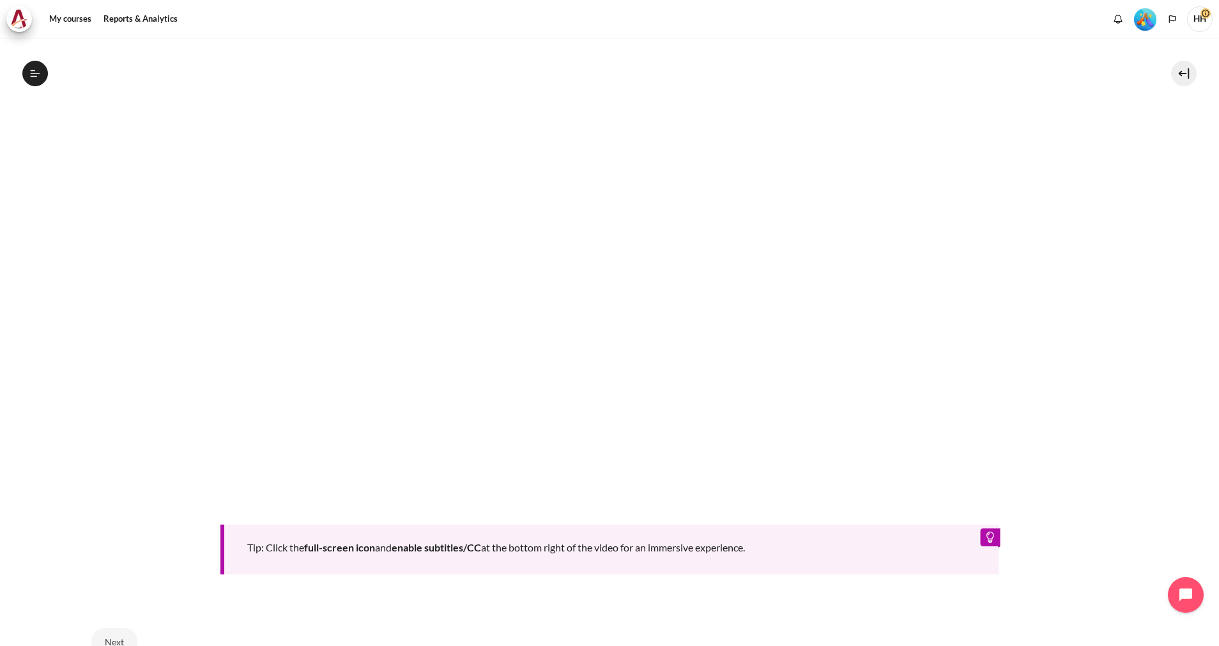
scroll to position [537, 0]
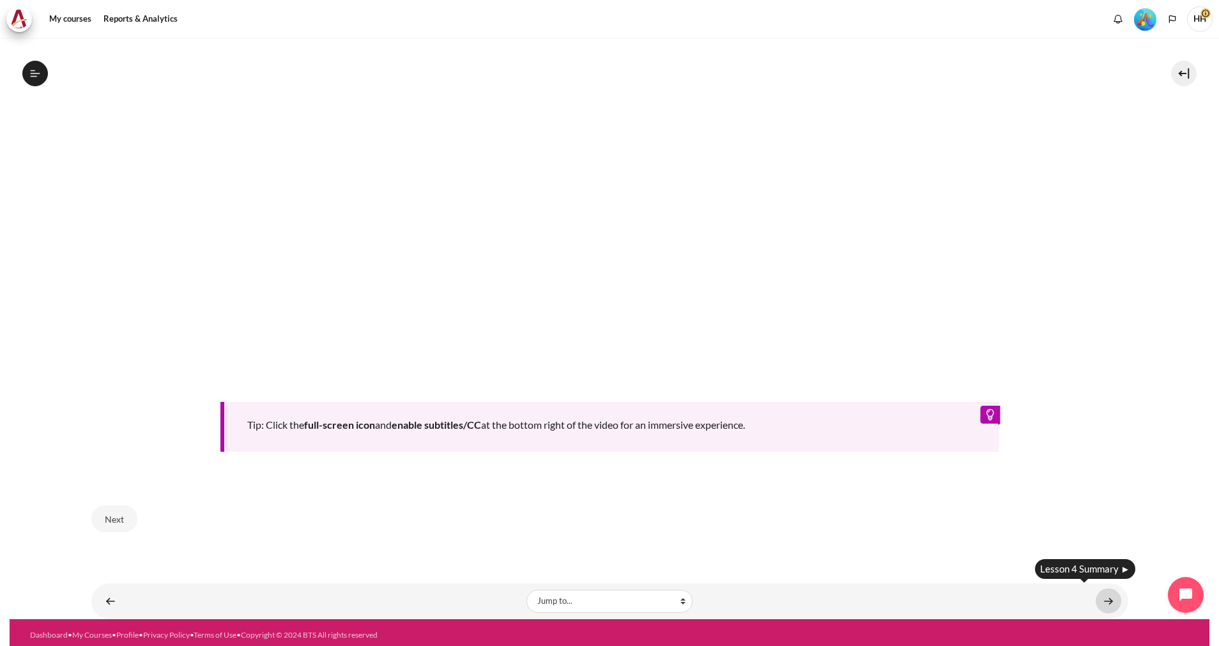
click at [1097, 597] on link "Content" at bounding box center [1109, 601] width 26 height 25
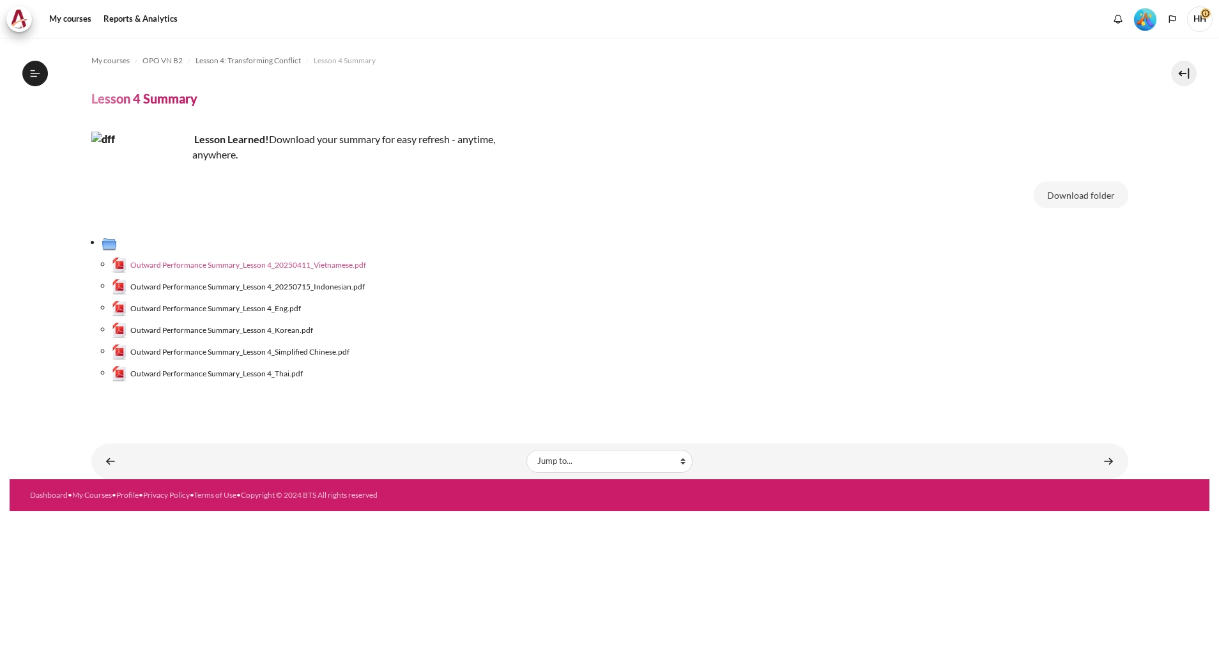
scroll to position [322, 0]
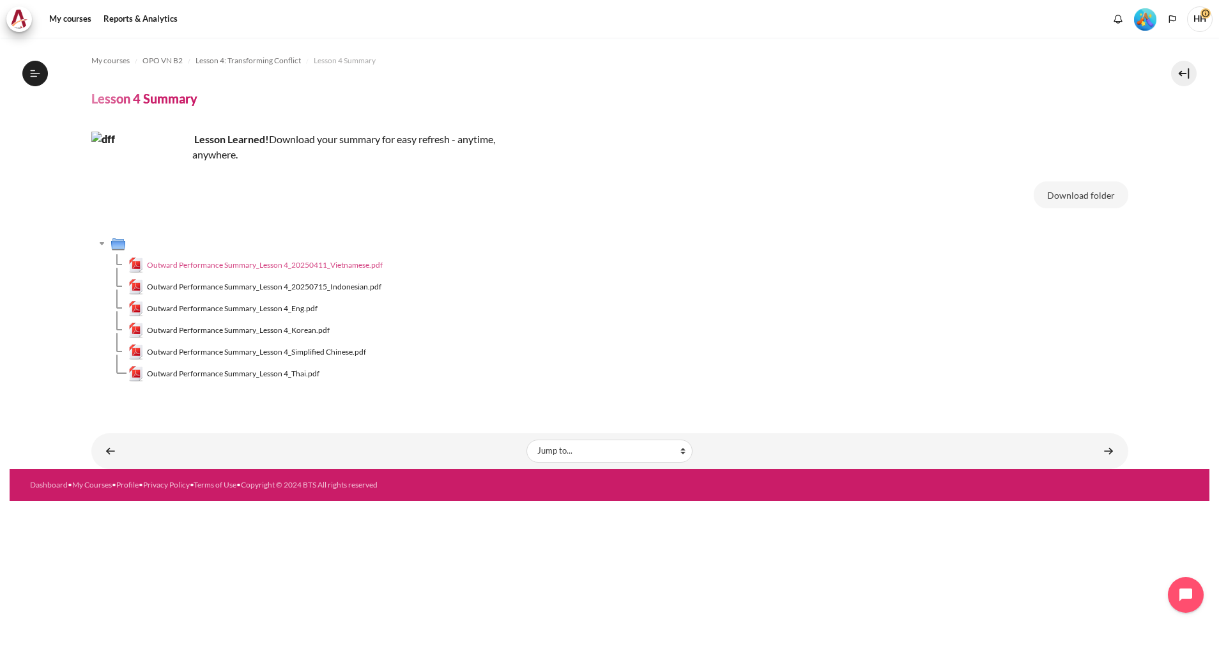
click at [319, 261] on span "Outward Performance Summary_Lesson 4_20250411_Vietnamese.pdf" at bounding box center [265, 265] width 236 height 12
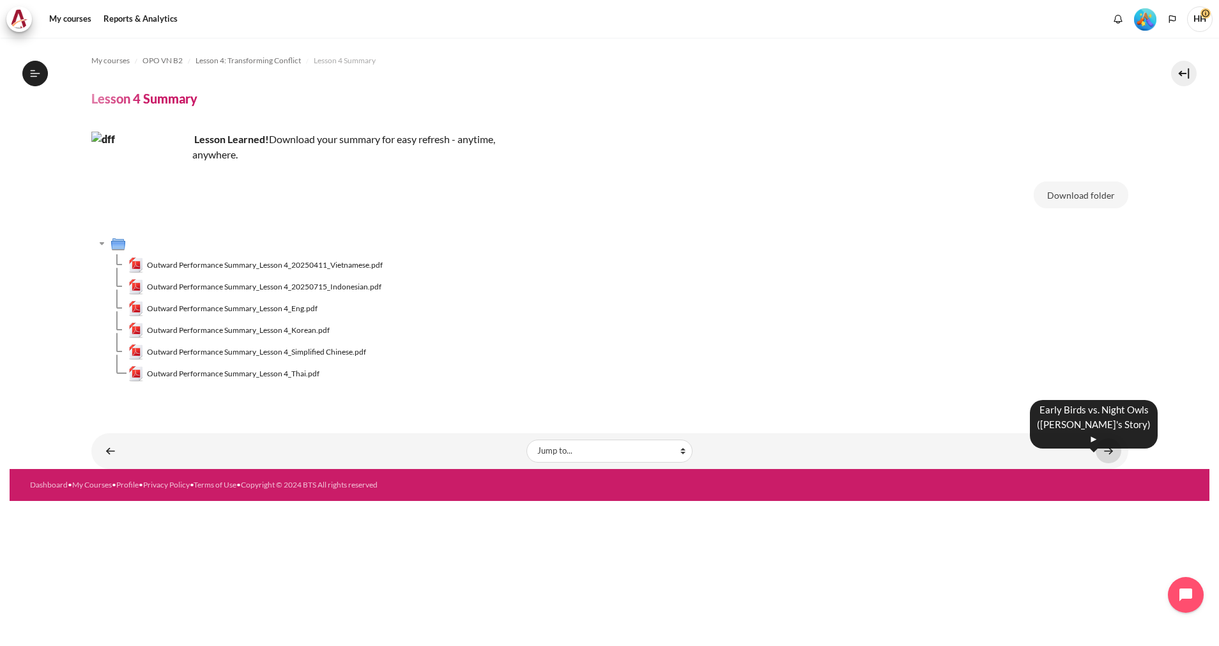
click at [1113, 455] on link "Content" at bounding box center [1109, 450] width 26 height 25
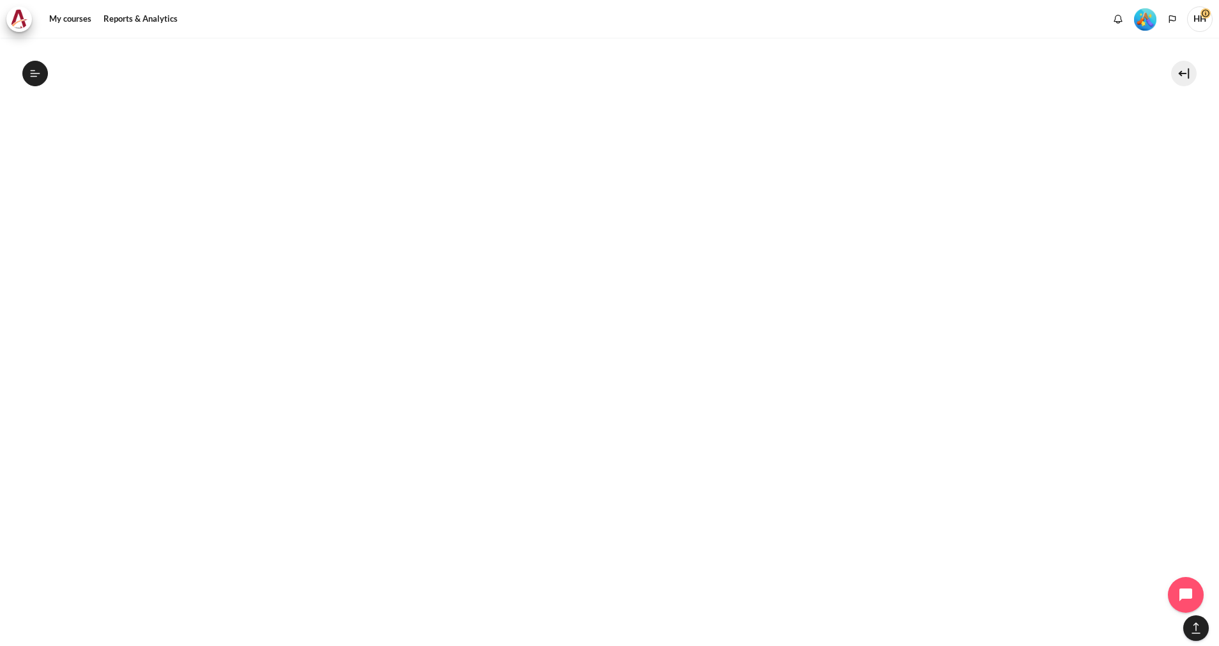
scroll to position [1475, 0]
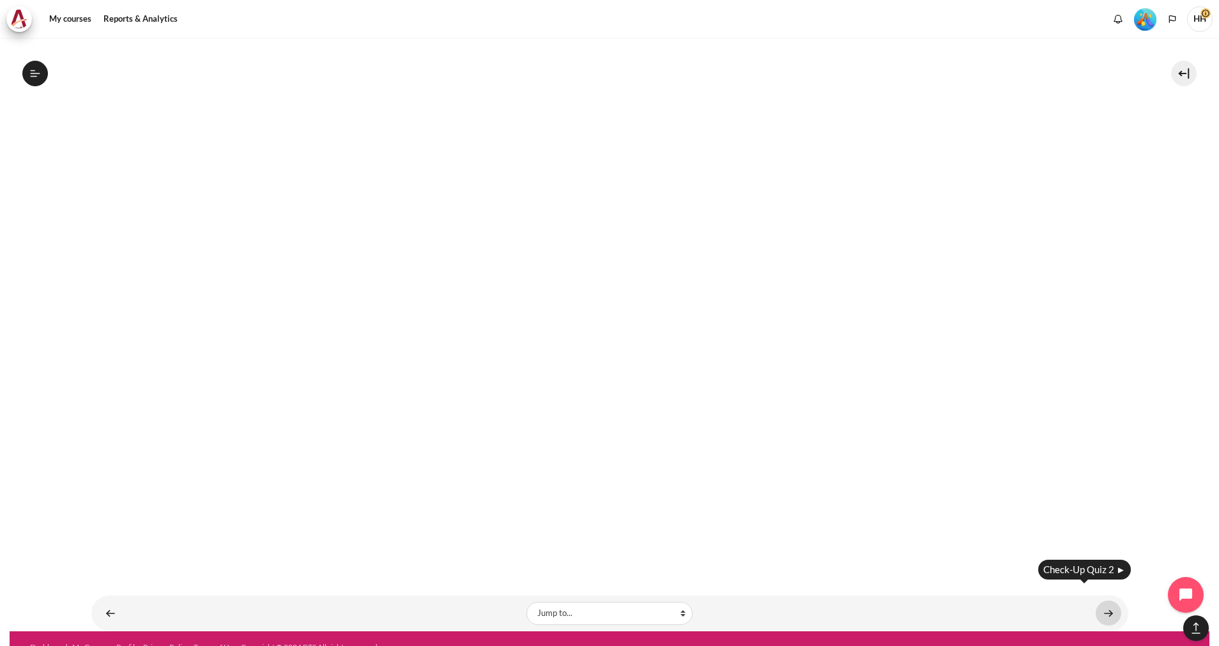
click at [1104, 601] on link "Content" at bounding box center [1109, 613] width 26 height 25
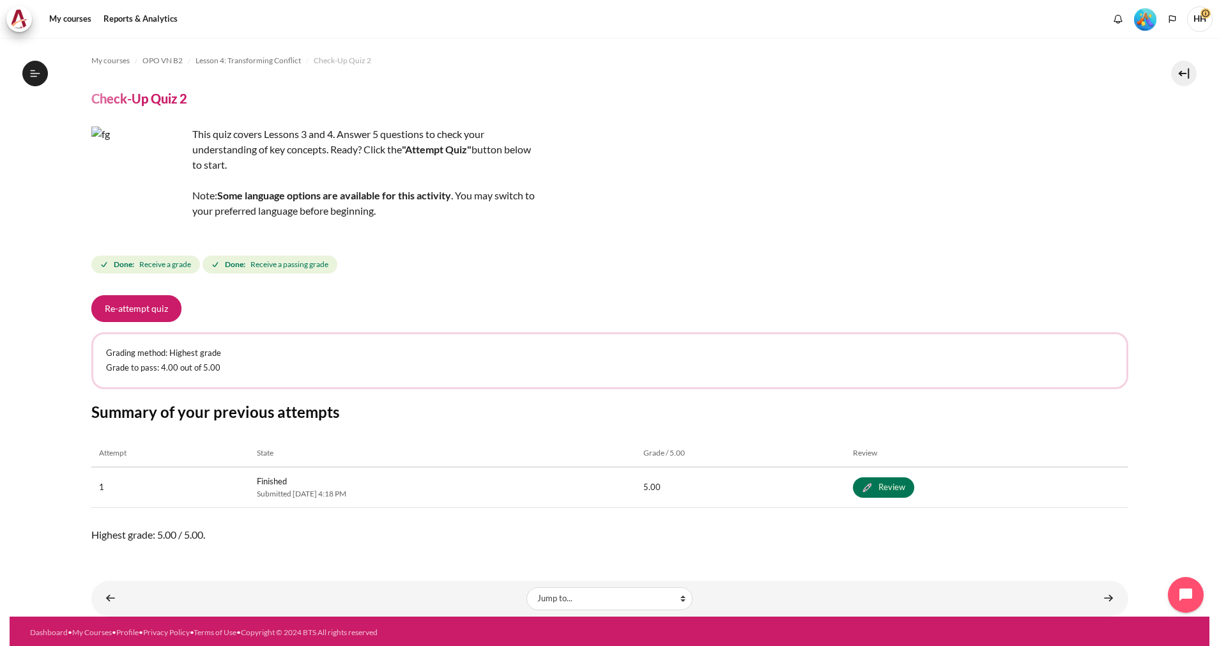
scroll to position [355, 0]
click at [1099, 598] on link "Content" at bounding box center [1109, 598] width 26 height 25
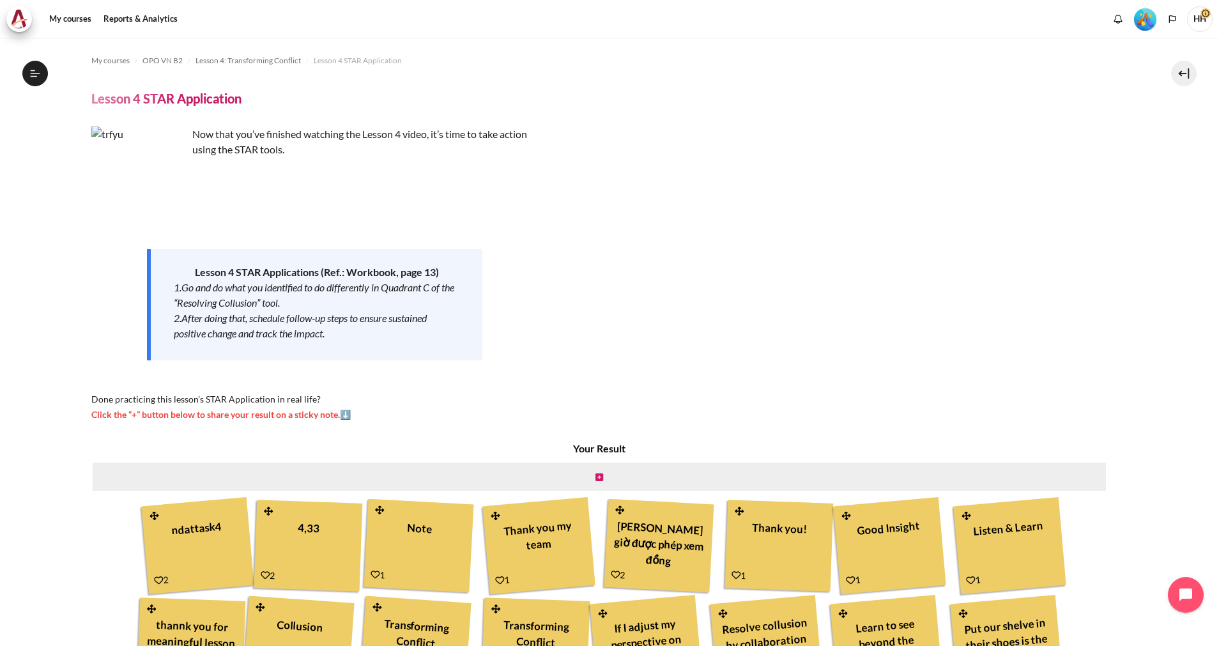
scroll to position [242, 0]
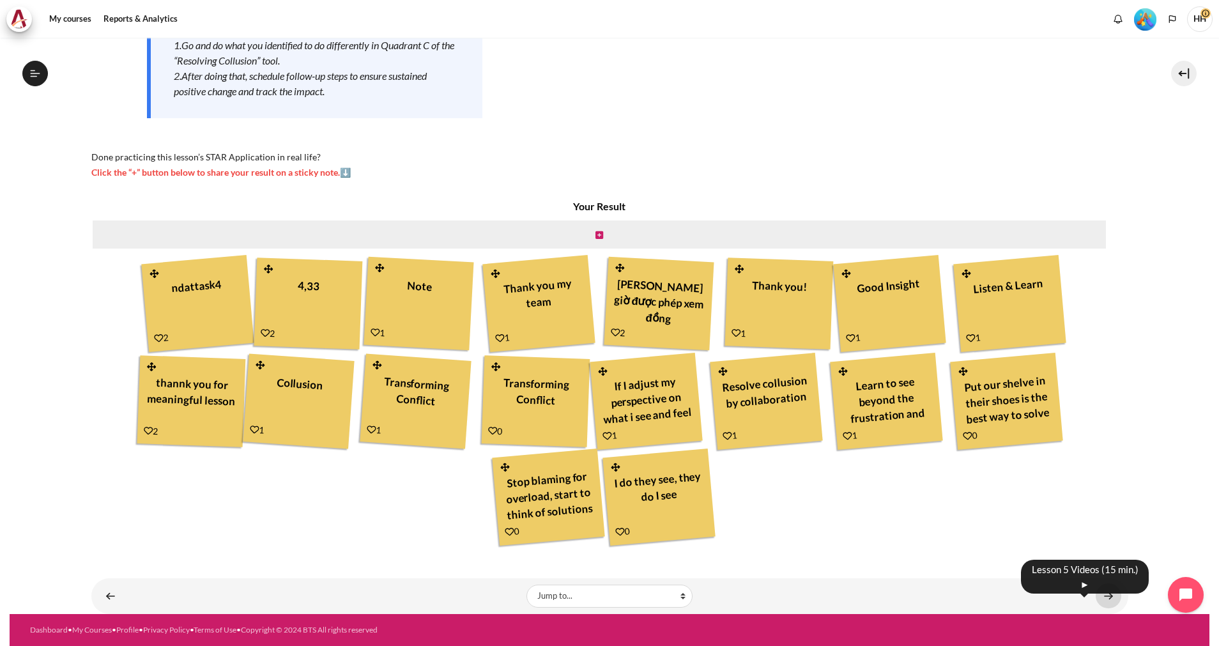
click at [1102, 594] on link "Content" at bounding box center [1109, 595] width 26 height 25
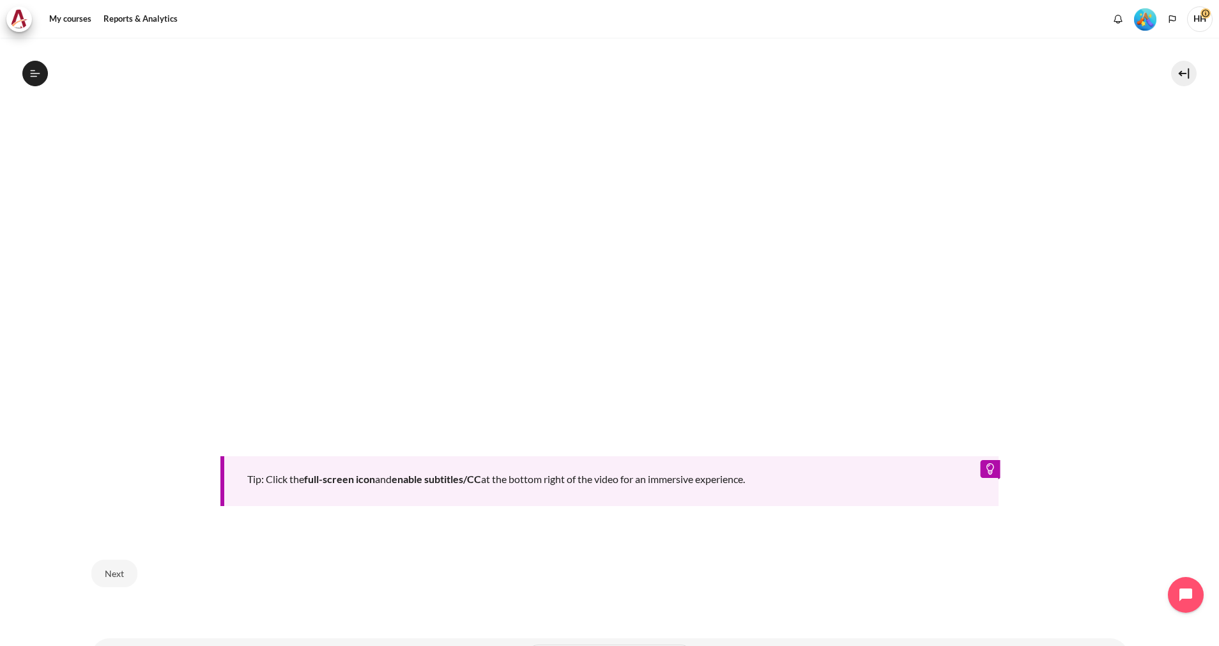
scroll to position [560, 0]
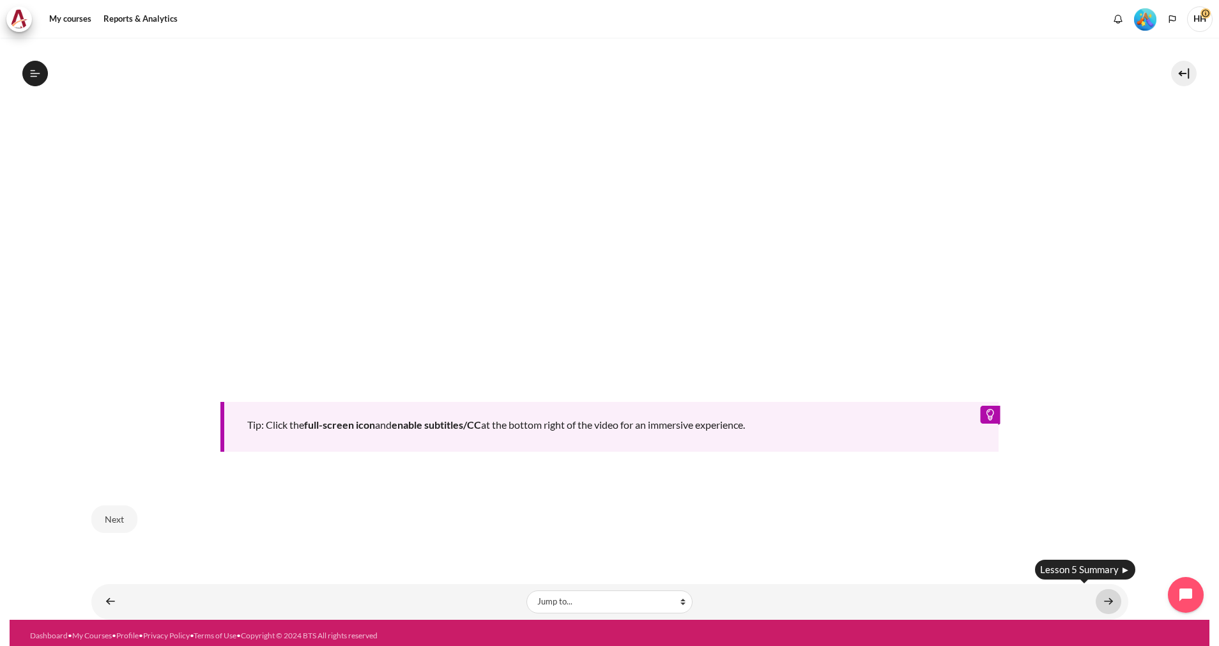
click at [1102, 597] on link "Content" at bounding box center [1109, 601] width 26 height 25
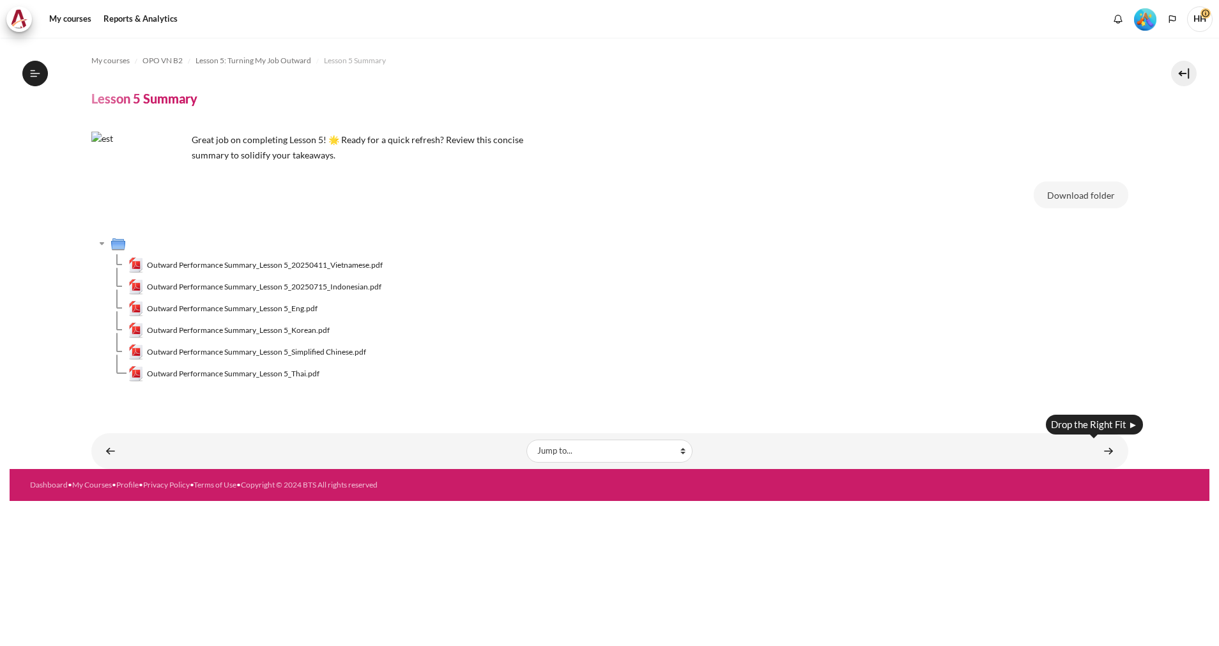
scroll to position [437, 0]
click at [1109, 452] on link "Content" at bounding box center [1109, 450] width 26 height 25
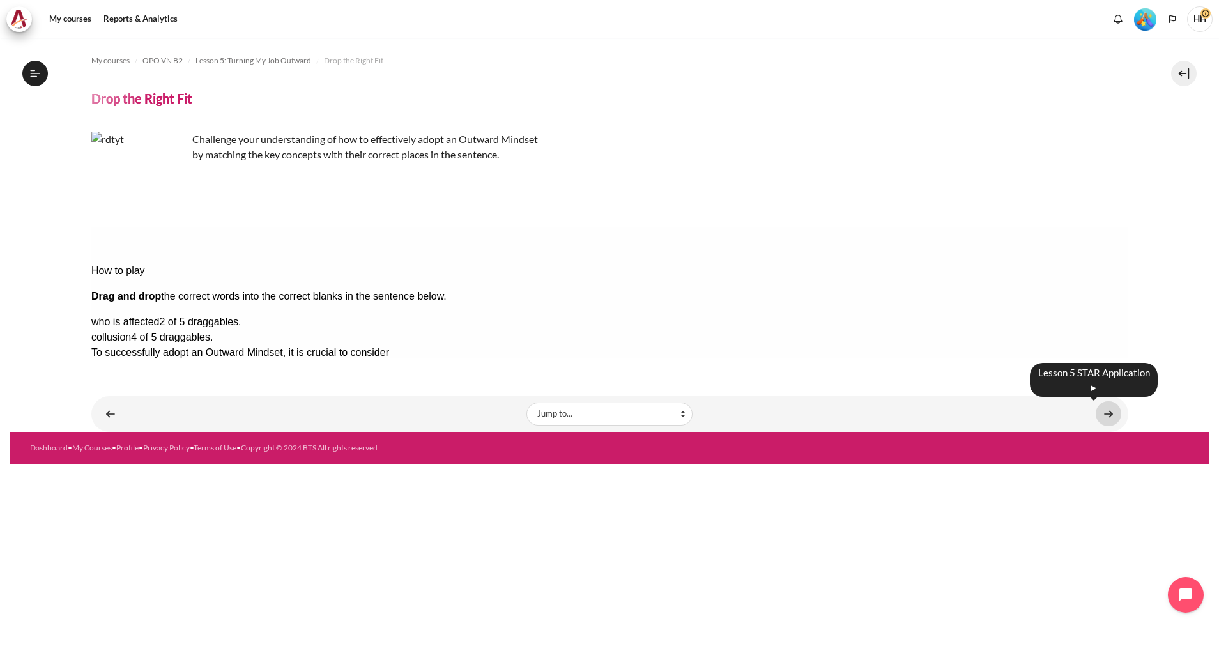
click at [1109, 412] on link "Content" at bounding box center [1109, 413] width 26 height 25
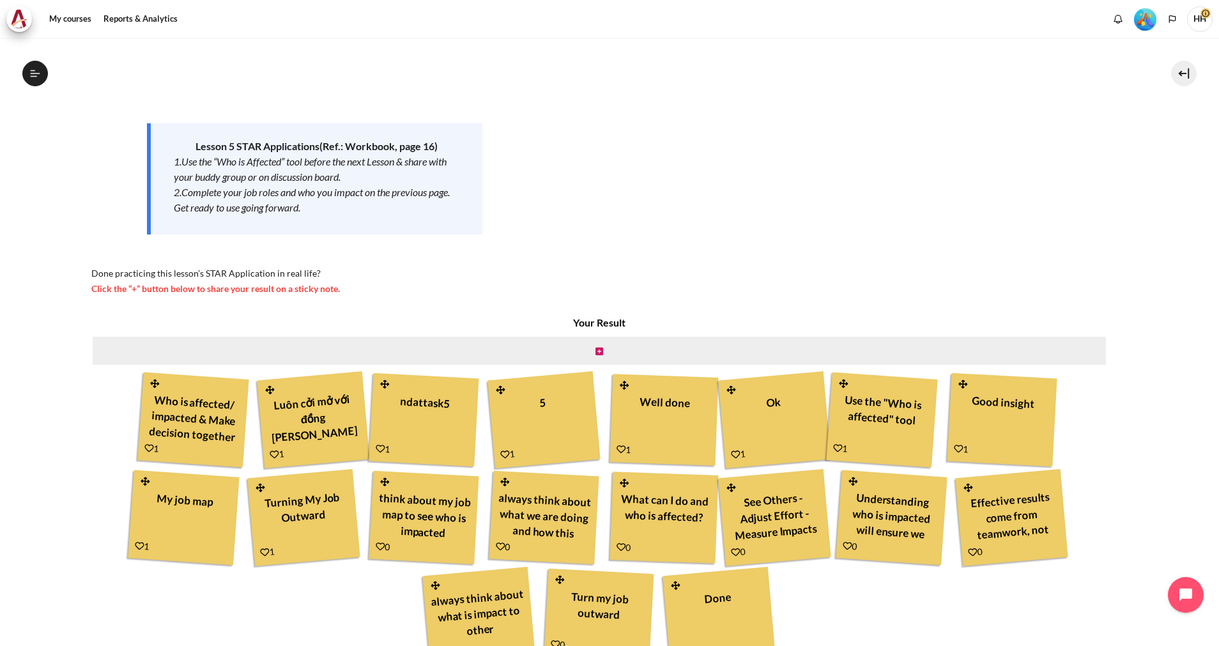
scroll to position [470, 0]
click at [601, 344] on div "Content" at bounding box center [599, 351] width 1017 height 31
click at [596, 351] on icon "Content" at bounding box center [600, 351] width 8 height 9
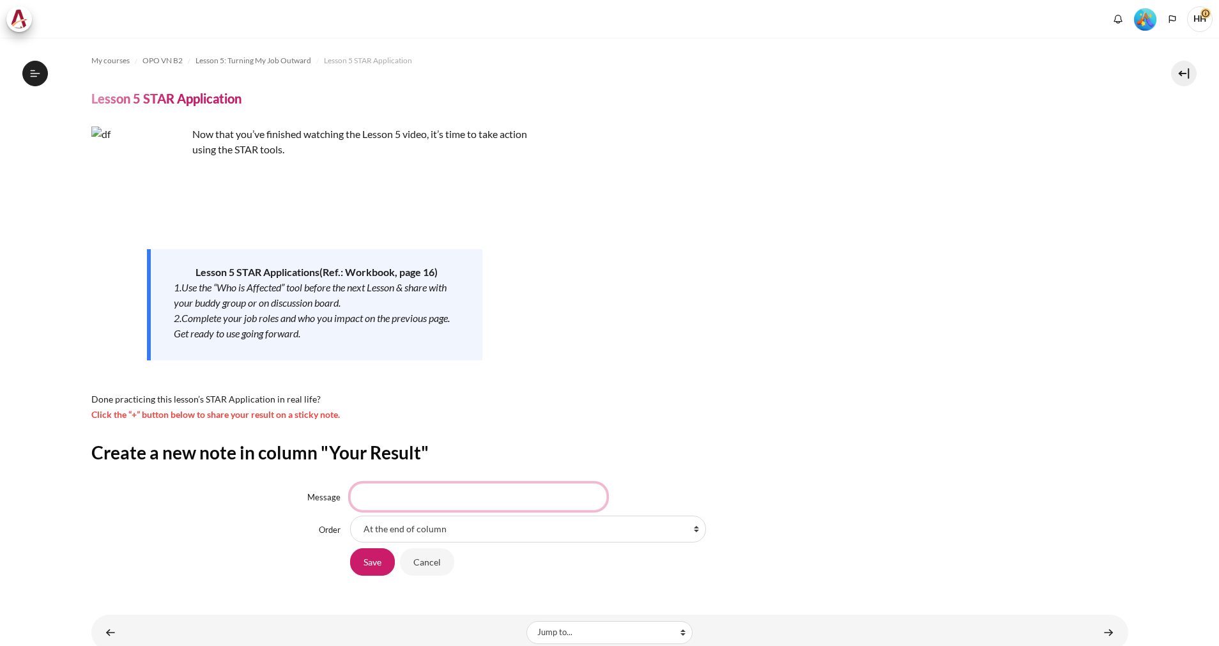
click at [400, 492] on input "Message" at bounding box center [478, 496] width 257 height 27
type input "ư"
type input "well done"
click at [350, 566] on input "Save" at bounding box center [372, 561] width 45 height 27
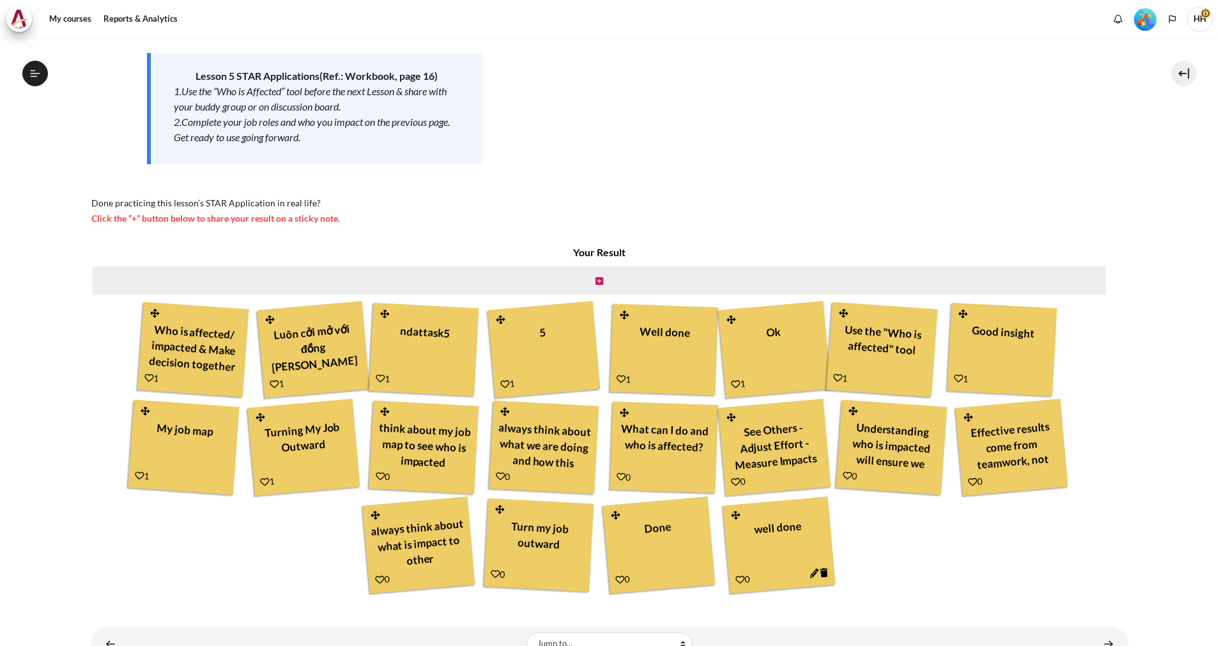
scroll to position [244, 0]
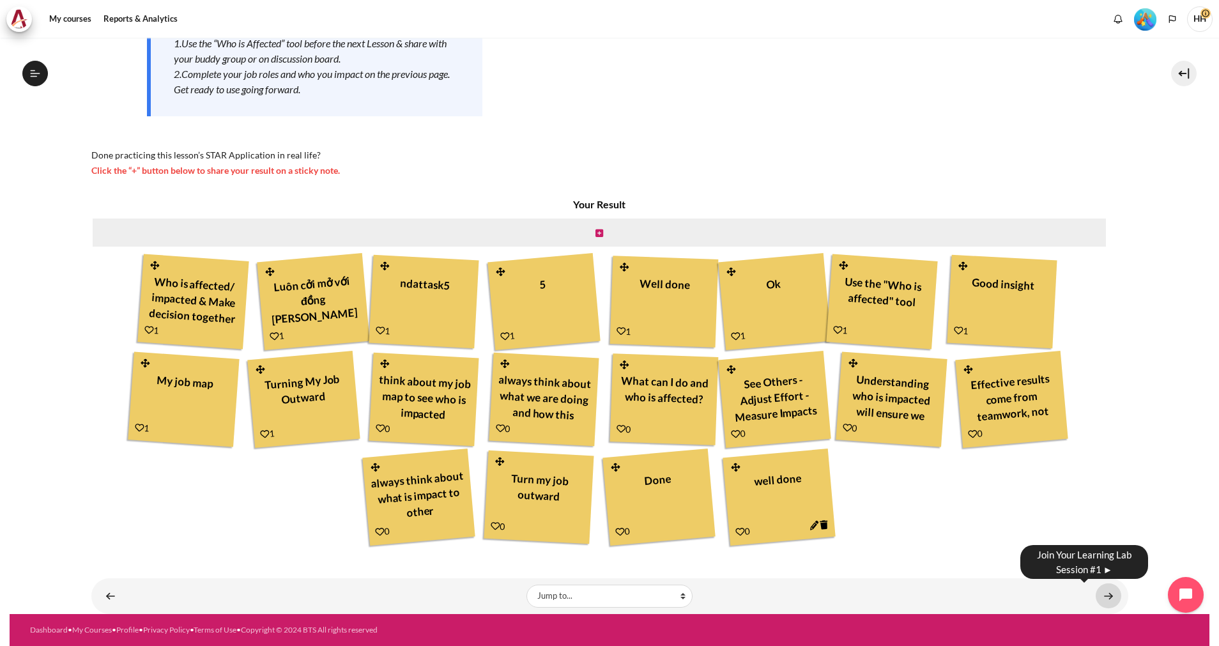
click at [1100, 591] on link "Content" at bounding box center [1109, 595] width 26 height 25
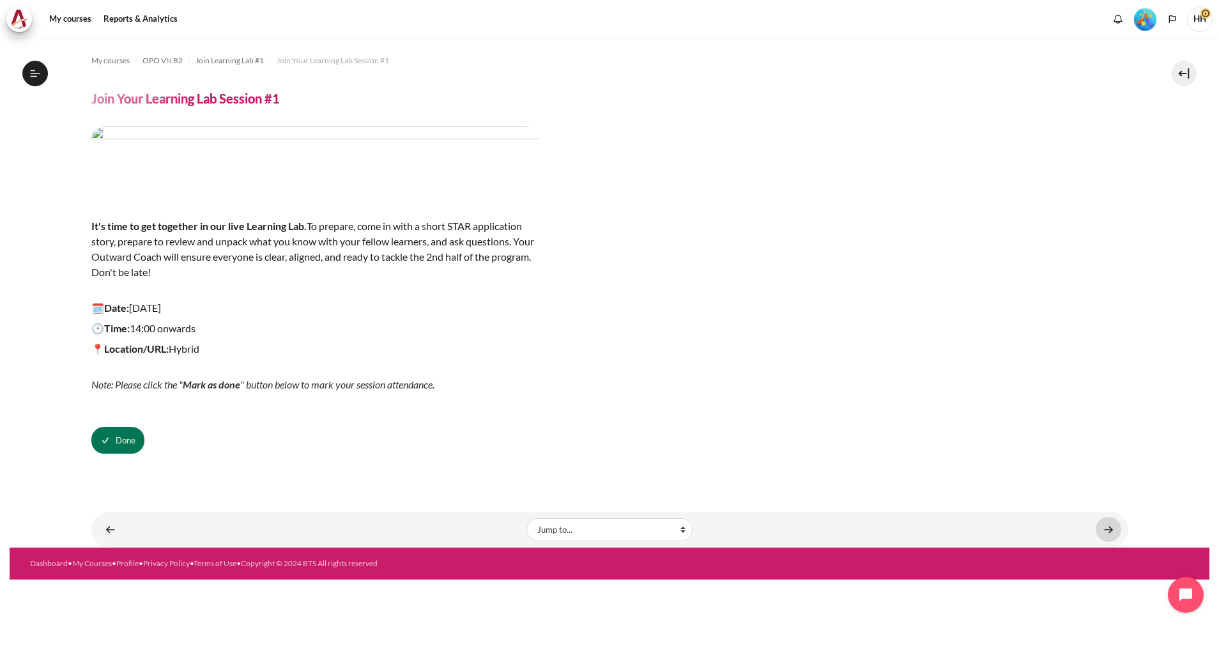
scroll to position [506, 0]
click at [1116, 532] on link "Content" at bounding box center [1109, 529] width 26 height 25
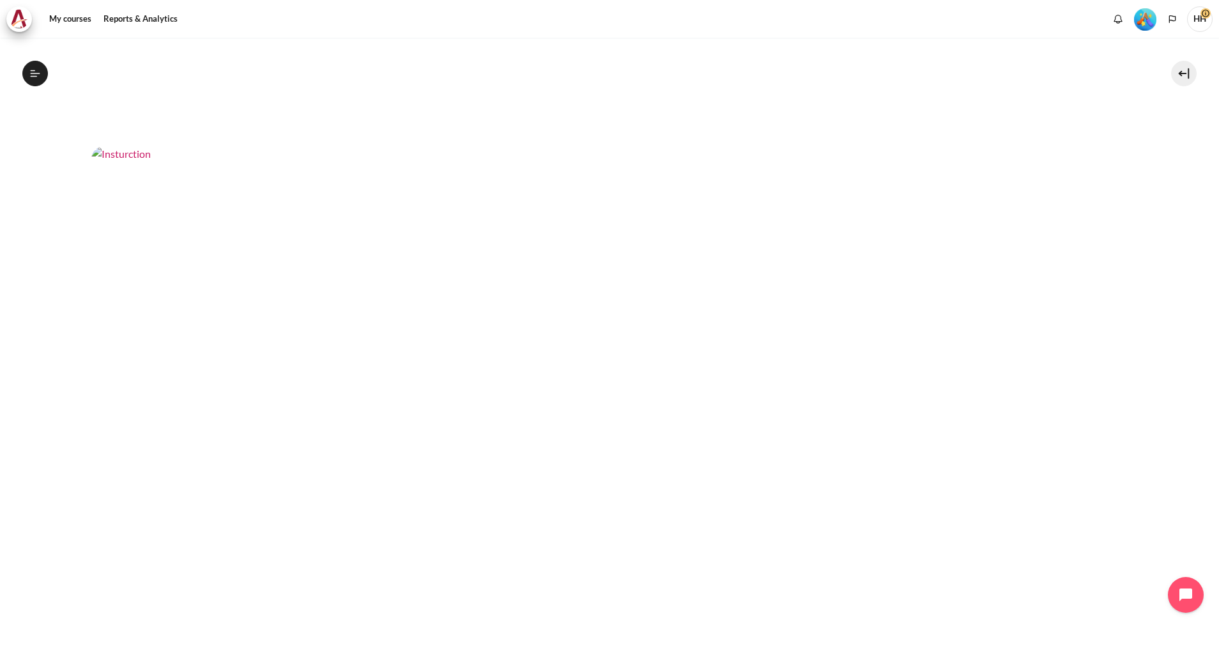
scroll to position [725, 0]
click at [776, 421] on img "Content" at bounding box center [609, 391] width 1037 height 583
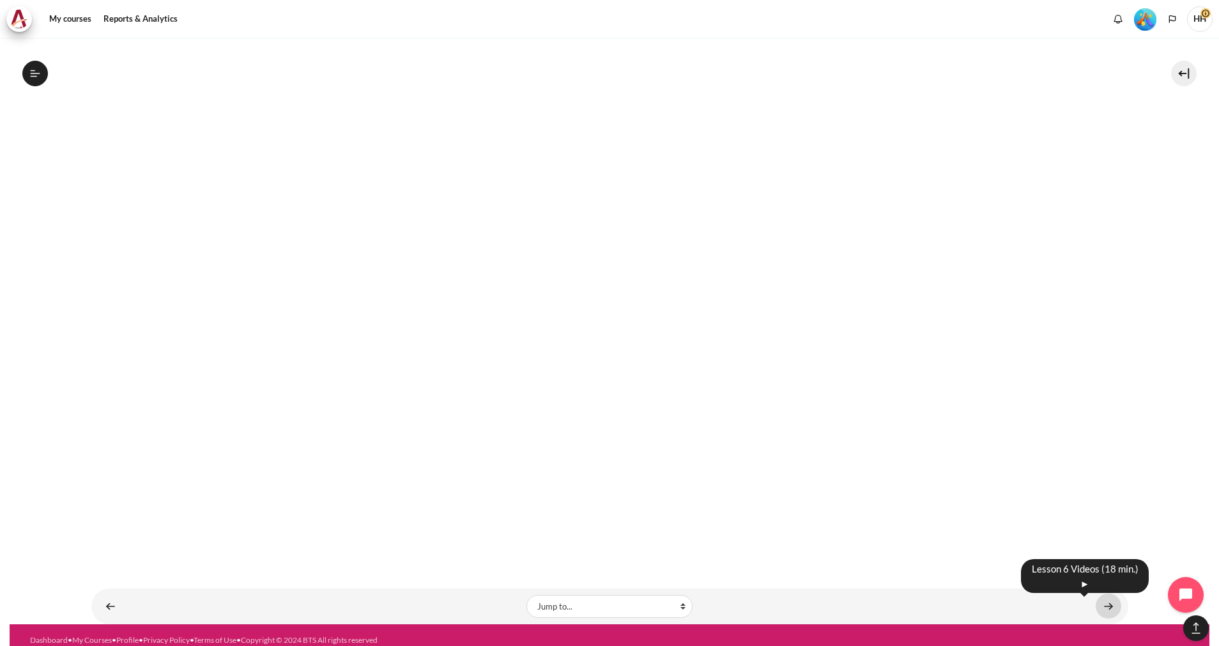
click at [1101, 594] on link "Content" at bounding box center [1109, 606] width 26 height 25
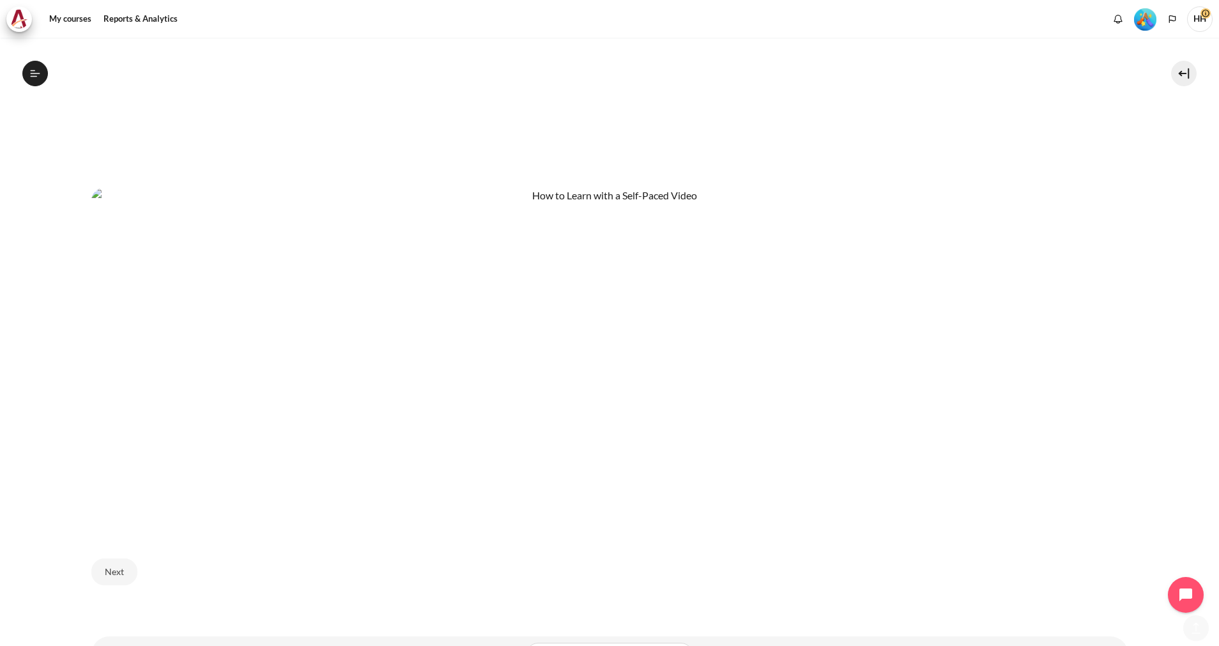
scroll to position [795, 0]
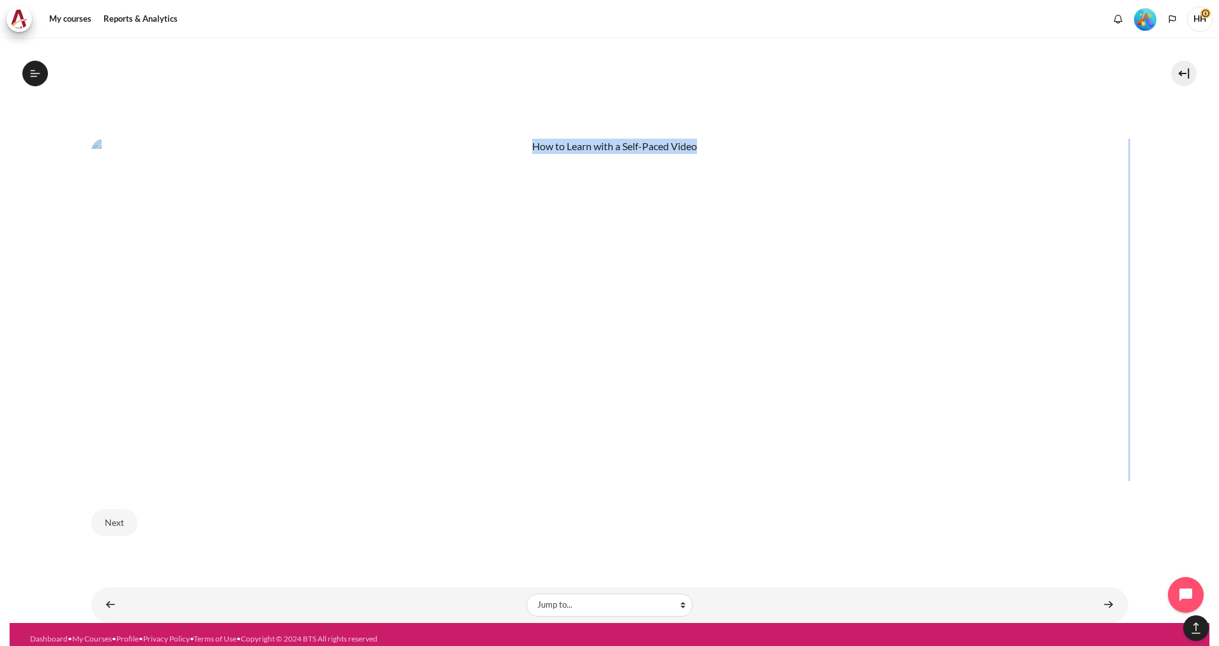
drag, startPoint x: 1209, startPoint y: 502, endPoint x: 1187, endPoint y: 323, distance: 180.3
click at [1187, 323] on div "My courses OPO VN B2 Lesson 6: Becoming Fully Accountable Lesson 6 Videos (18 m…" at bounding box center [609, 342] width 1219 height 608
click at [341, 410] on img "Content" at bounding box center [609, 309] width 1037 height 341
click at [1103, 599] on link "Content" at bounding box center [1109, 604] width 26 height 25
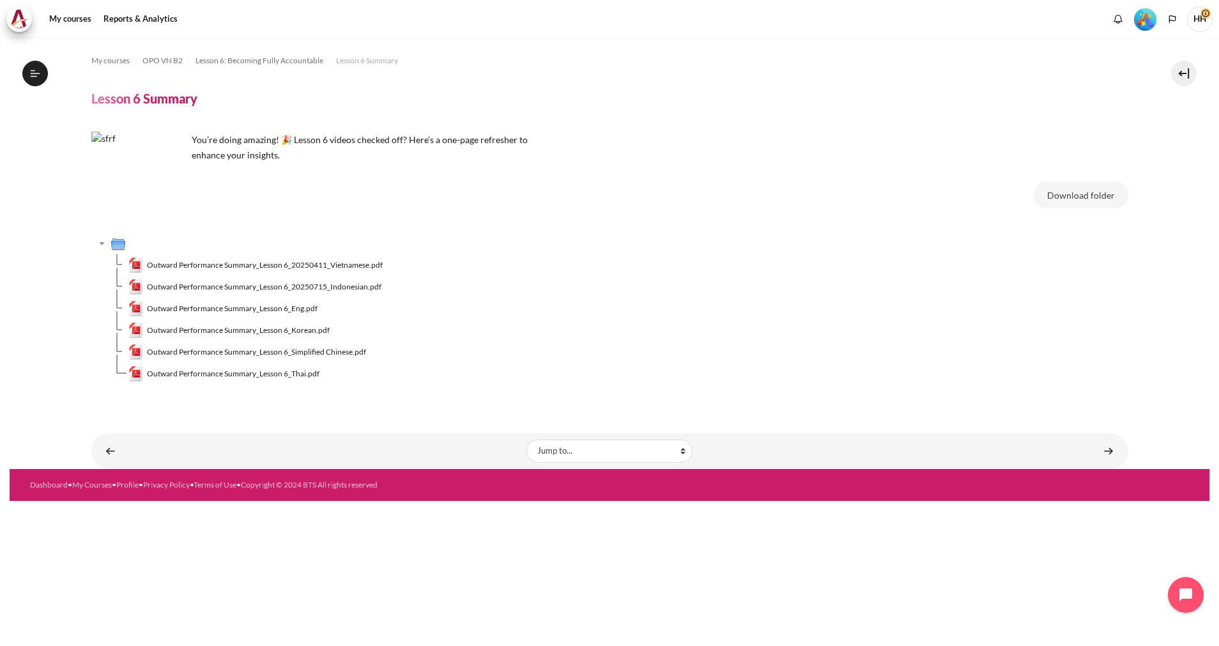
scroll to position [587, 0]
click at [66, 17] on link "My courses" at bounding box center [70, 19] width 51 height 26
